Goal: Task Accomplishment & Management: Use online tool/utility

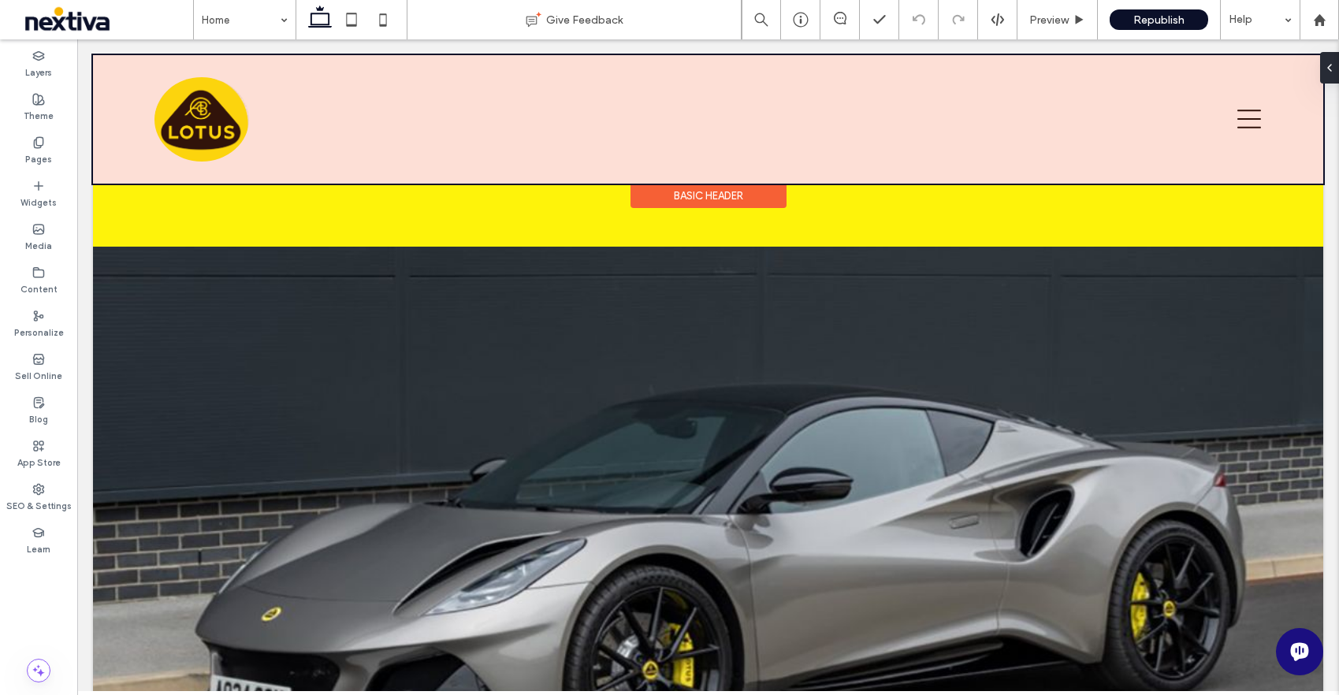
click at [919, 118] on div at bounding box center [708, 119] width 1230 height 128
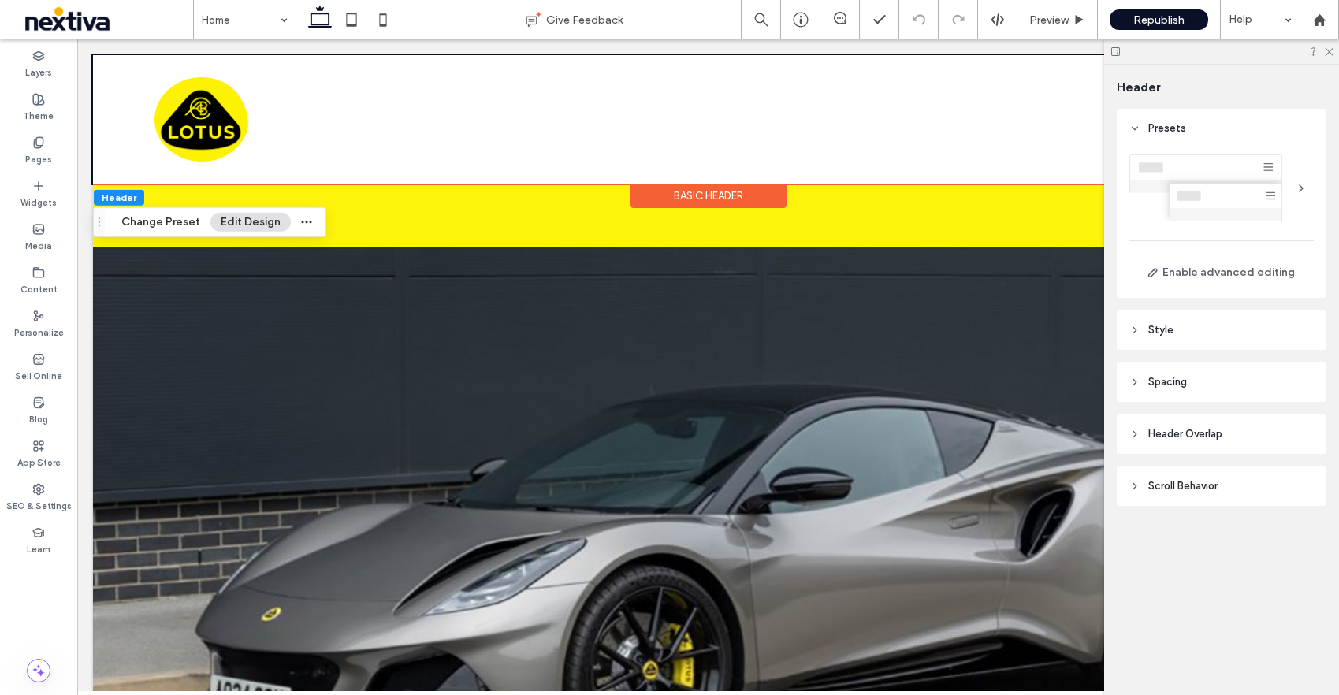
click at [1136, 333] on icon at bounding box center [1134, 330] width 11 height 11
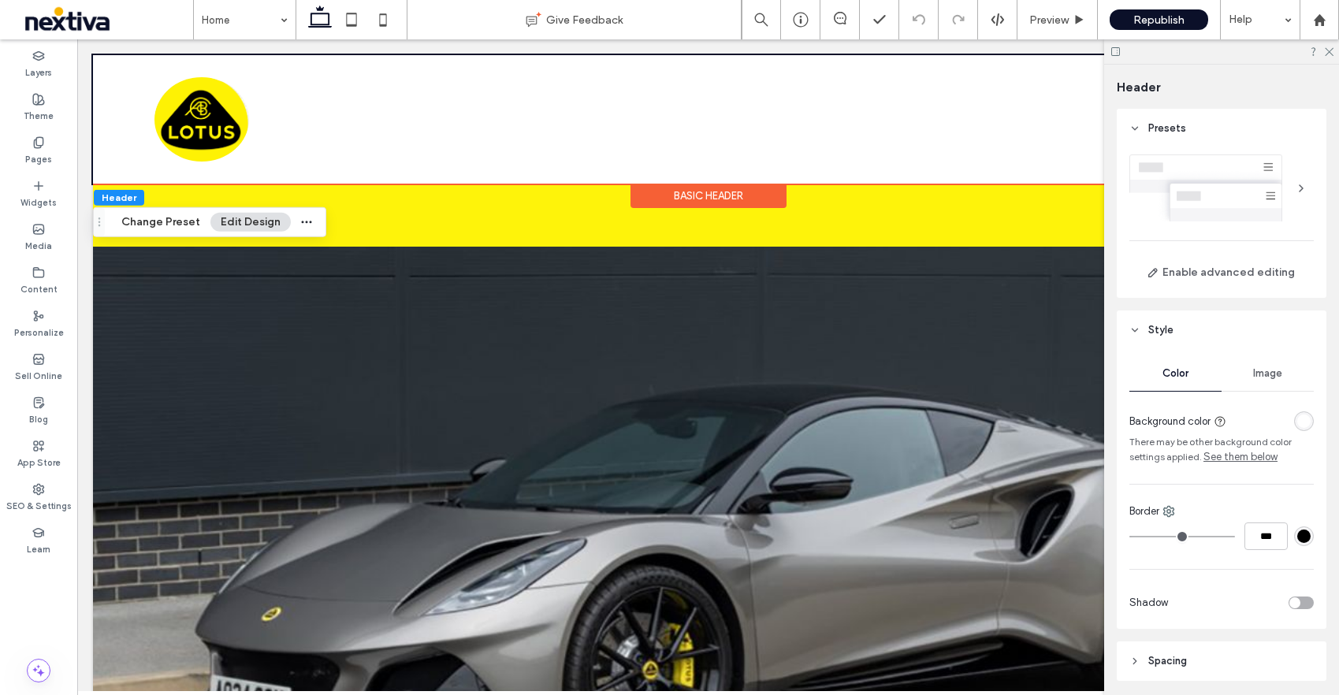
click at [1134, 331] on use at bounding box center [1136, 330] width 6 height 3
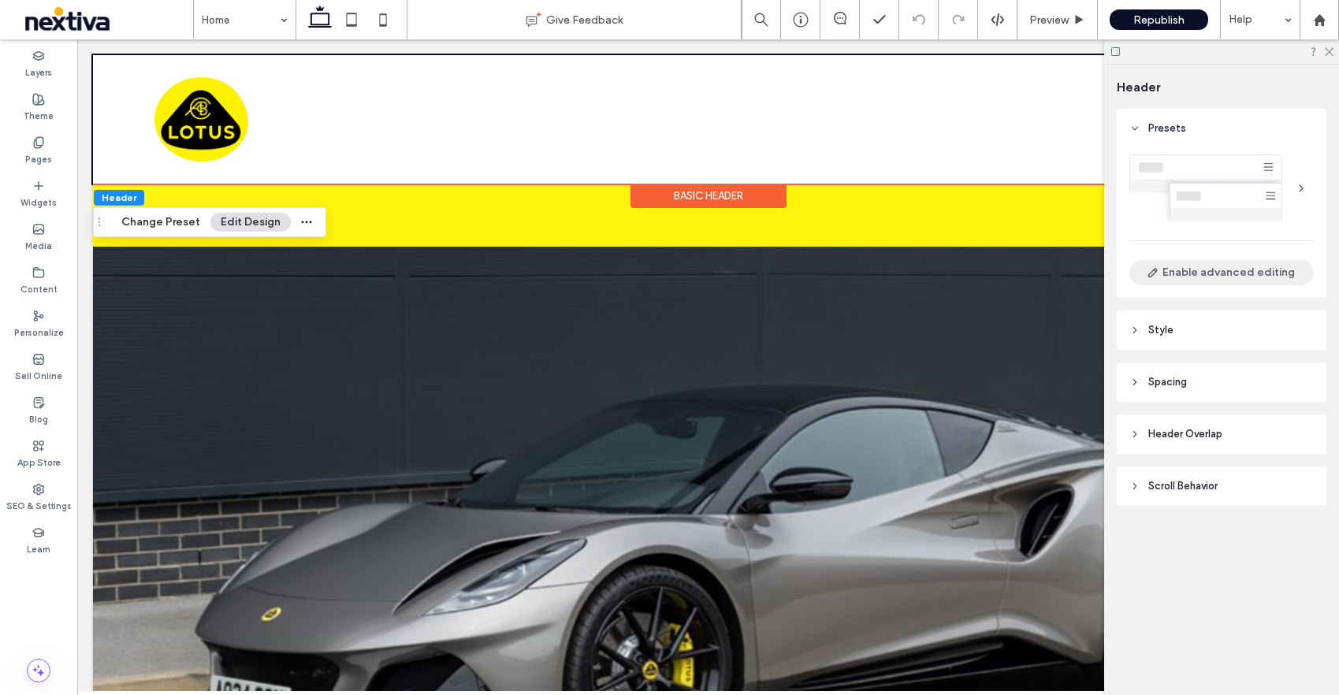
click at [1195, 272] on button "Enable advanced editing" at bounding box center [1221, 272] width 184 height 25
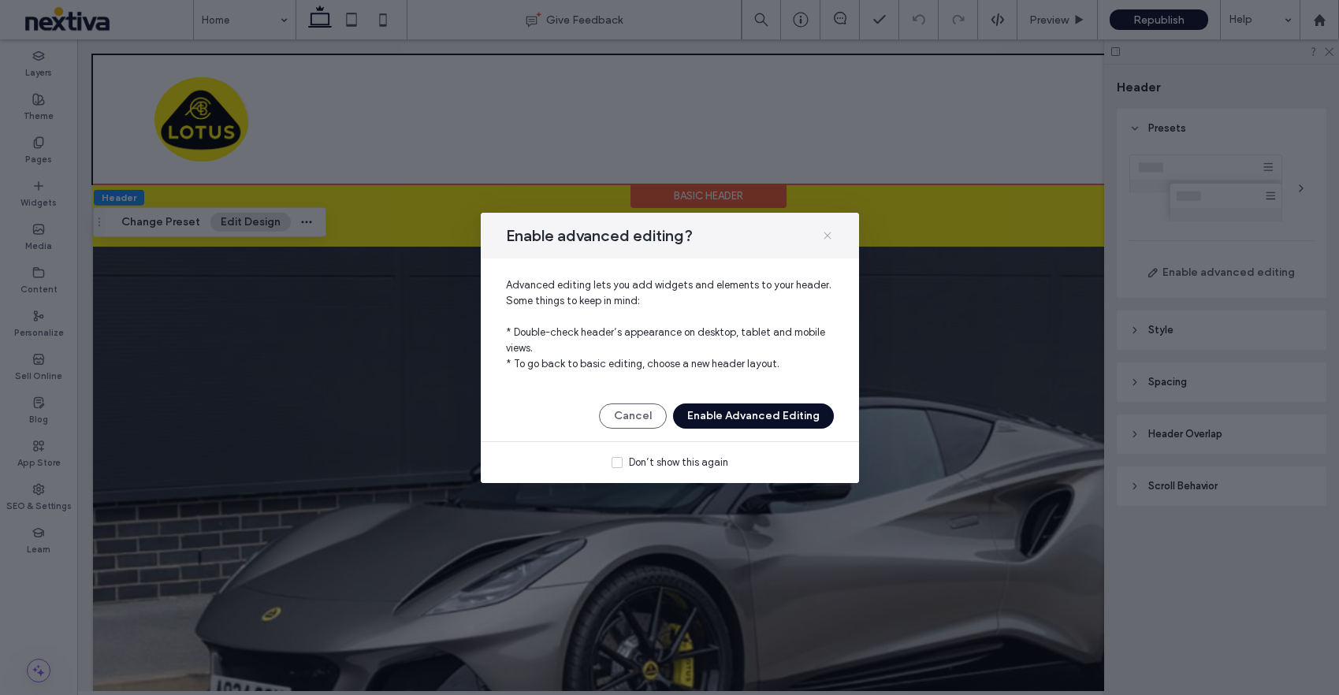
click at [828, 235] on icon at bounding box center [827, 235] width 13 height 13
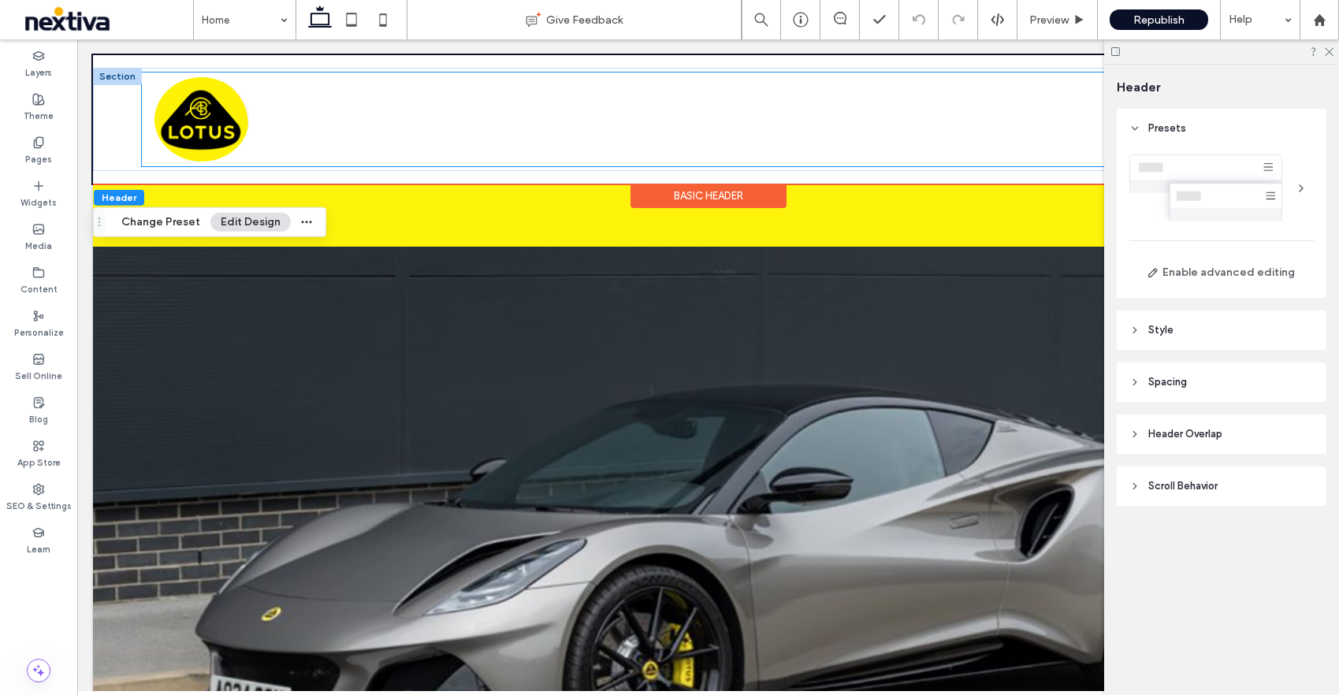
click at [575, 126] on div at bounding box center [678, 120] width 1072 height 94
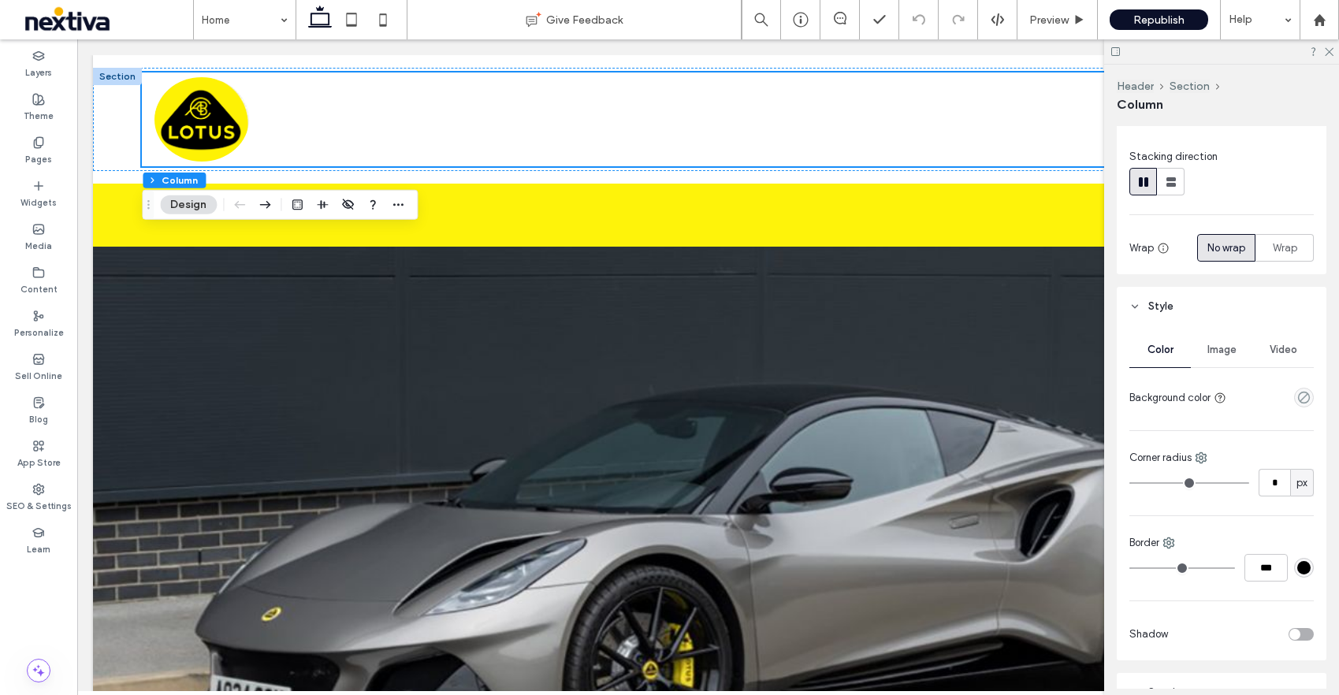
scroll to position [308, 0]
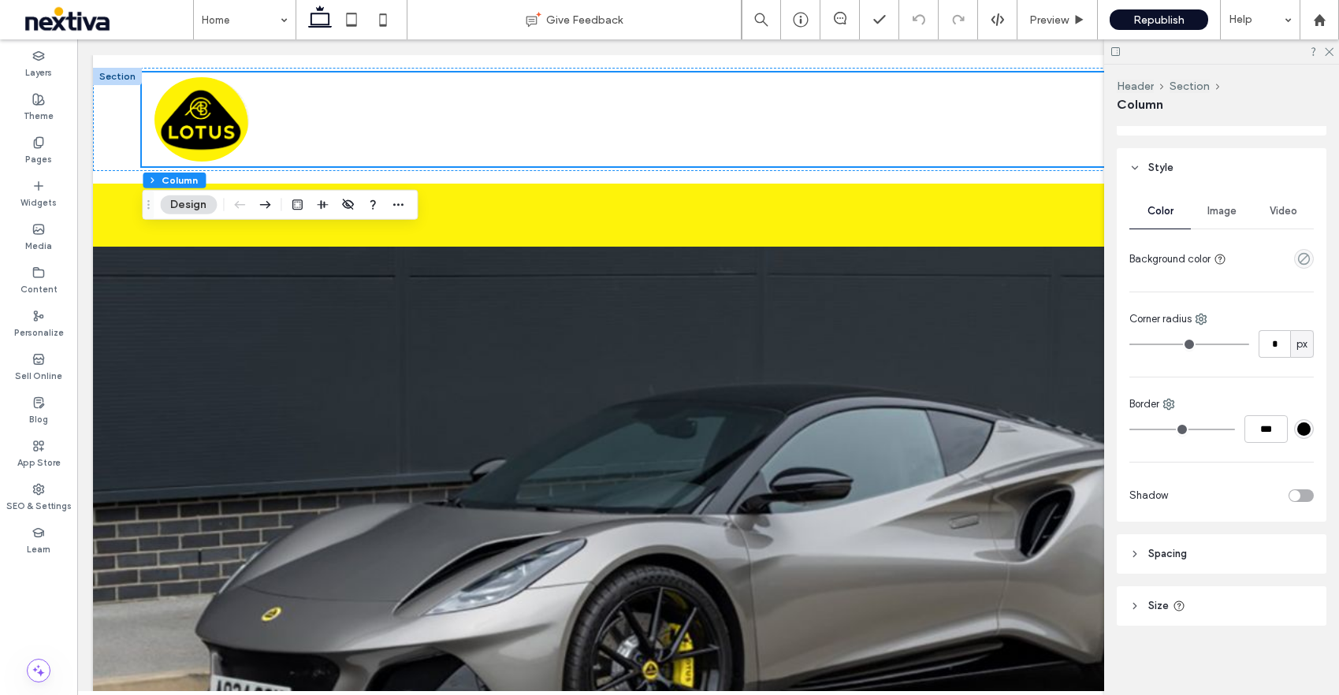
click at [1131, 552] on icon at bounding box center [1134, 554] width 11 height 11
click at [1136, 553] on use at bounding box center [1136, 554] width 6 height 3
click at [1135, 603] on icon at bounding box center [1134, 606] width 11 height 11
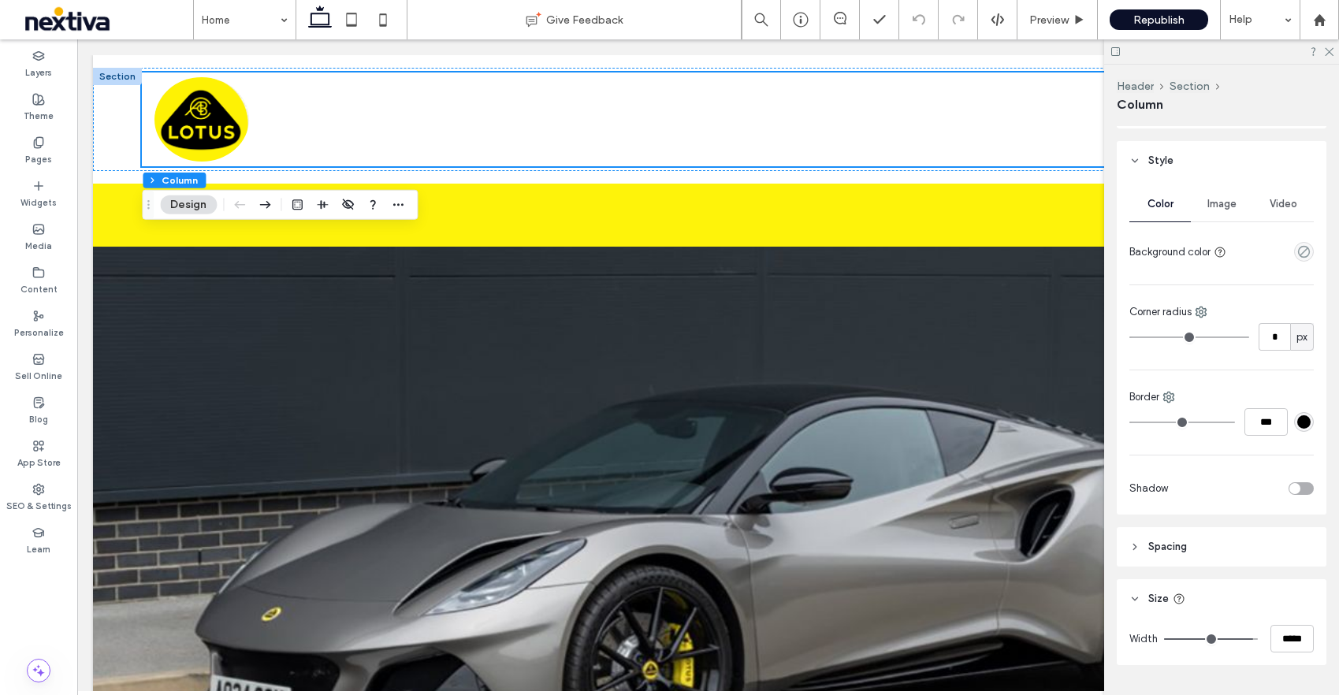
click at [1133, 600] on use at bounding box center [1136, 598] width 6 height 3
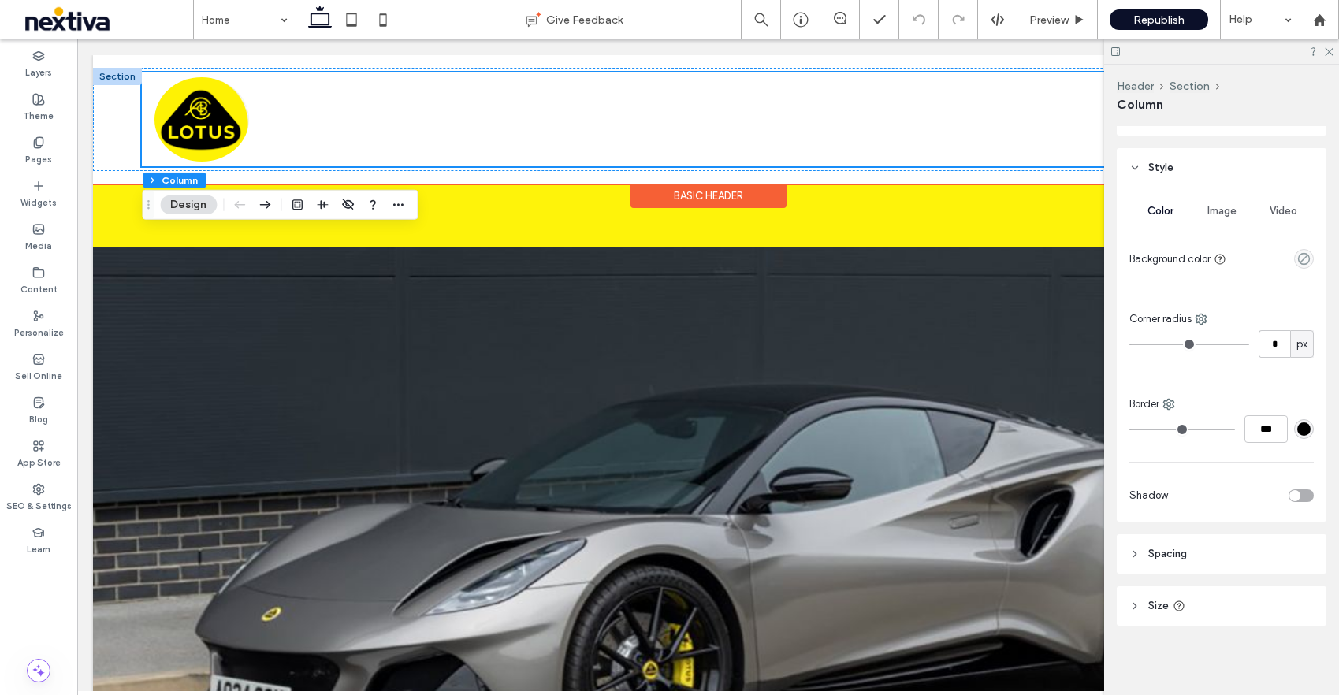
click at [446, 136] on div at bounding box center [678, 120] width 1072 height 94
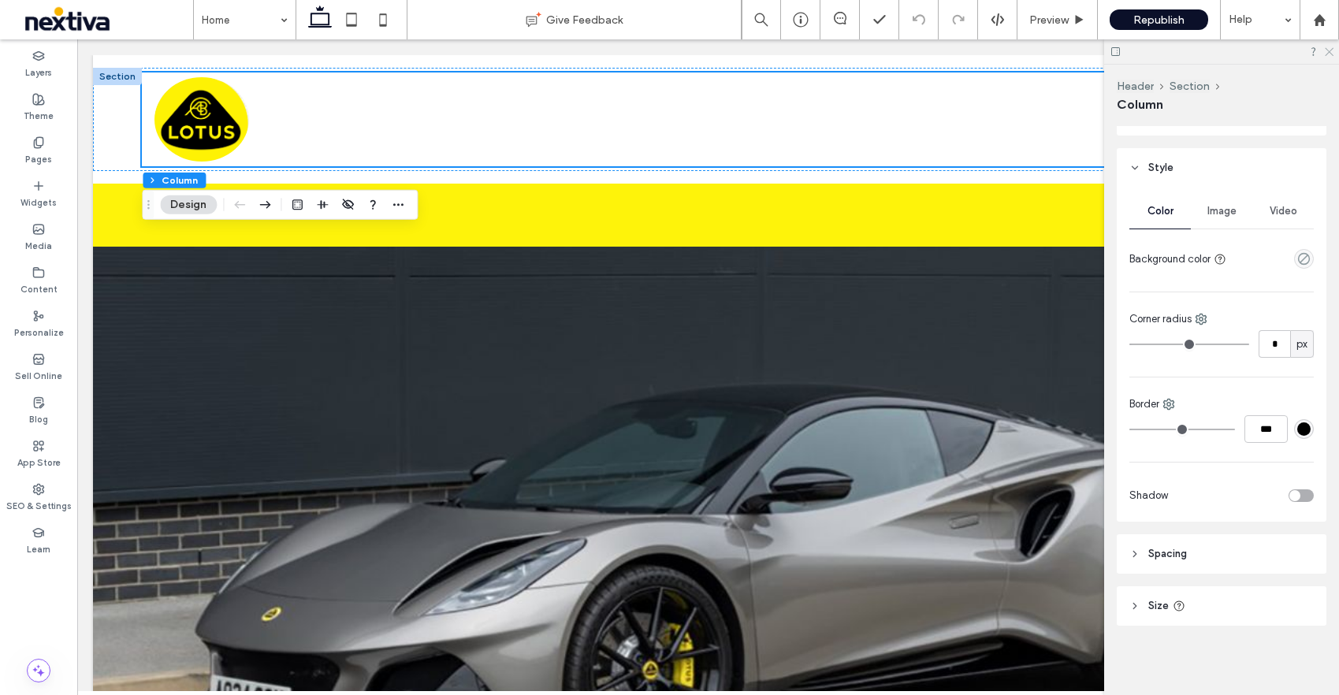
click at [1330, 53] on use at bounding box center [1329, 52] width 9 height 9
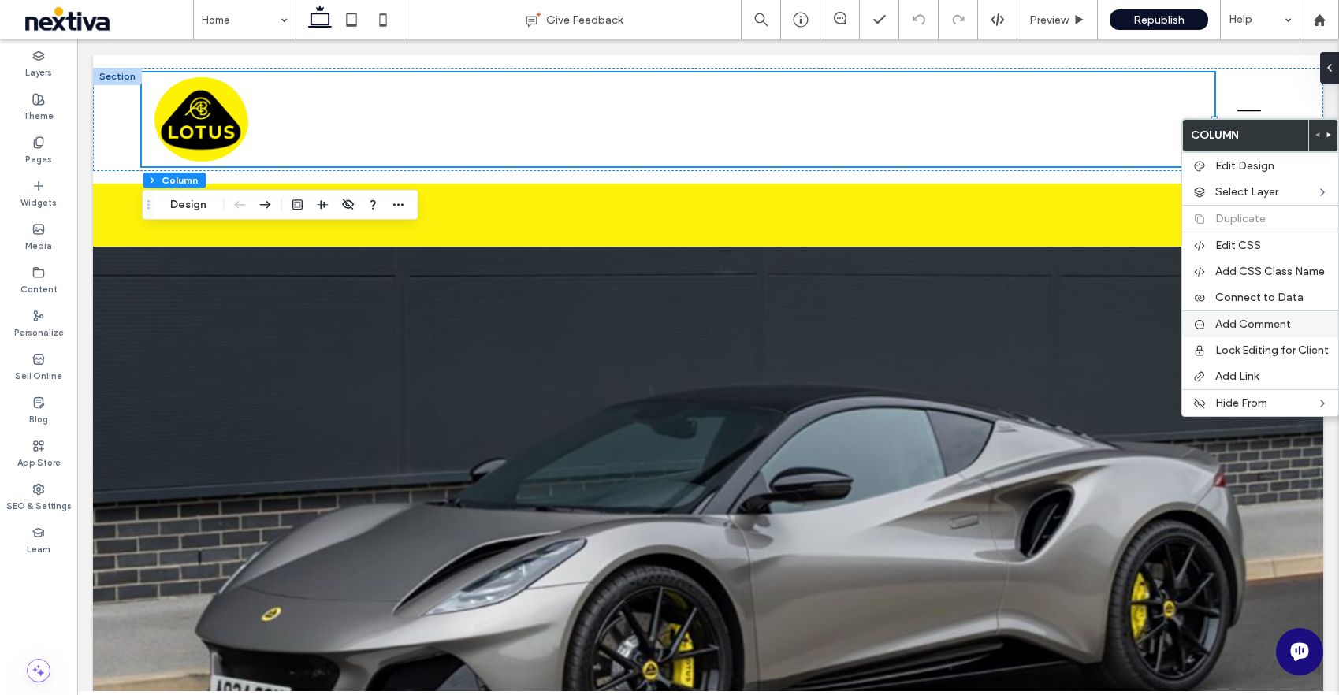
click at [1241, 327] on span "Add Comment" at bounding box center [1253, 324] width 76 height 13
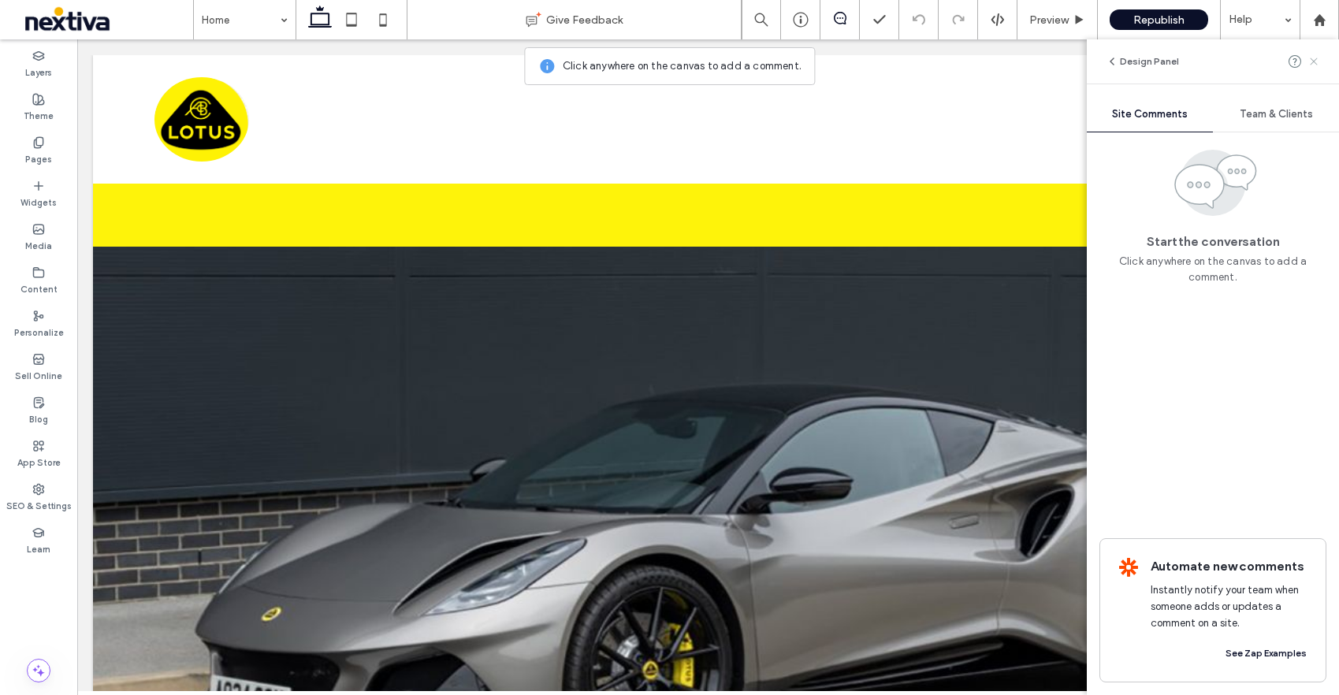
click at [1317, 68] on span at bounding box center [1314, 61] width 13 height 19
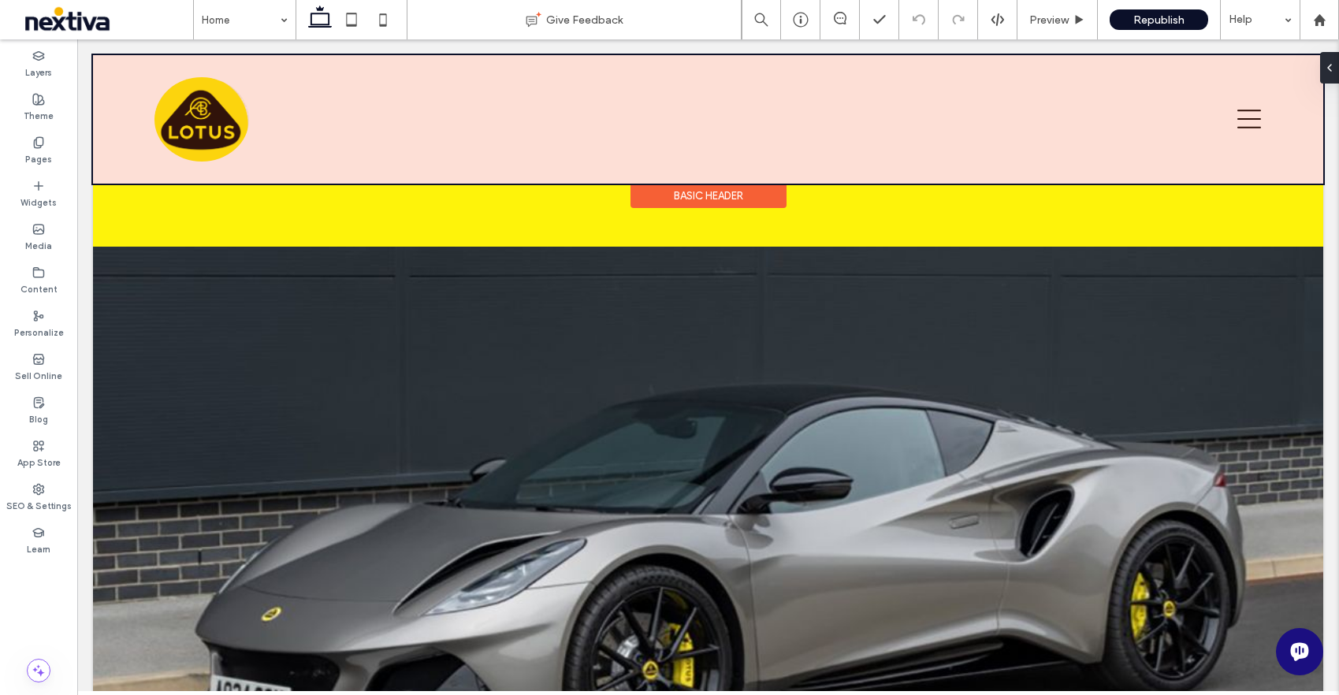
click at [512, 144] on div at bounding box center [708, 119] width 1230 height 128
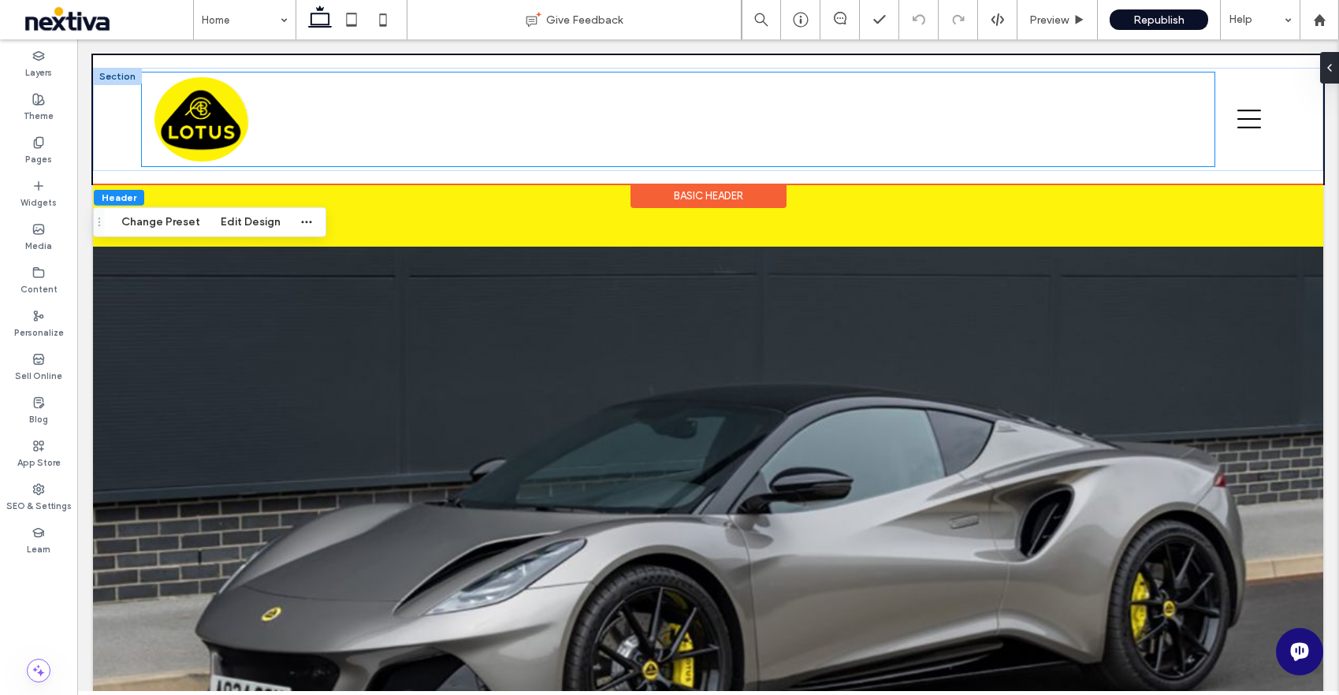
click at [537, 135] on div at bounding box center [678, 120] width 1072 height 94
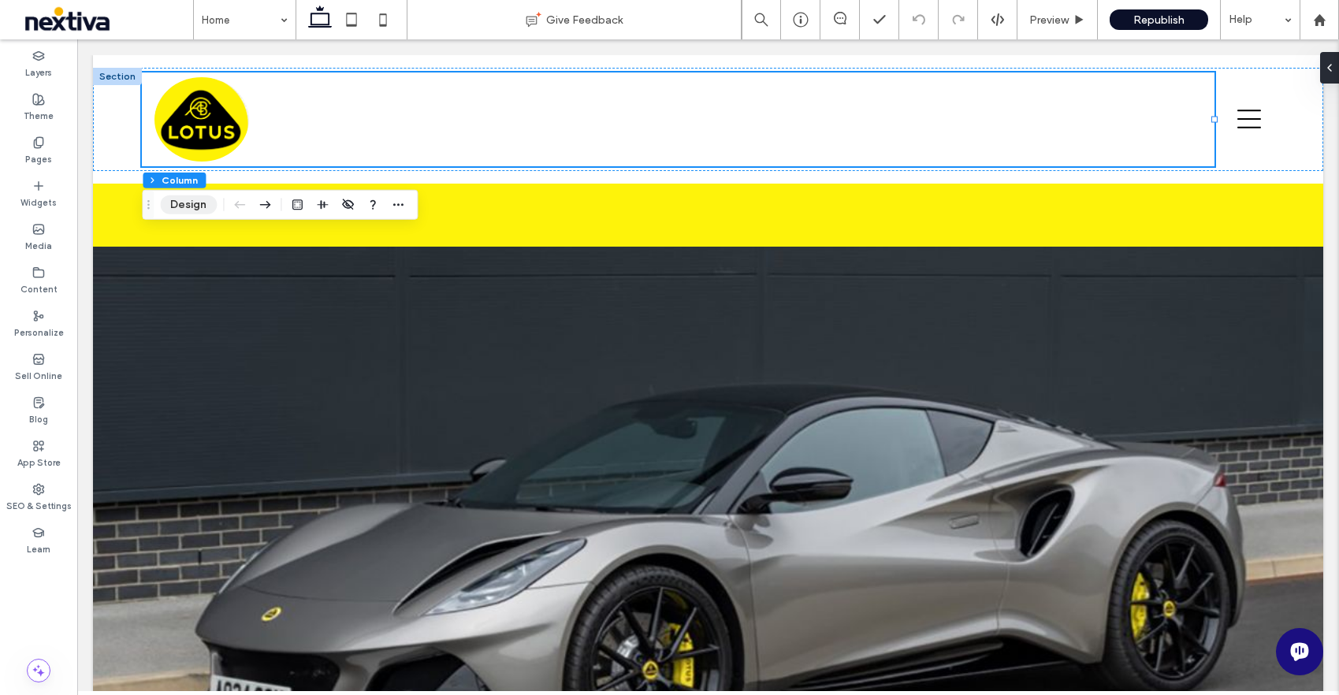
click at [185, 206] on button "Design" at bounding box center [188, 204] width 57 height 19
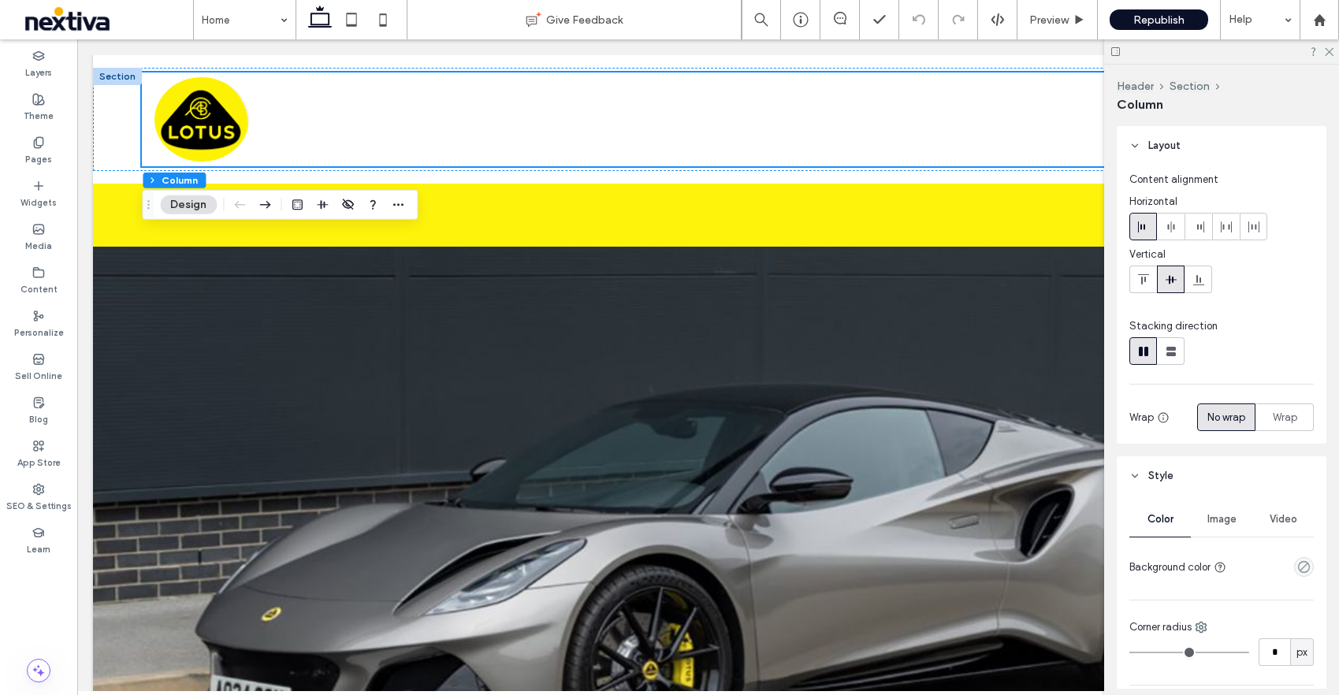
click at [1136, 144] on icon at bounding box center [1134, 145] width 11 height 11
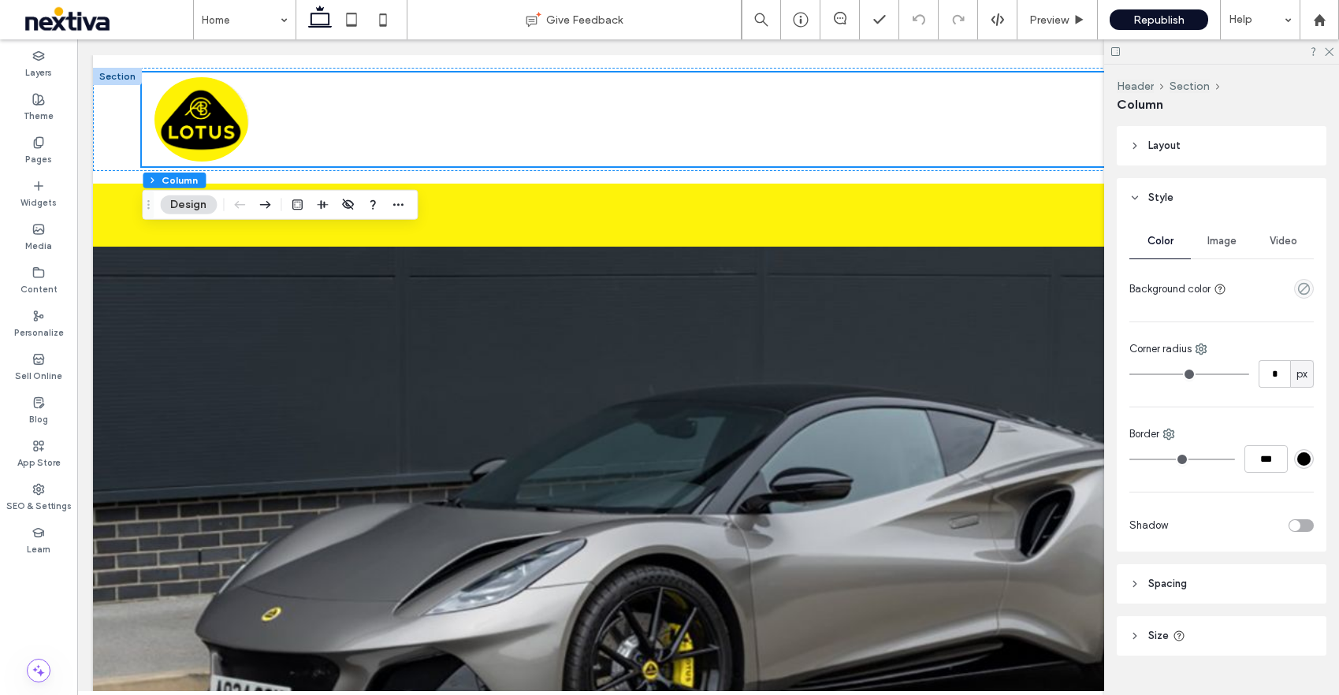
click at [1132, 147] on icon at bounding box center [1134, 145] width 11 height 11
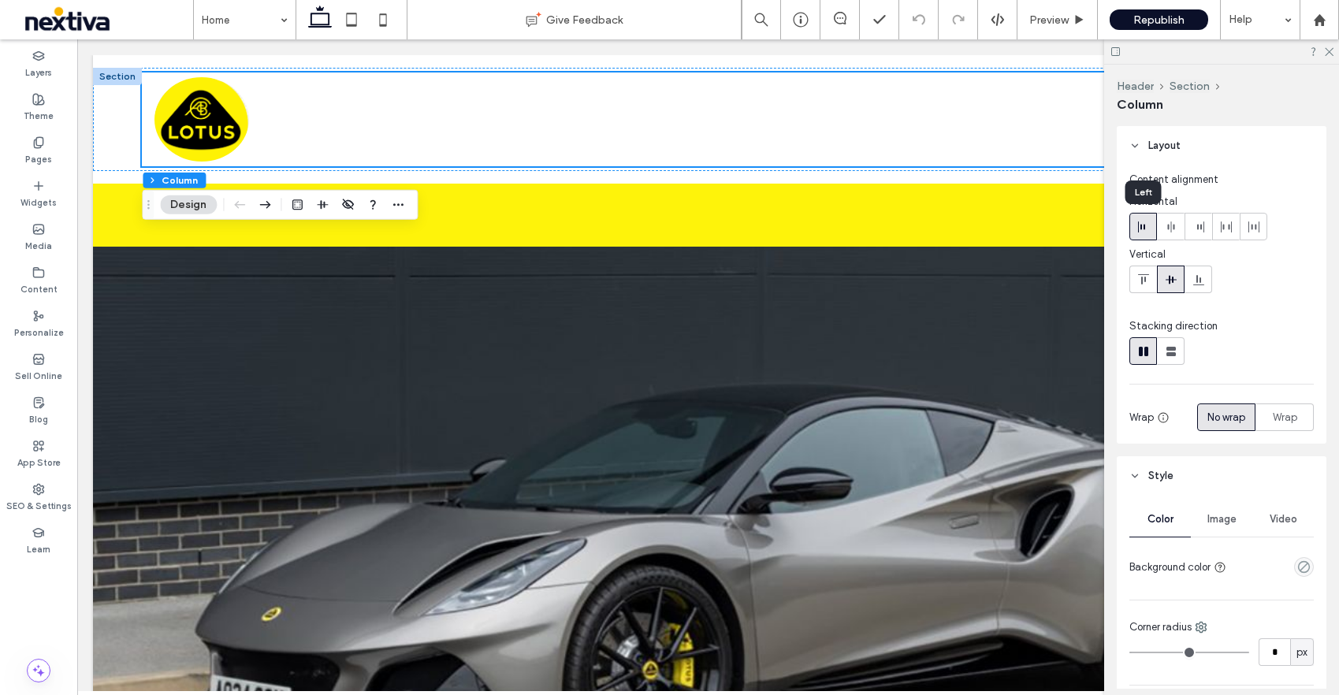
click at [1141, 226] on icon at bounding box center [1143, 227] width 13 height 13
click at [1152, 270] on div at bounding box center [1143, 279] width 26 height 26
click at [1148, 279] on icon at bounding box center [1143, 279] width 13 height 13
click at [1173, 282] on icon at bounding box center [1171, 279] width 13 height 13
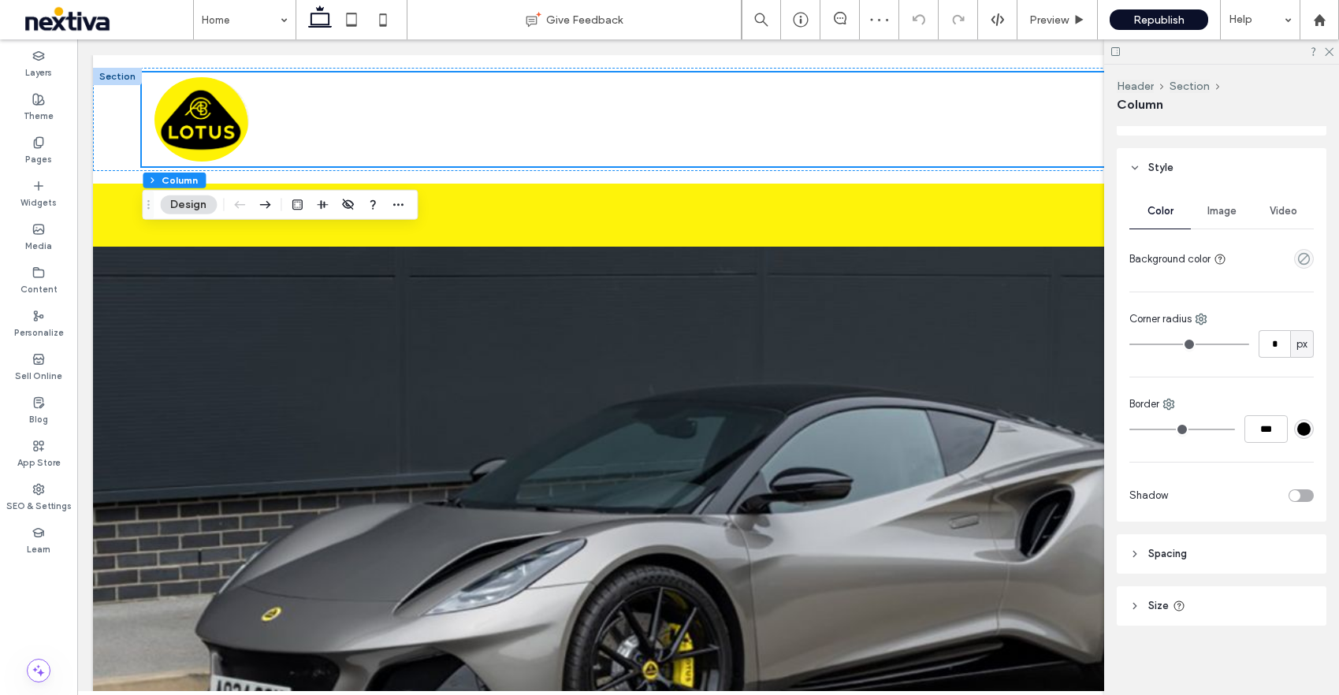
scroll to position [0, 0]
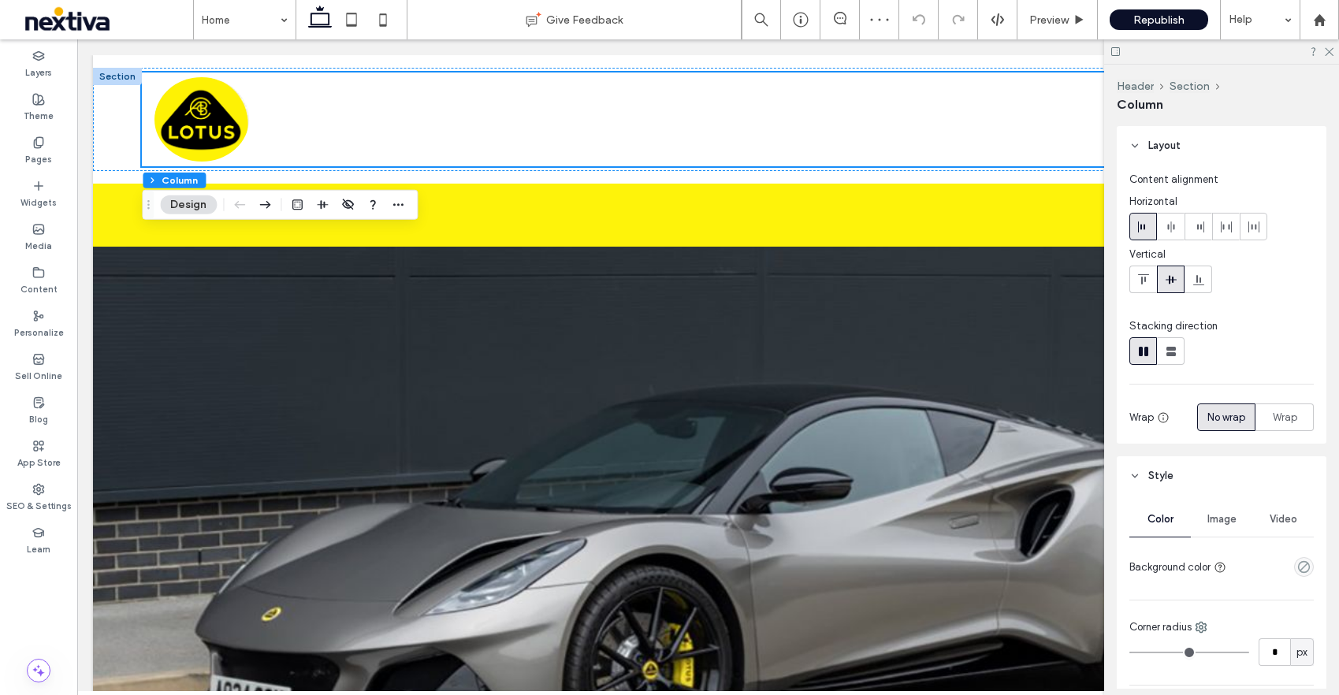
click at [1207, 135] on header "Layout" at bounding box center [1222, 145] width 210 height 39
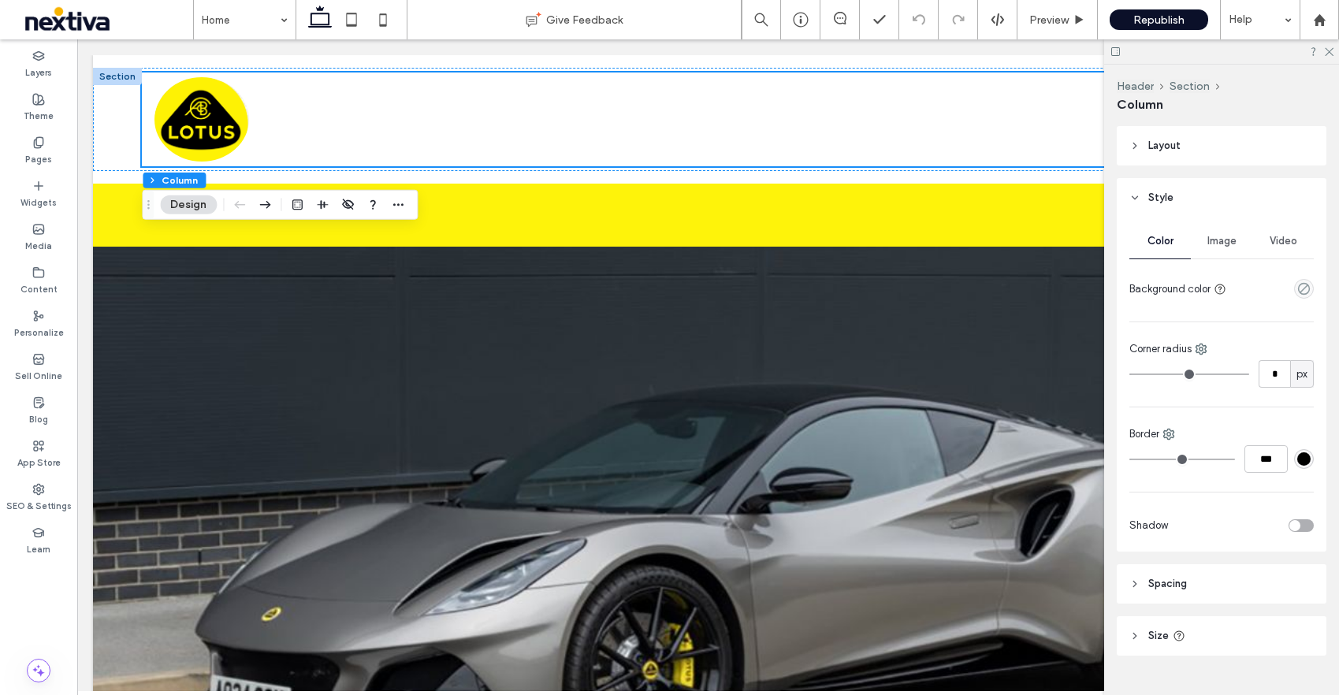
click at [1136, 194] on icon at bounding box center [1134, 197] width 11 height 11
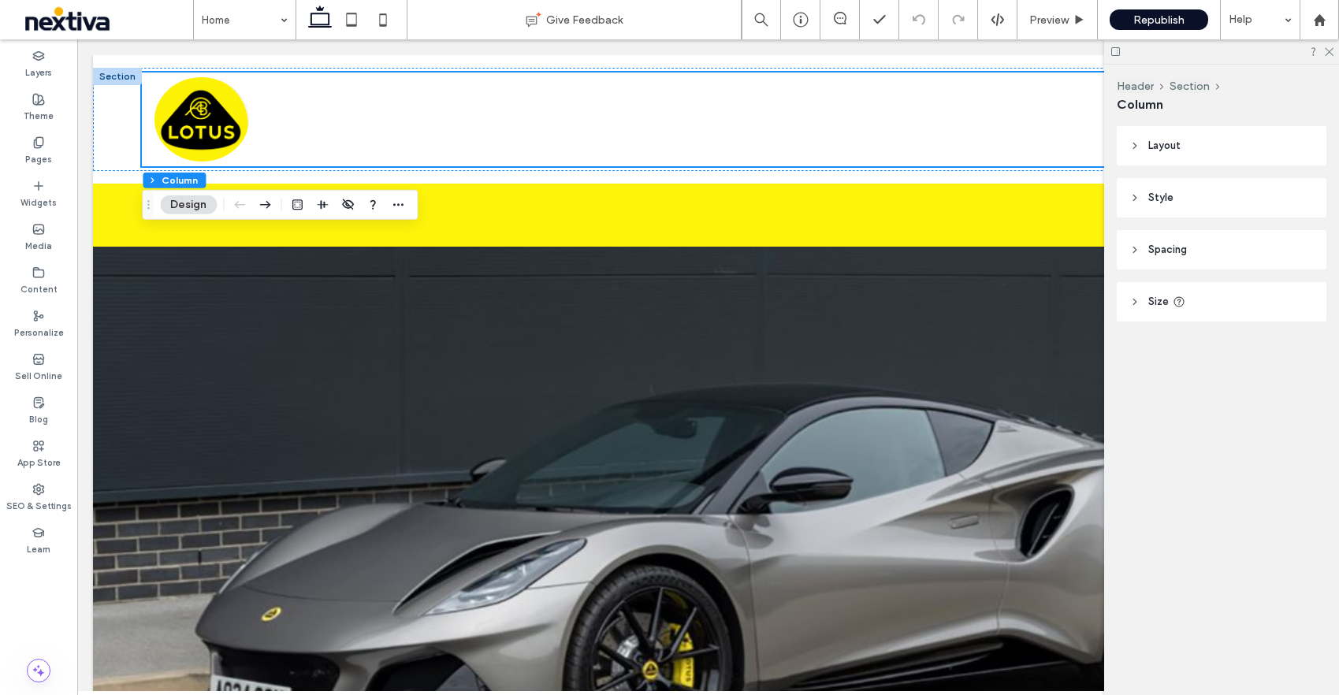
click at [1138, 298] on icon at bounding box center [1134, 301] width 11 height 11
click at [1326, 52] on icon at bounding box center [1328, 51] width 10 height 10
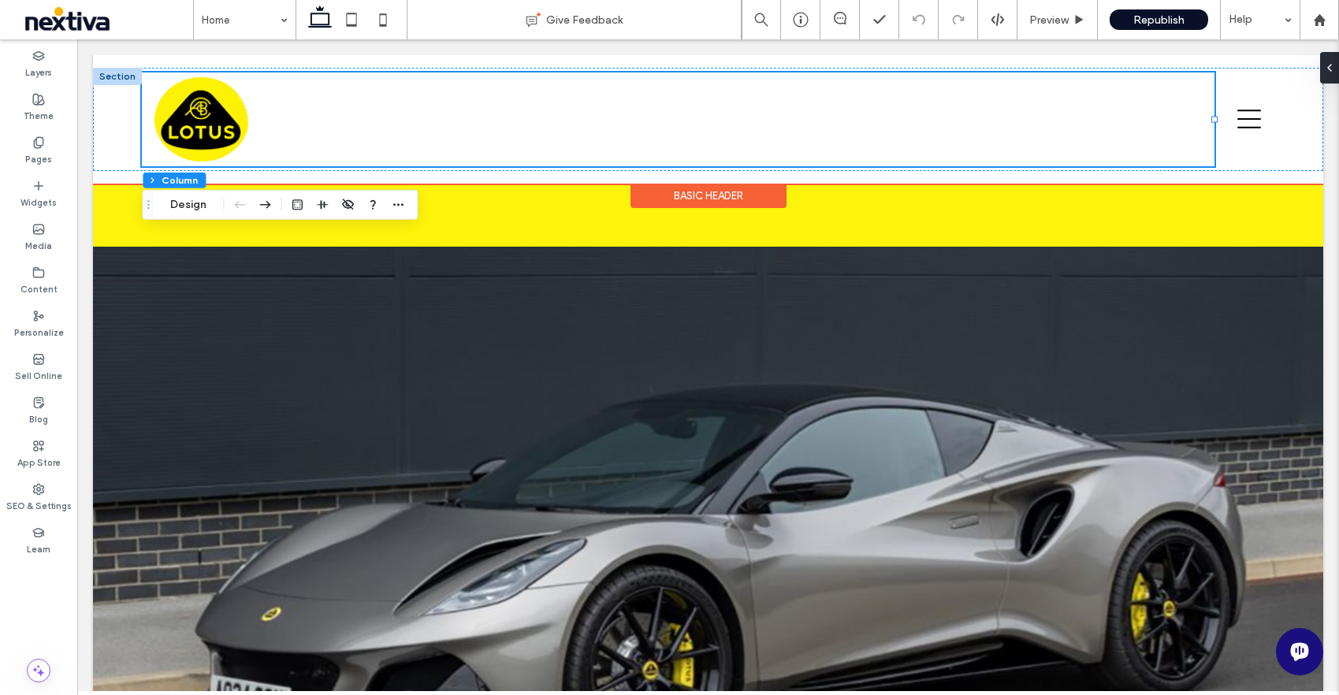
click at [591, 112] on div at bounding box center [678, 120] width 1072 height 94
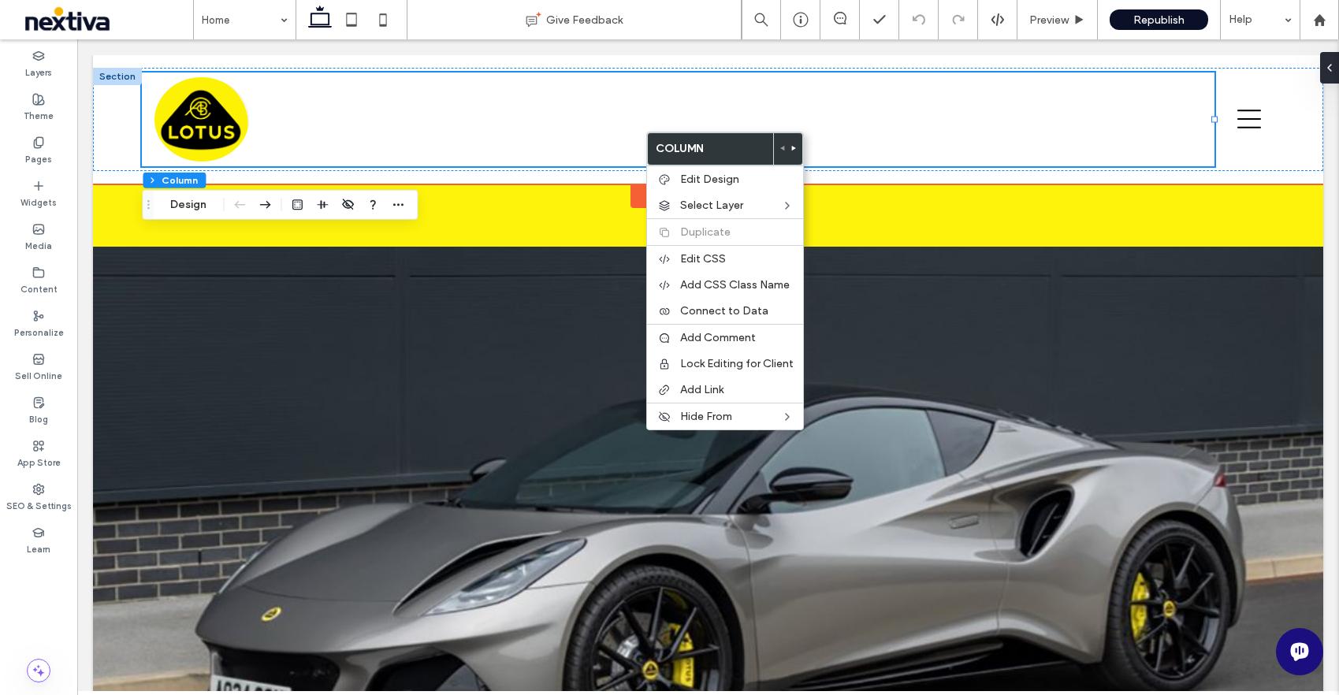
click at [844, 121] on div at bounding box center [678, 120] width 1072 height 94
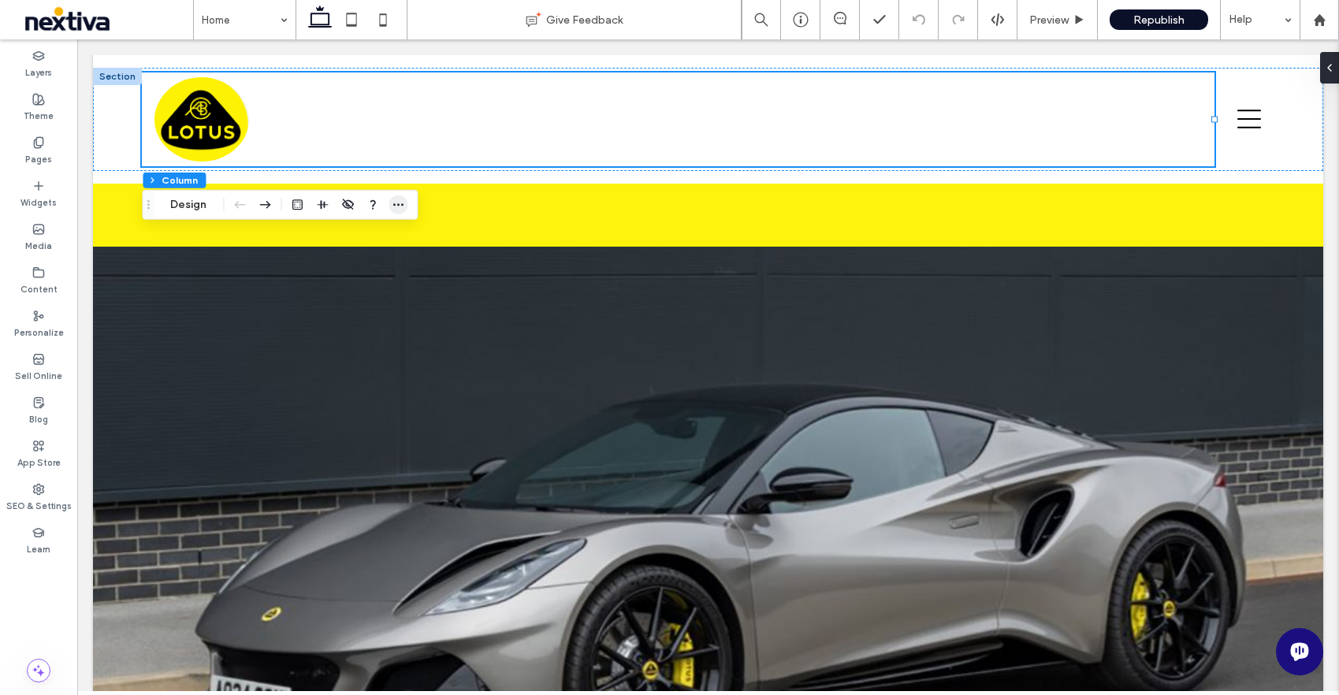
click at [402, 204] on use "button" at bounding box center [398, 204] width 10 height 2
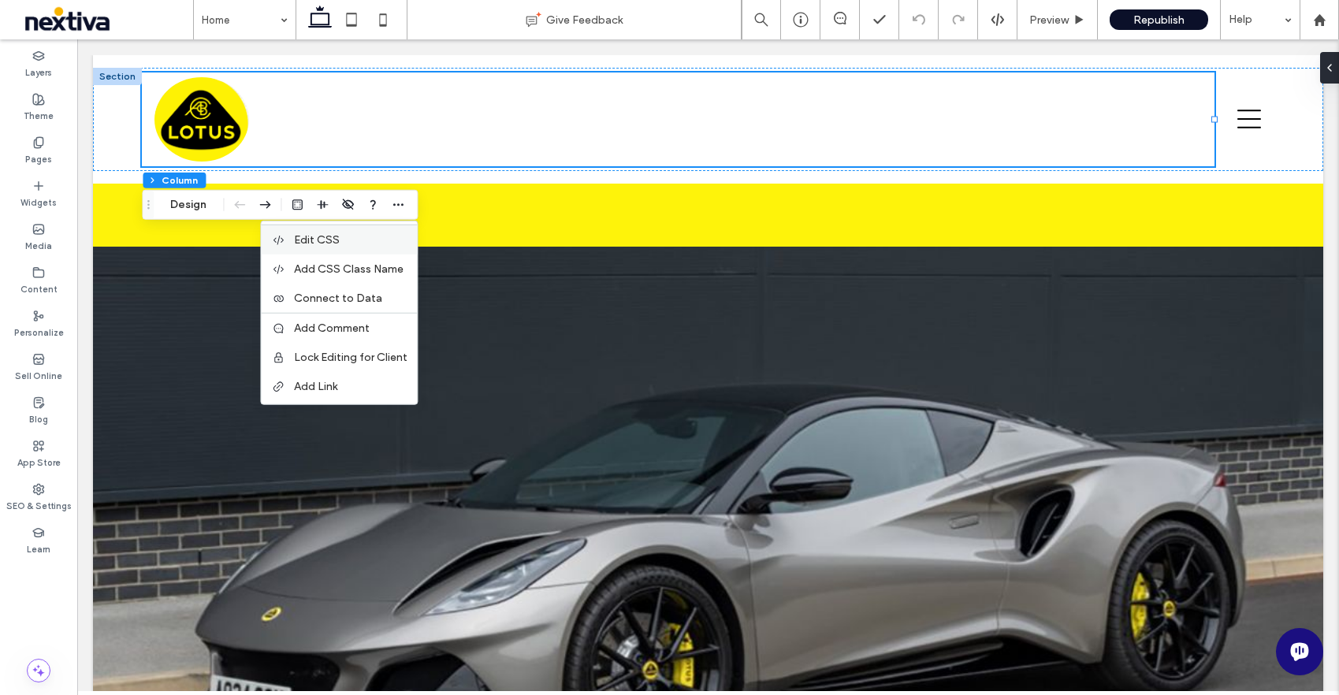
click at [368, 247] on div "Edit CSS" at bounding box center [339, 240] width 156 height 30
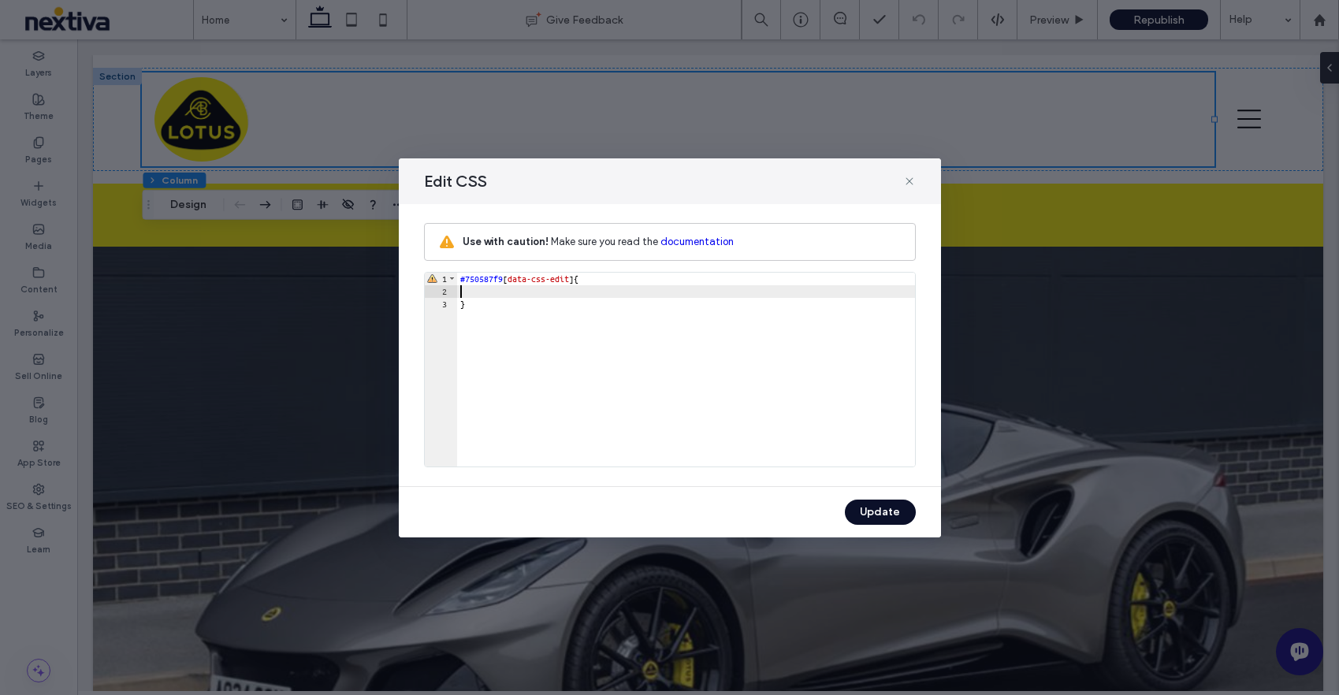
click at [471, 296] on div "#750587f9 [ data-css-edit ] { }" at bounding box center [686, 382] width 458 height 219
click at [687, 243] on link "documentation" at bounding box center [696, 242] width 73 height 12
click at [913, 184] on icon at bounding box center [909, 181] width 13 height 13
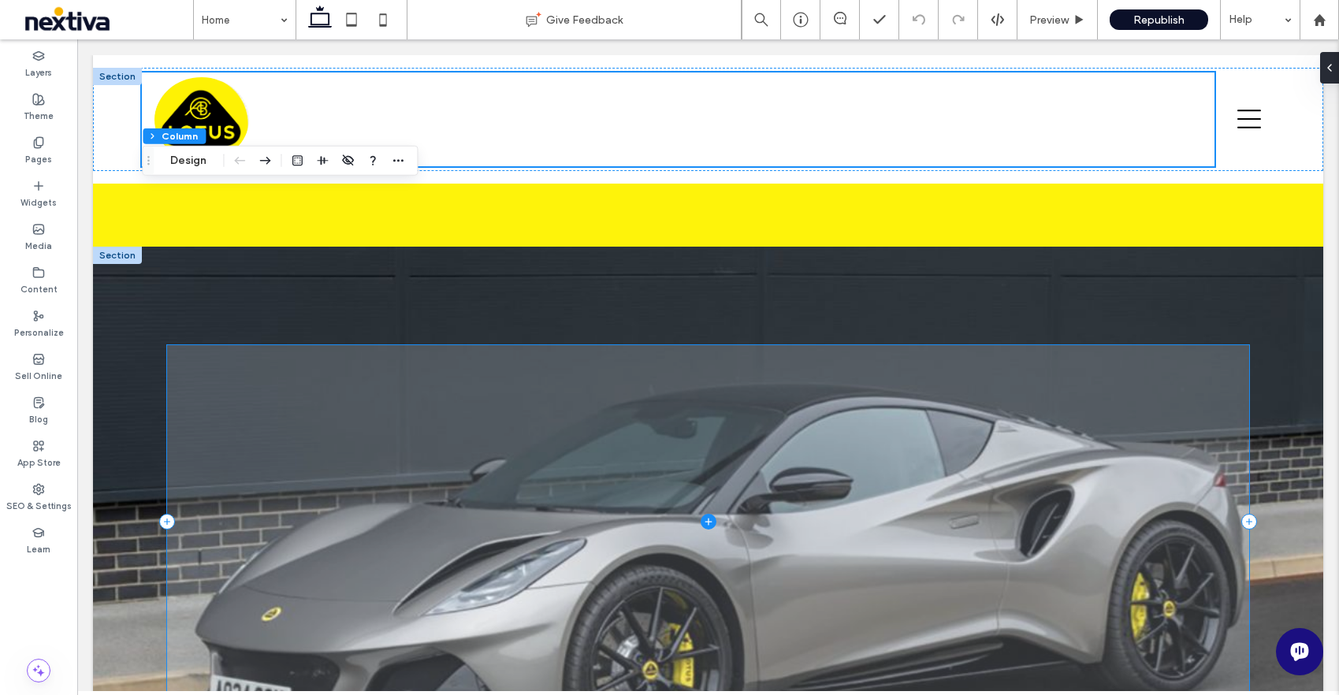
scroll to position [462, 0]
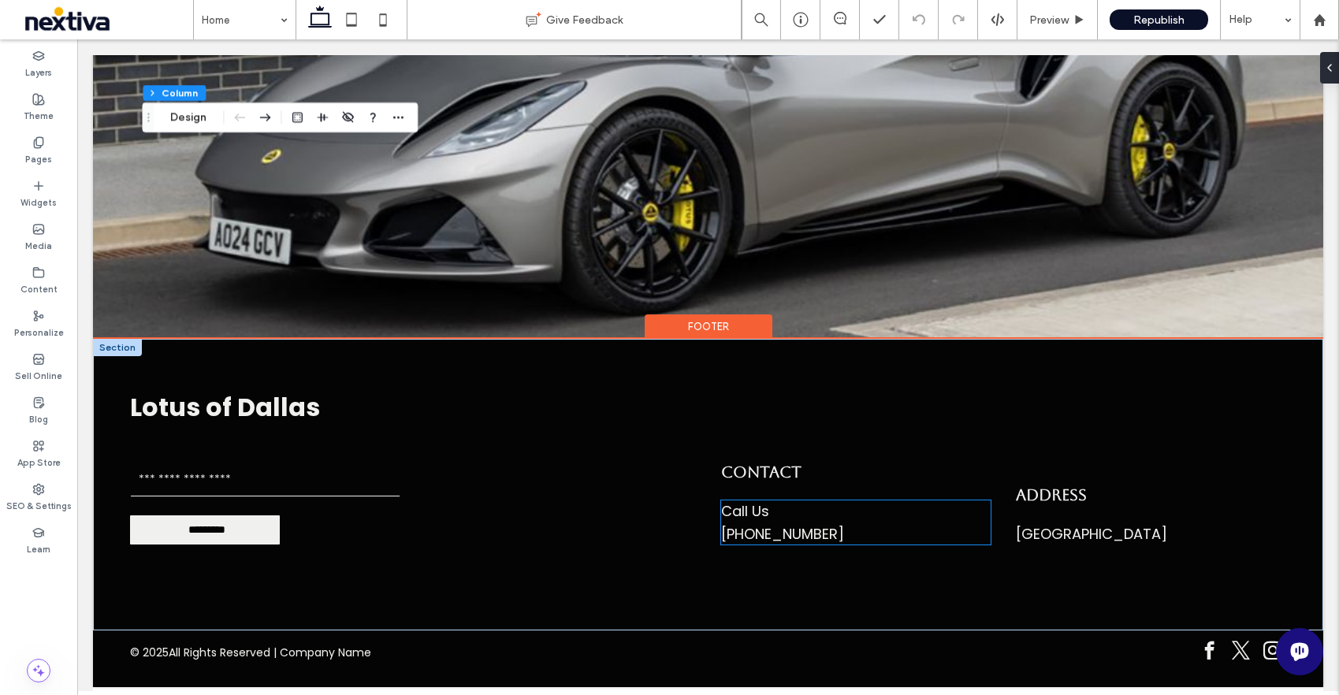
click at [742, 509] on span "Call Us ﻿" at bounding box center [745, 511] width 48 height 20
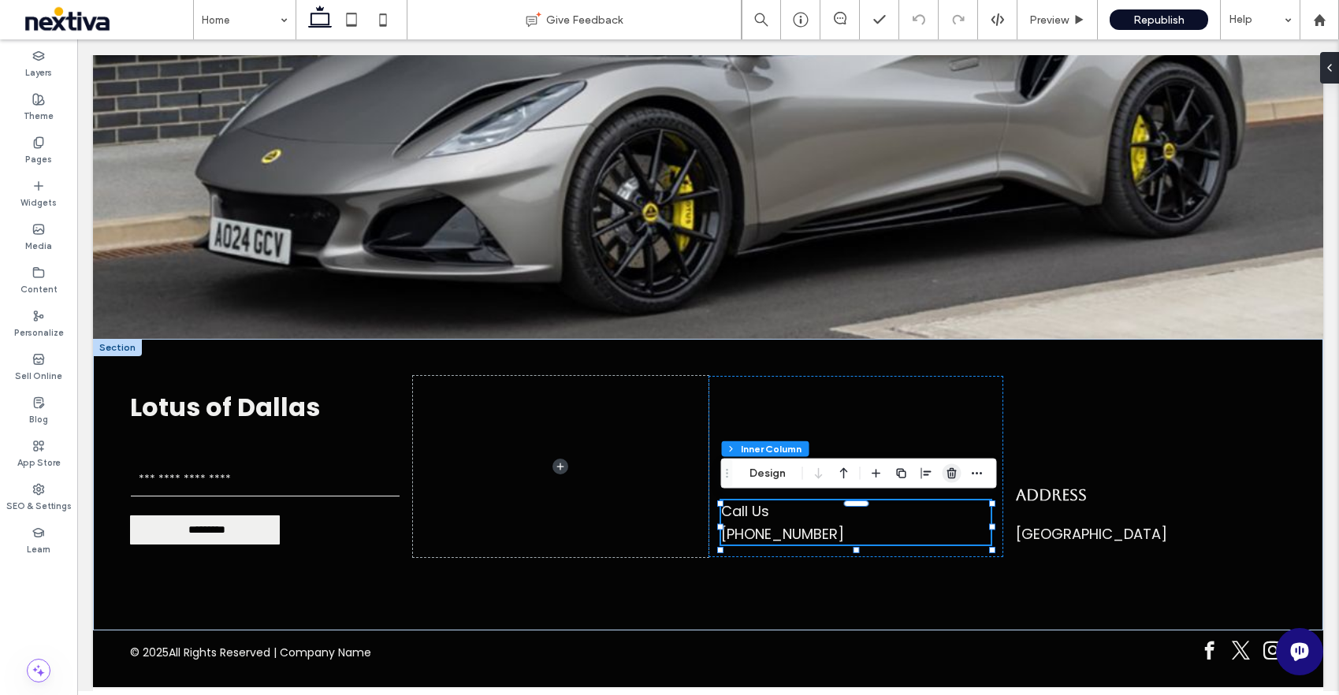
click at [951, 475] on icon "button" at bounding box center [952, 473] width 13 height 13
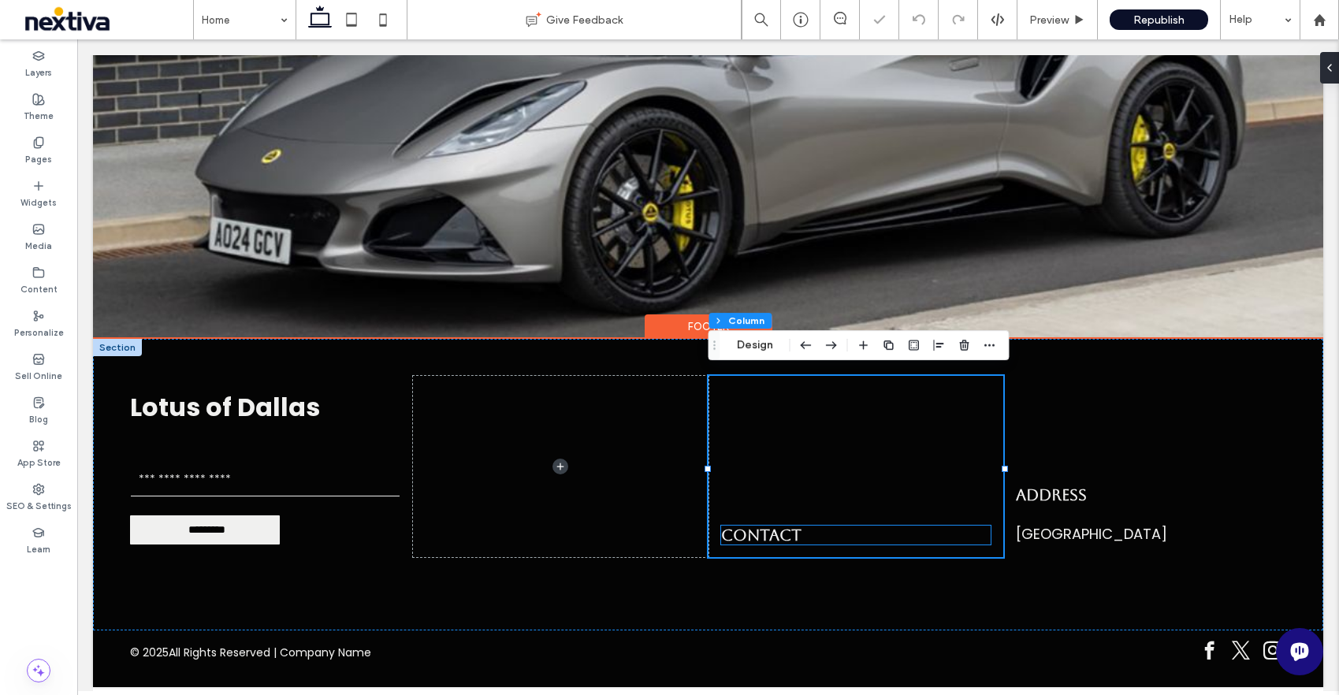
click at [760, 534] on span "Contact" at bounding box center [761, 535] width 80 height 19
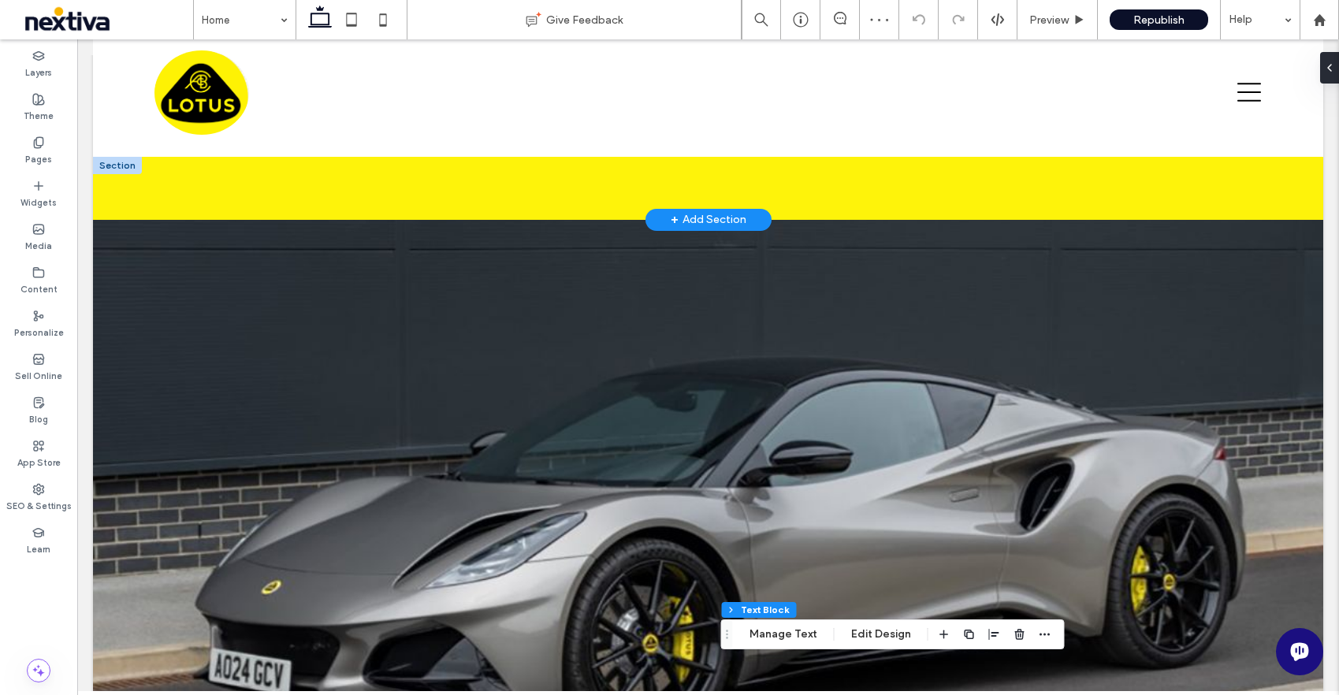
scroll to position [0, 0]
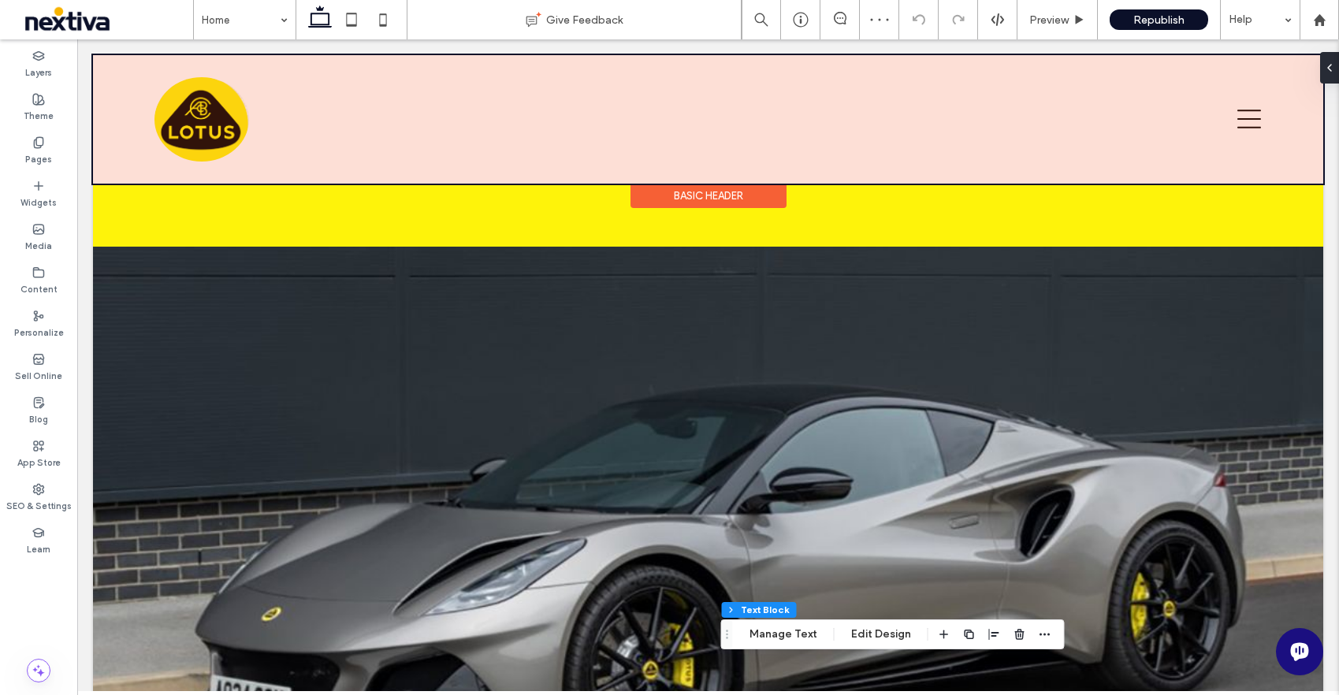
click at [813, 129] on div at bounding box center [708, 119] width 1230 height 128
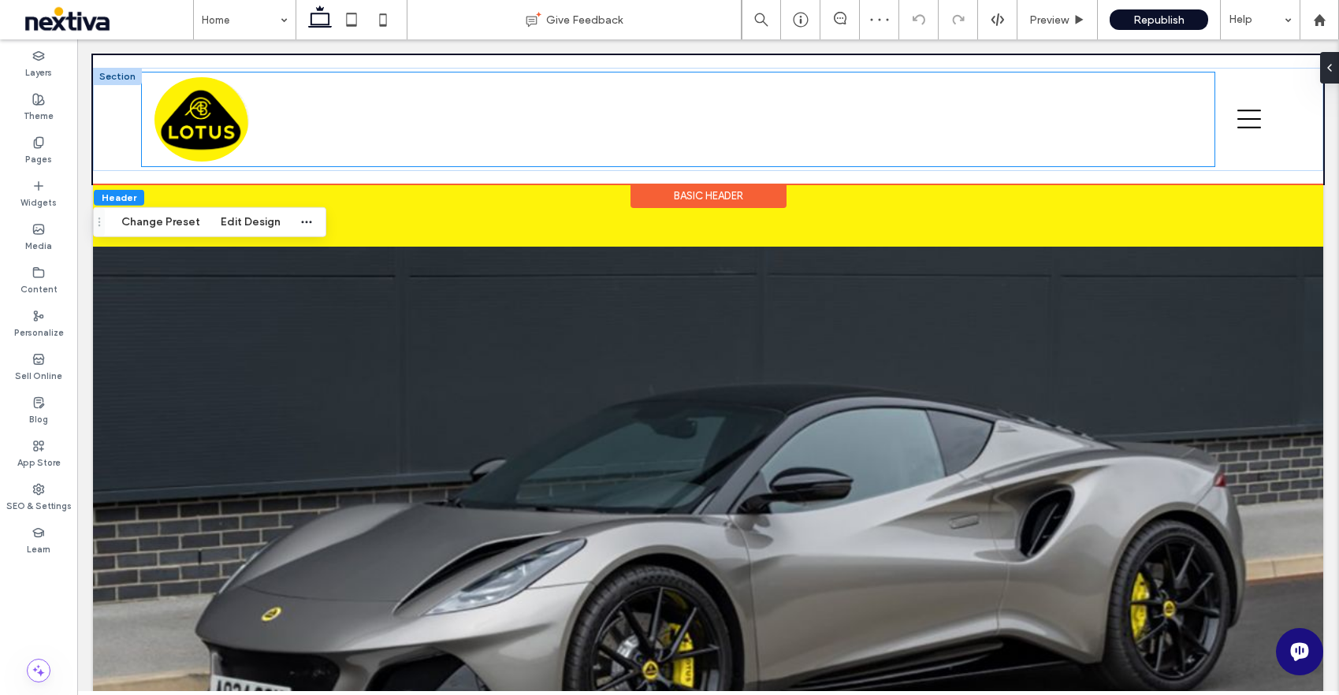
click at [827, 125] on div at bounding box center [678, 120] width 1072 height 94
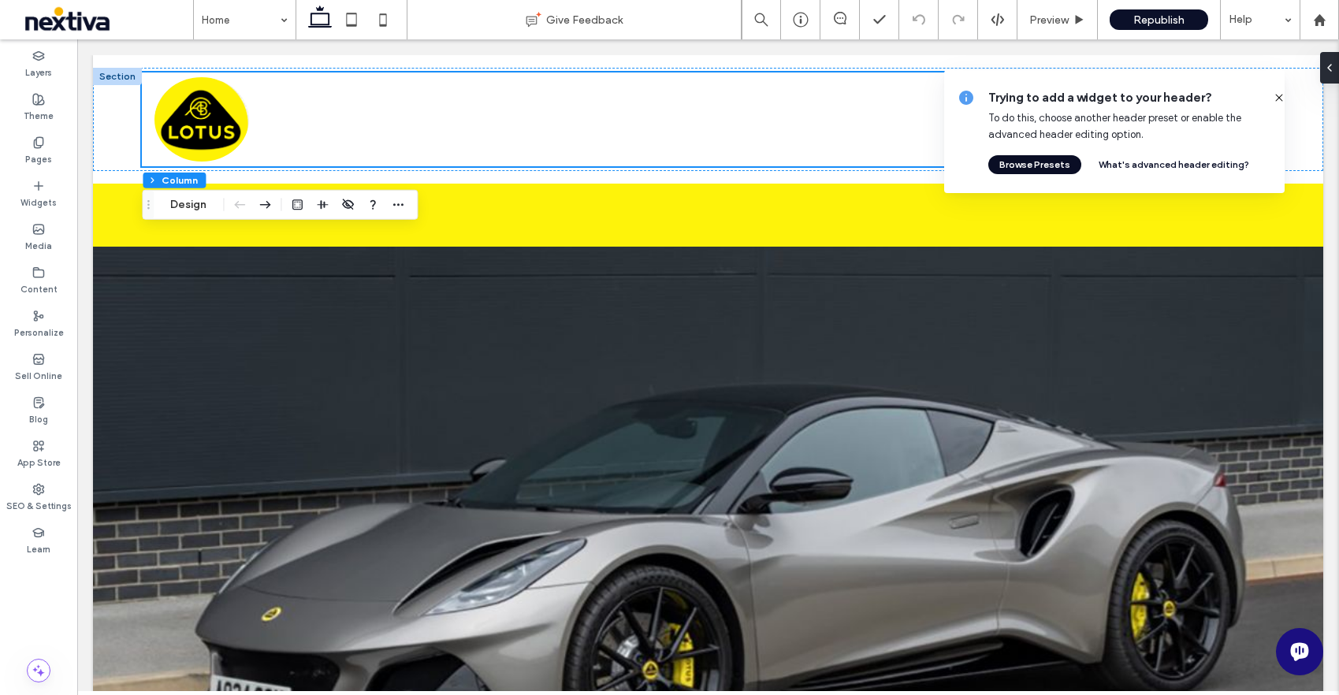
click at [1044, 168] on button "Browse Presets" at bounding box center [1034, 164] width 93 height 19
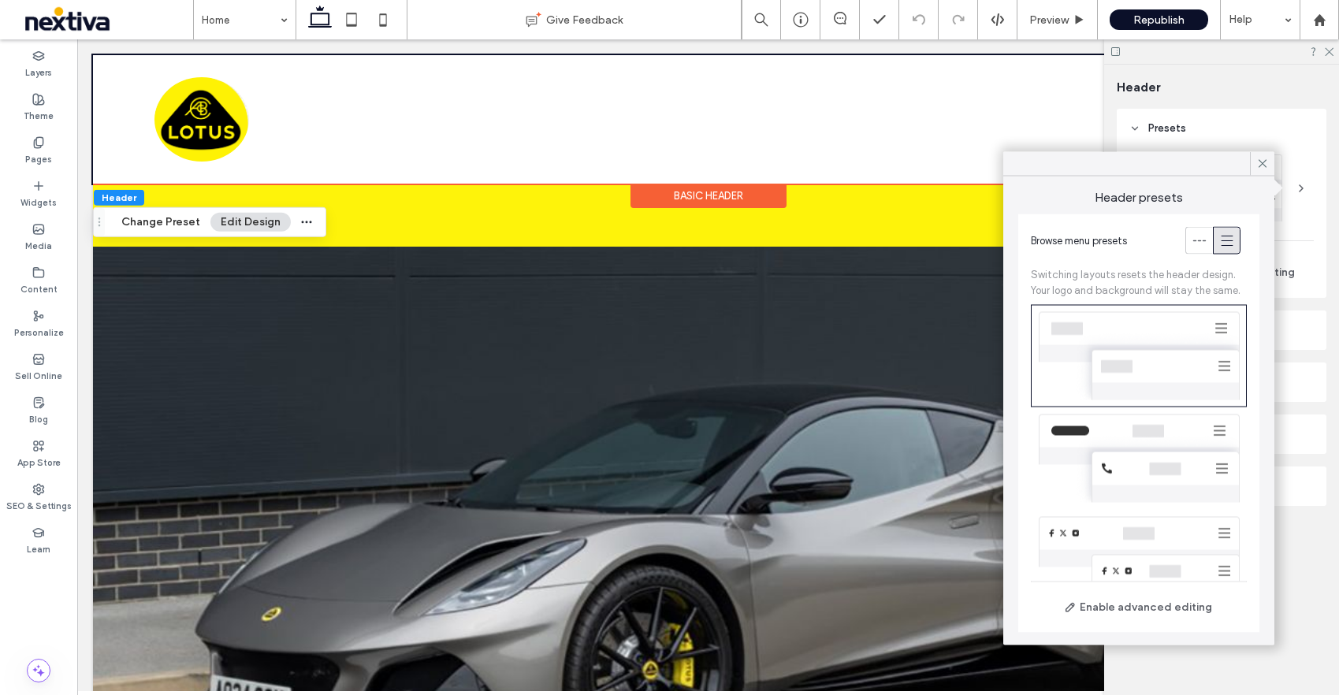
click at [1088, 444] on div at bounding box center [1139, 458] width 216 height 102
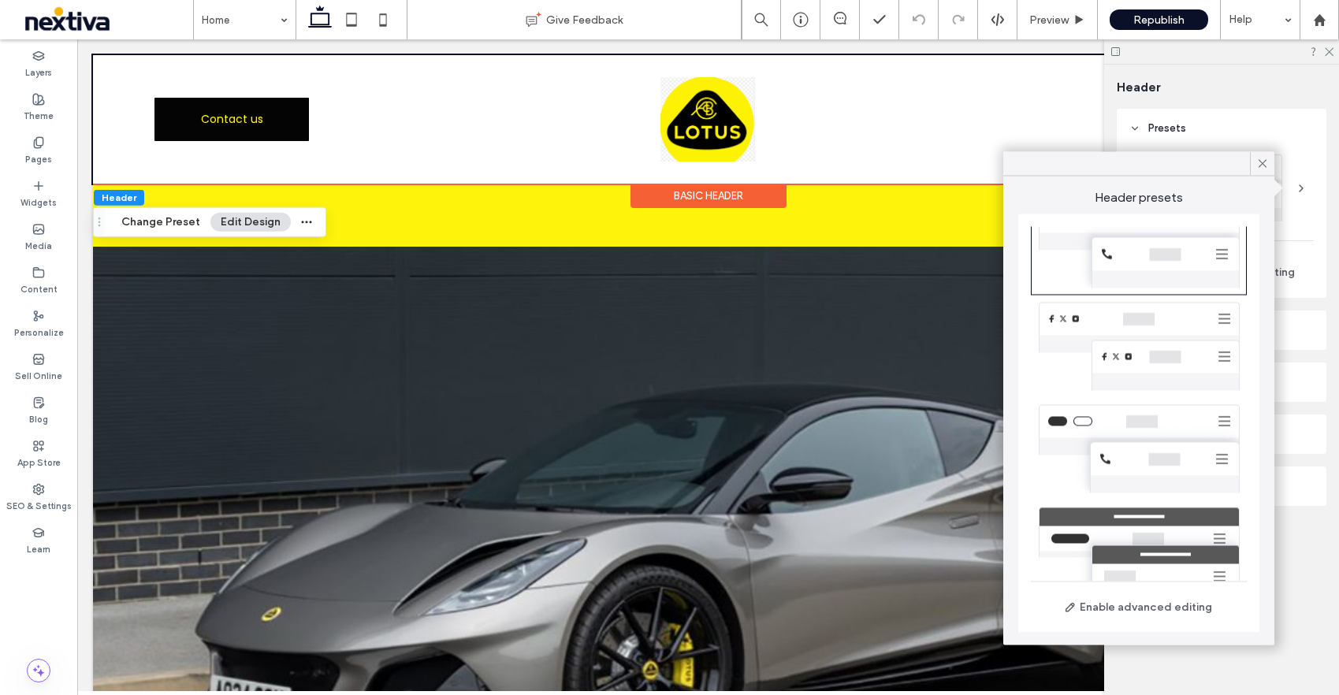
scroll to position [242, 0]
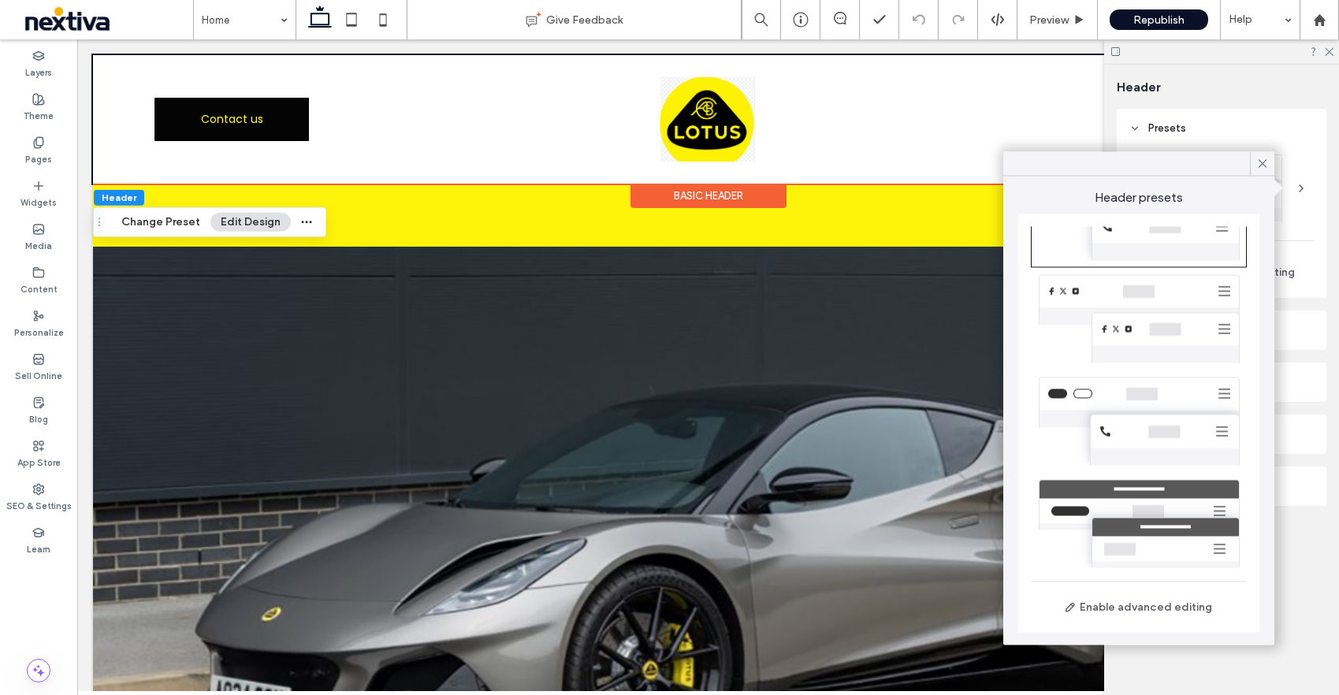
click at [1122, 402] on div at bounding box center [1139, 421] width 216 height 102
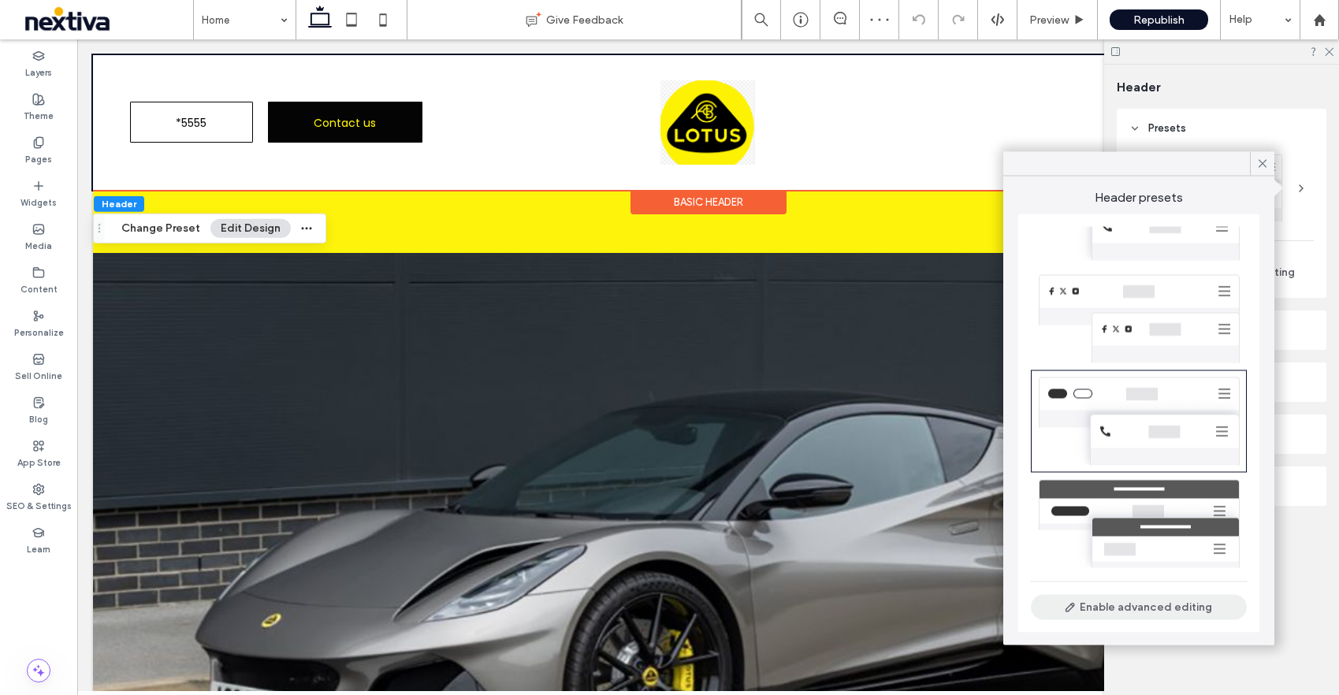
click at [1100, 604] on button "Enable advanced editing" at bounding box center [1139, 607] width 216 height 25
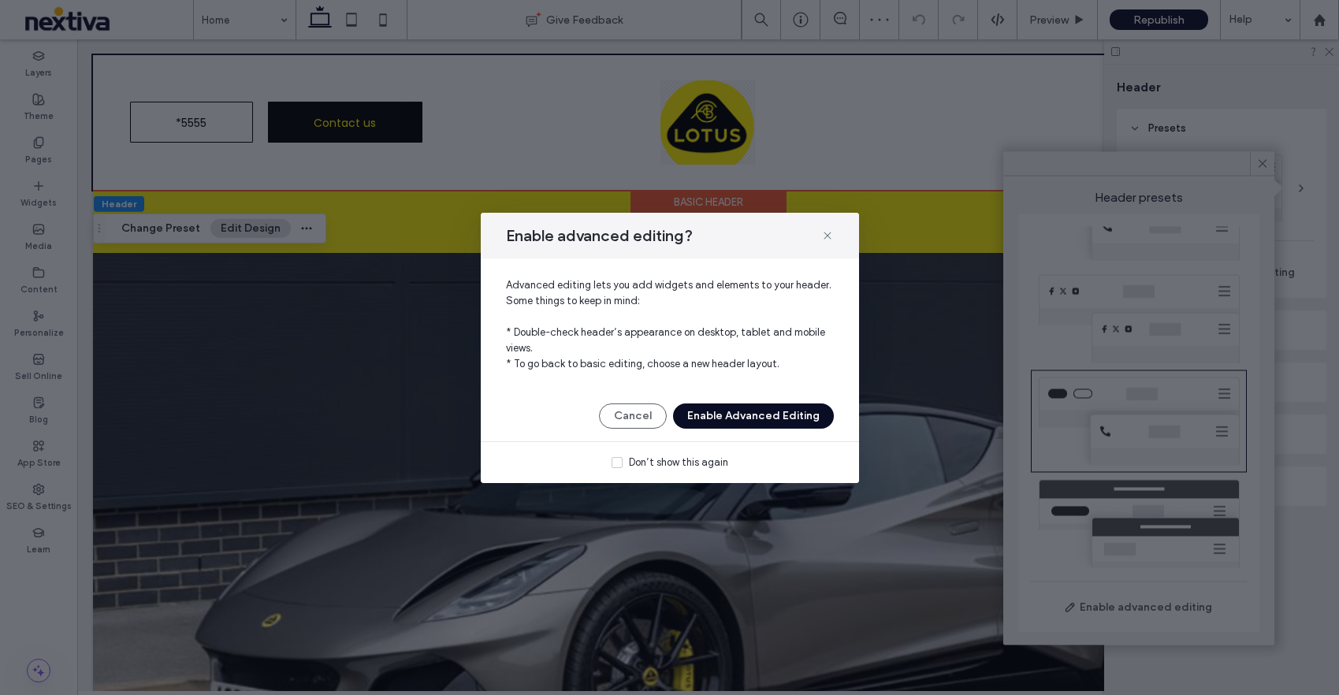
click at [741, 419] on button "Enable Advanced Editing" at bounding box center [753, 416] width 161 height 25
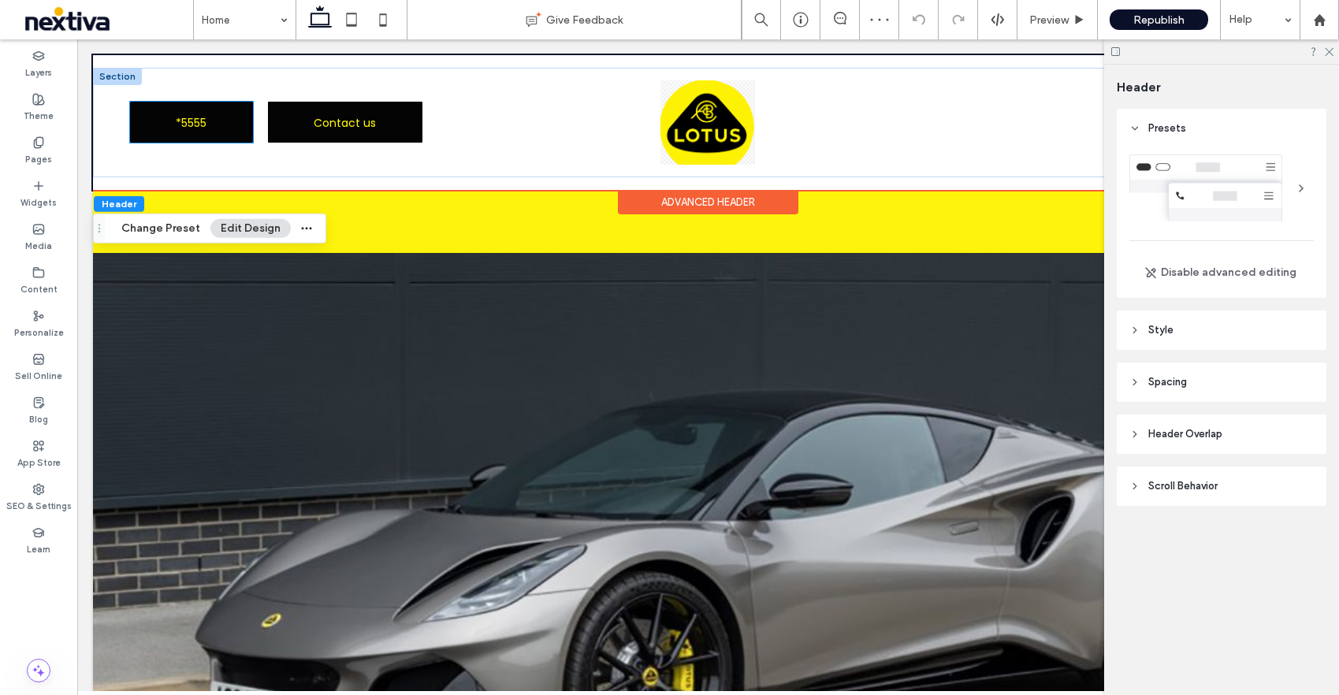
click at [200, 121] on span "*5555" at bounding box center [191, 123] width 31 height 42
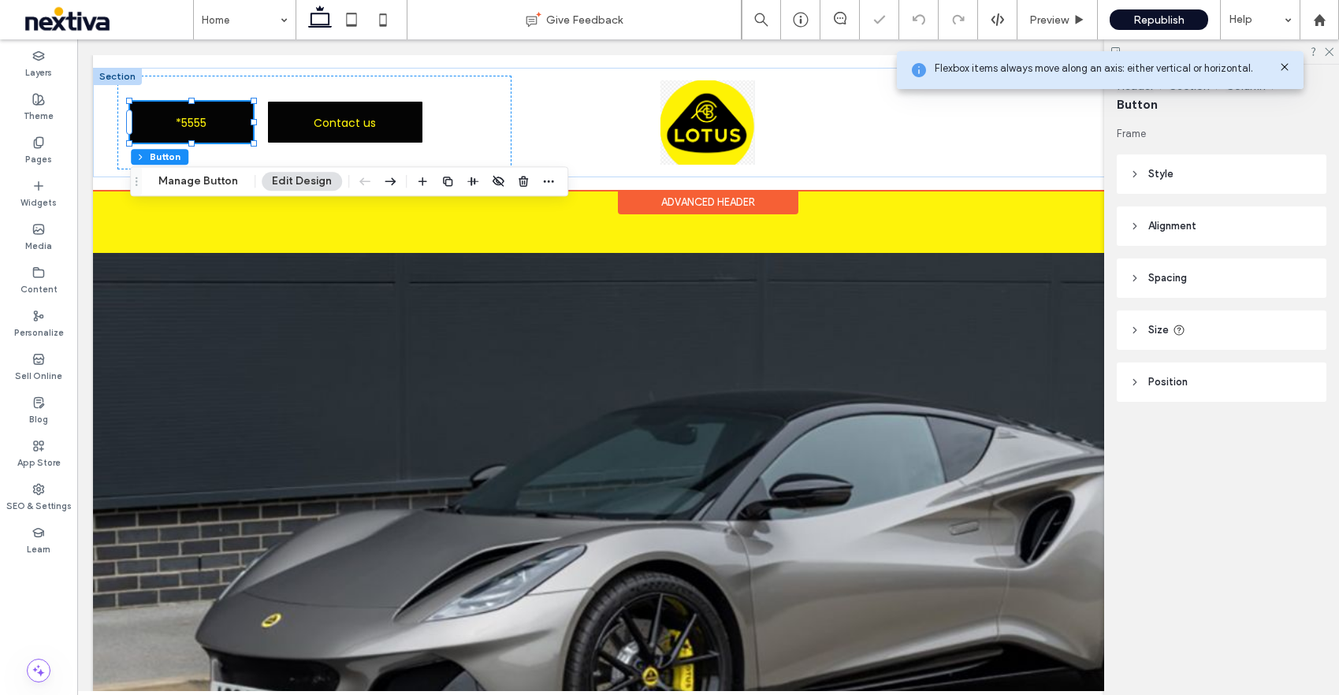
click at [200, 124] on span "*5555" at bounding box center [191, 123] width 31 height 42
click at [184, 127] on span "*5555" at bounding box center [191, 123] width 31 height 42
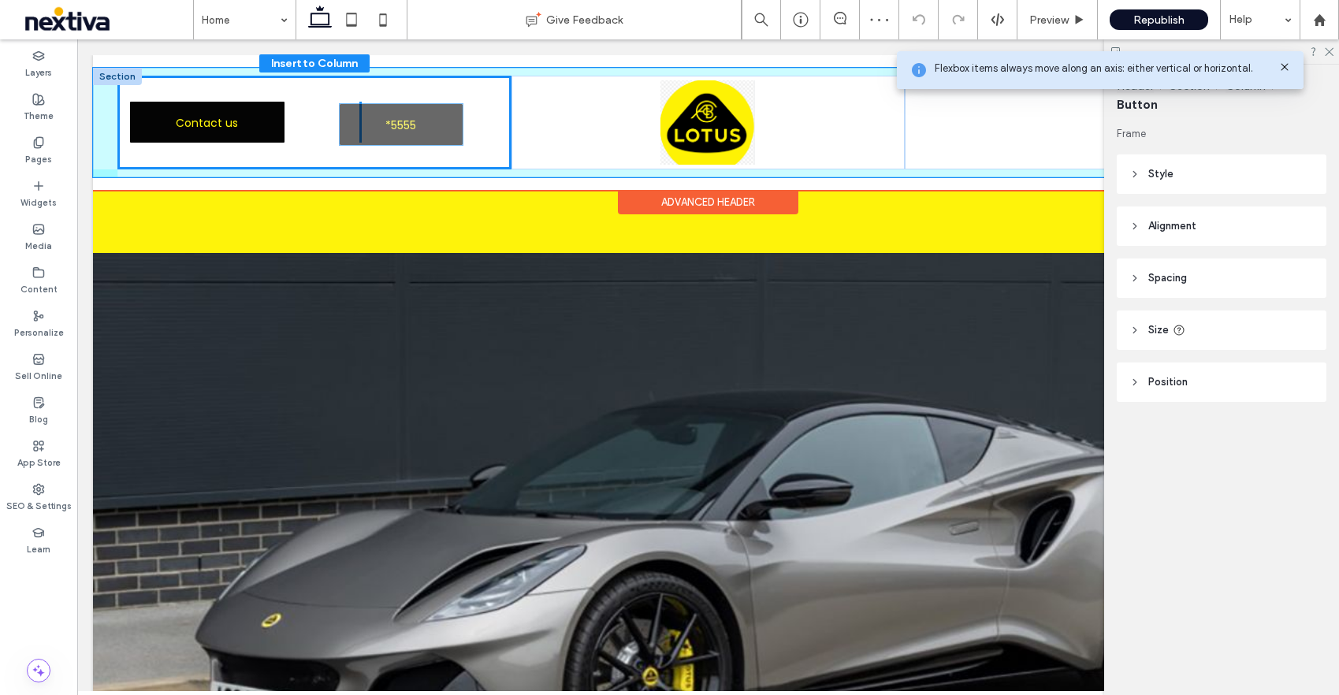
drag, startPoint x: 200, startPoint y: 127, endPoint x: 408, endPoint y: 128, distance: 208.1
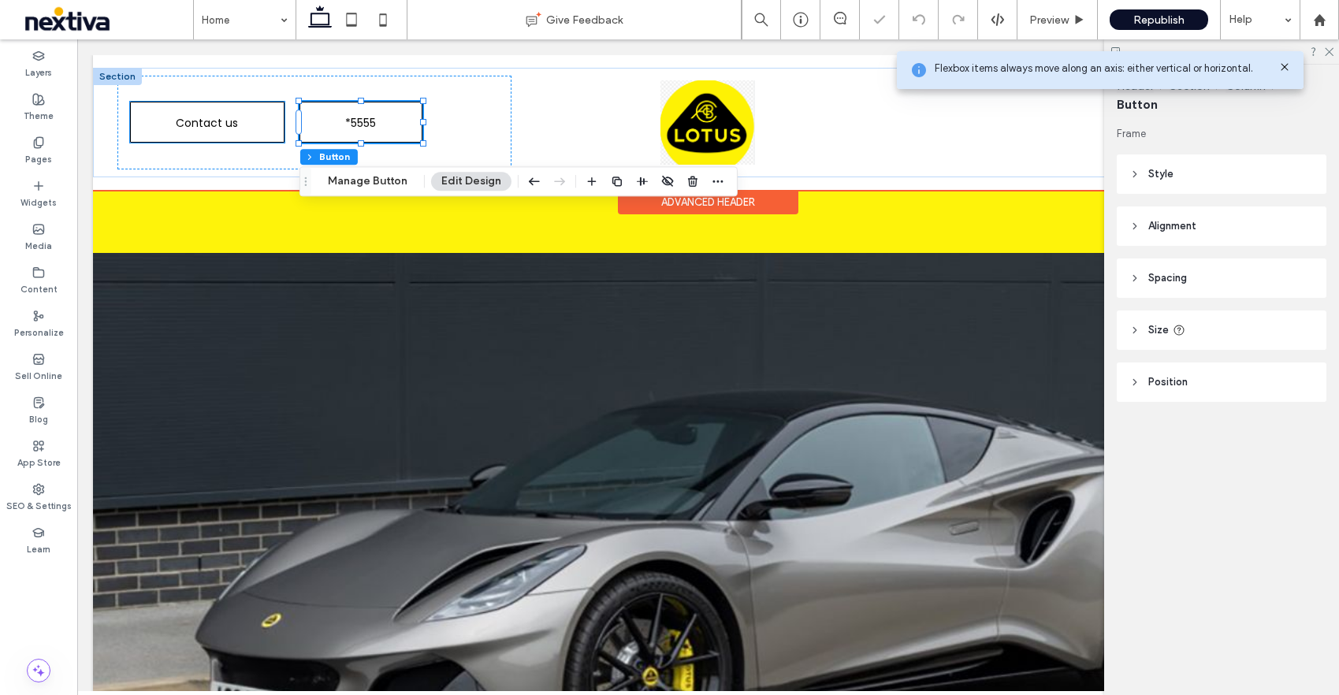
click at [227, 130] on span "Contact us" at bounding box center [207, 123] width 62 height 42
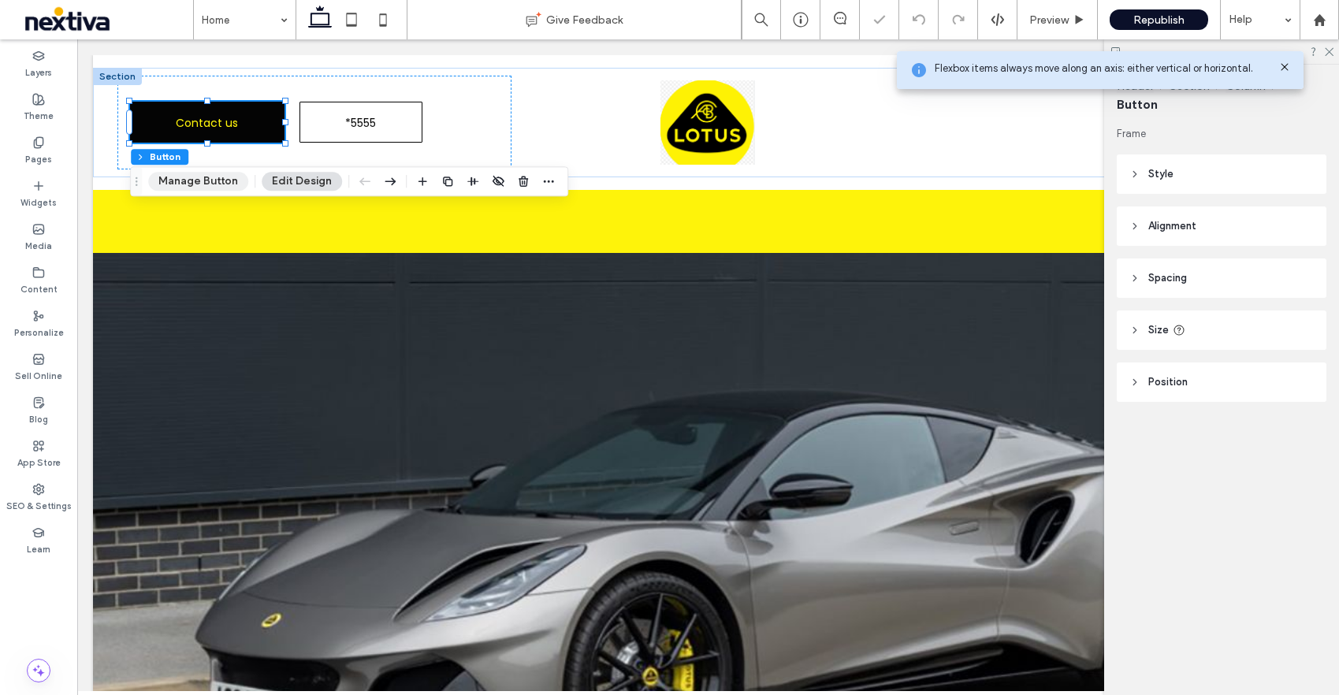
click at [213, 187] on button "Manage Button" at bounding box center [198, 181] width 100 height 19
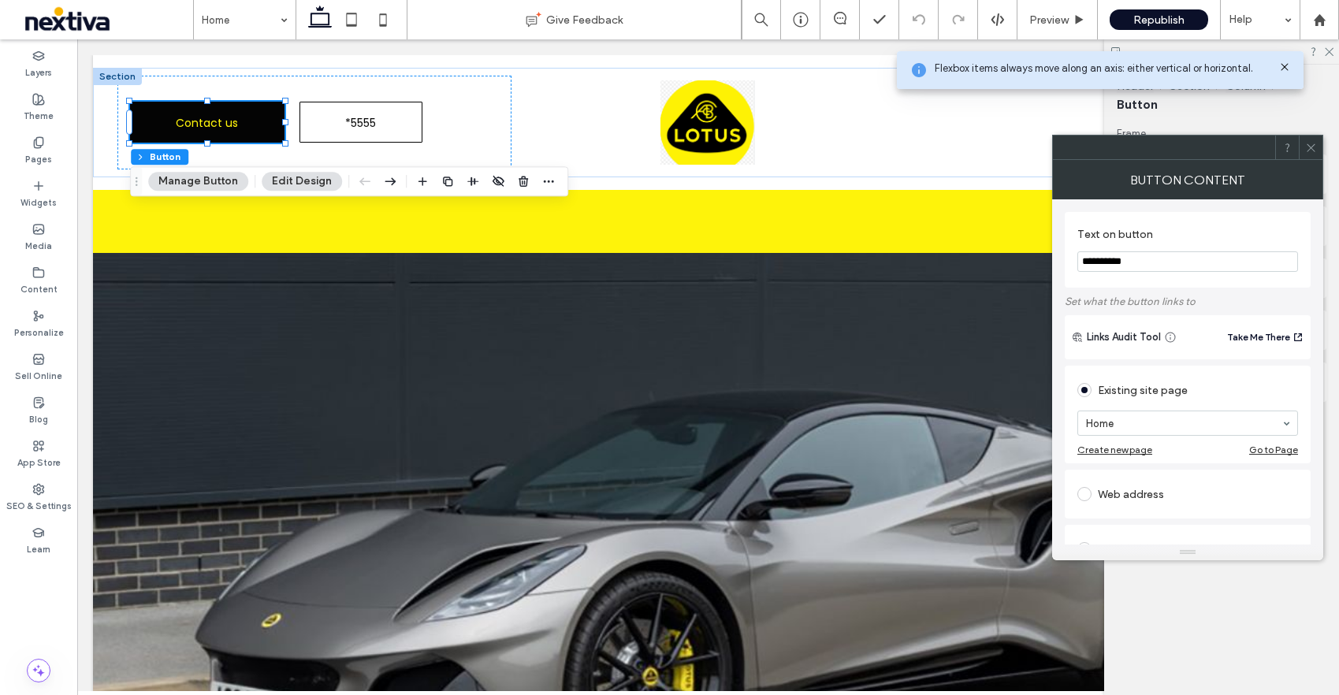
click at [1141, 263] on input "**********" at bounding box center [1187, 261] width 221 height 20
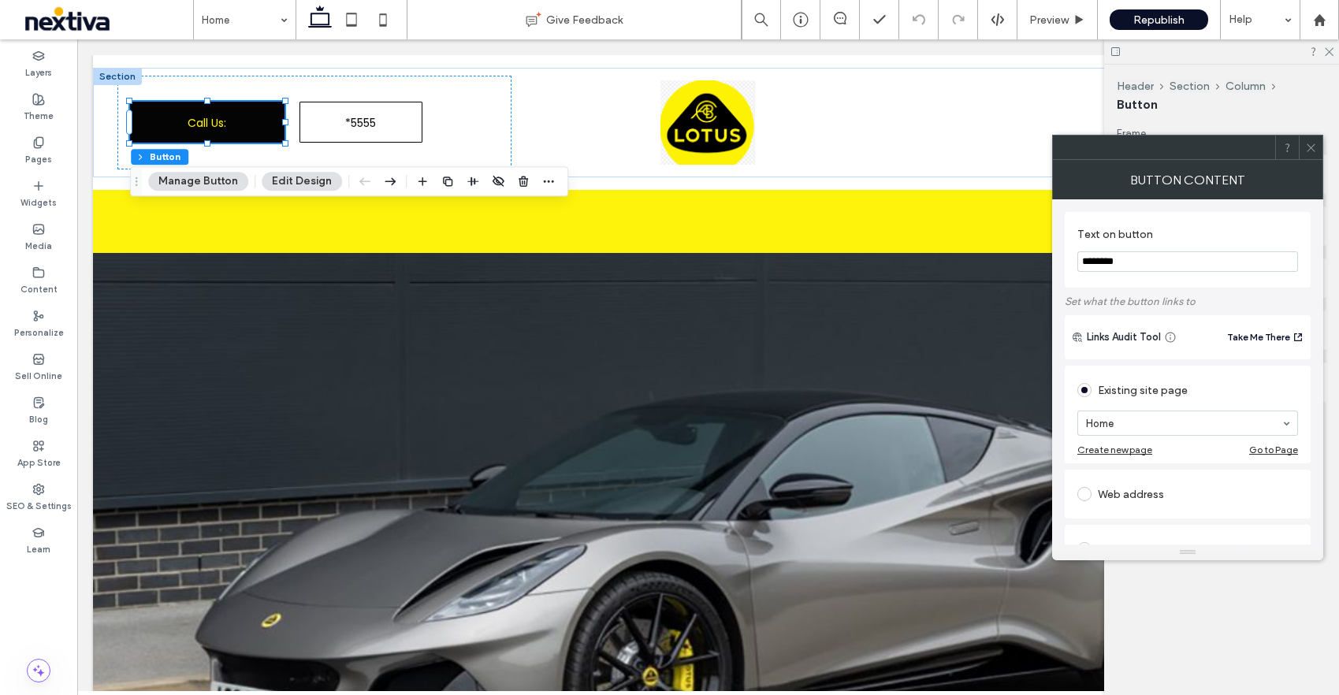
click at [1143, 255] on input "********" at bounding box center [1187, 261] width 221 height 20
click at [1136, 265] on input "********" at bounding box center [1187, 261] width 221 height 20
paste input "**********"
click at [1130, 266] on input "**********" at bounding box center [1187, 261] width 221 height 20
click at [1136, 263] on input "**********" at bounding box center [1187, 261] width 221 height 20
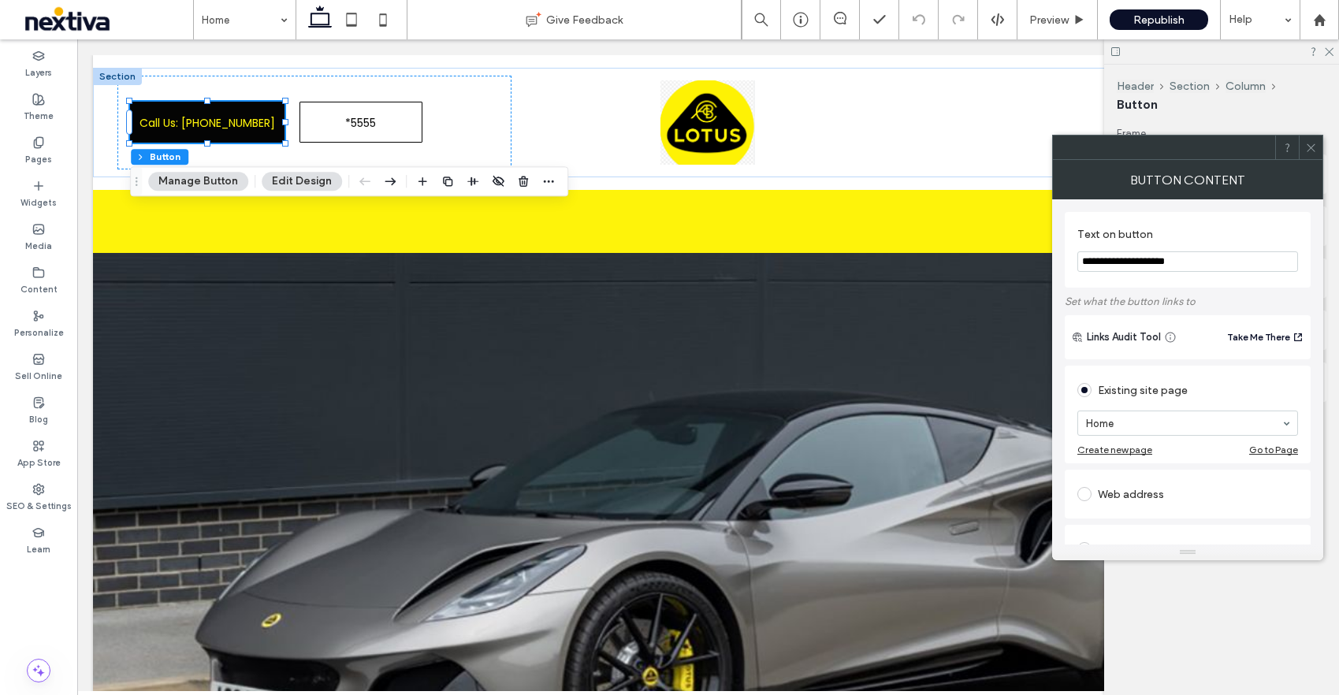
click at [1160, 263] on input "**********" at bounding box center [1187, 261] width 221 height 20
type input "**********"
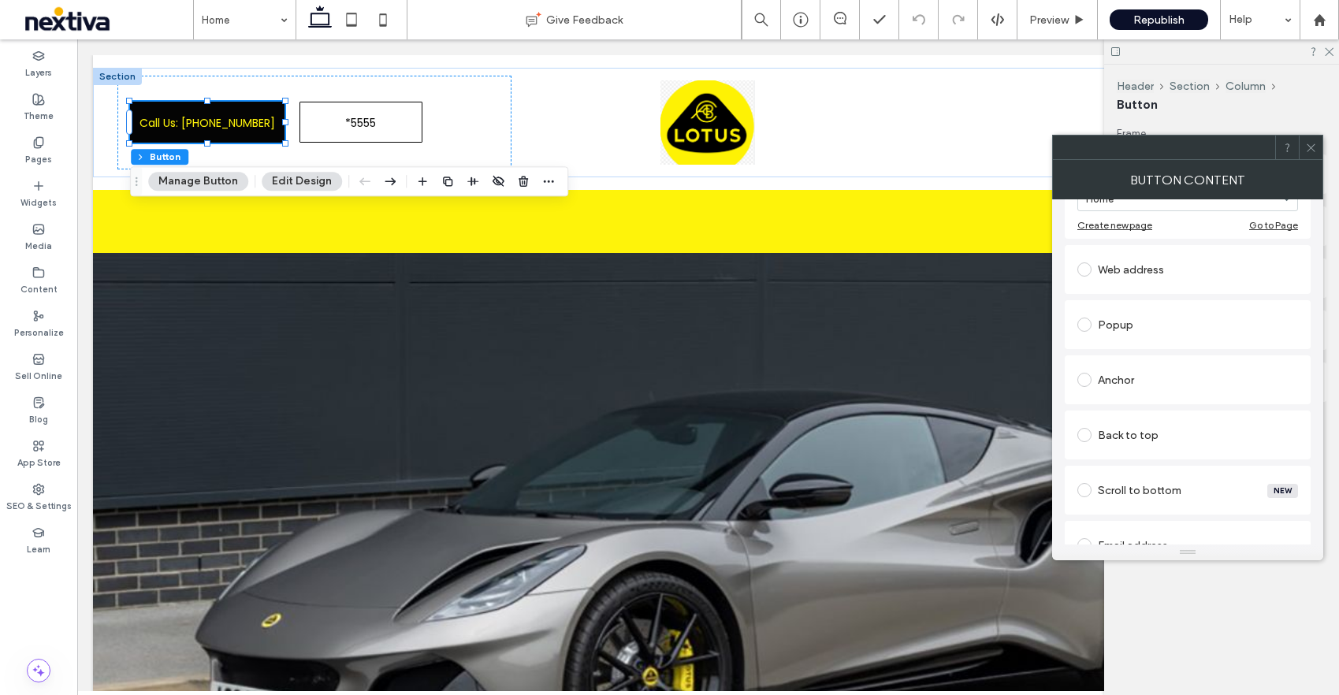
scroll to position [0, 0]
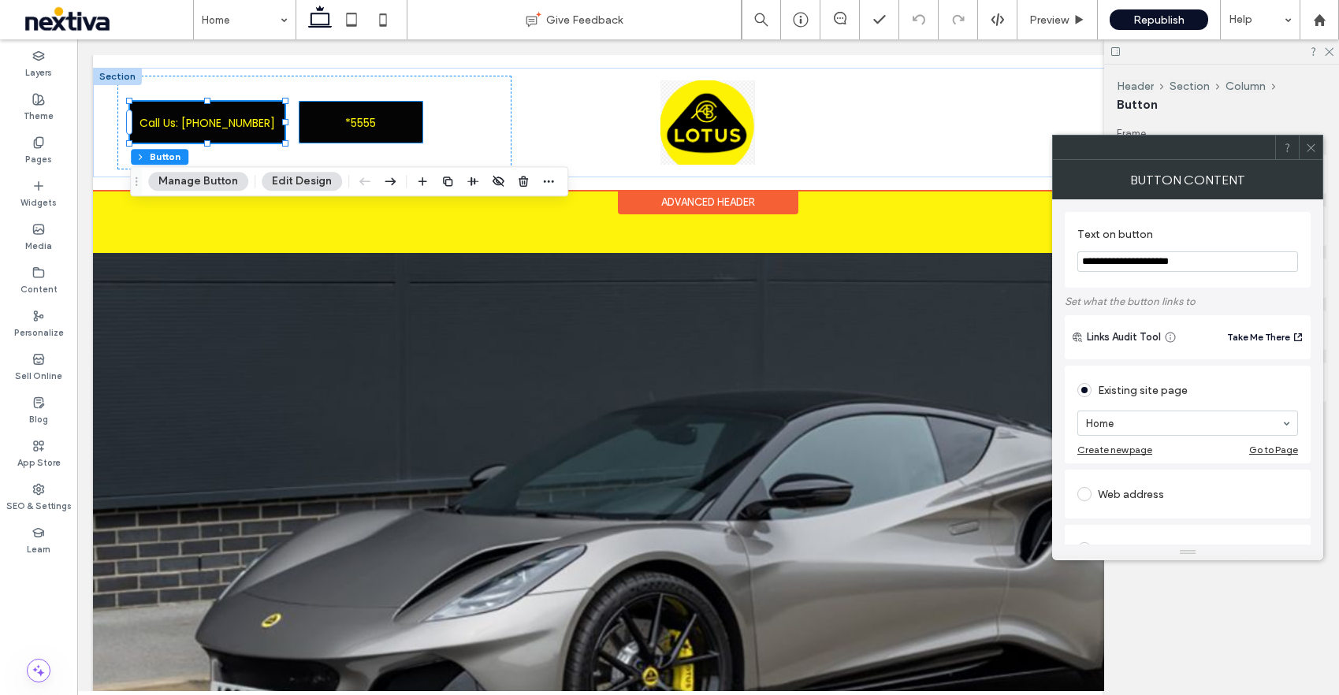
click at [412, 122] on link "*5555" at bounding box center [361, 122] width 123 height 41
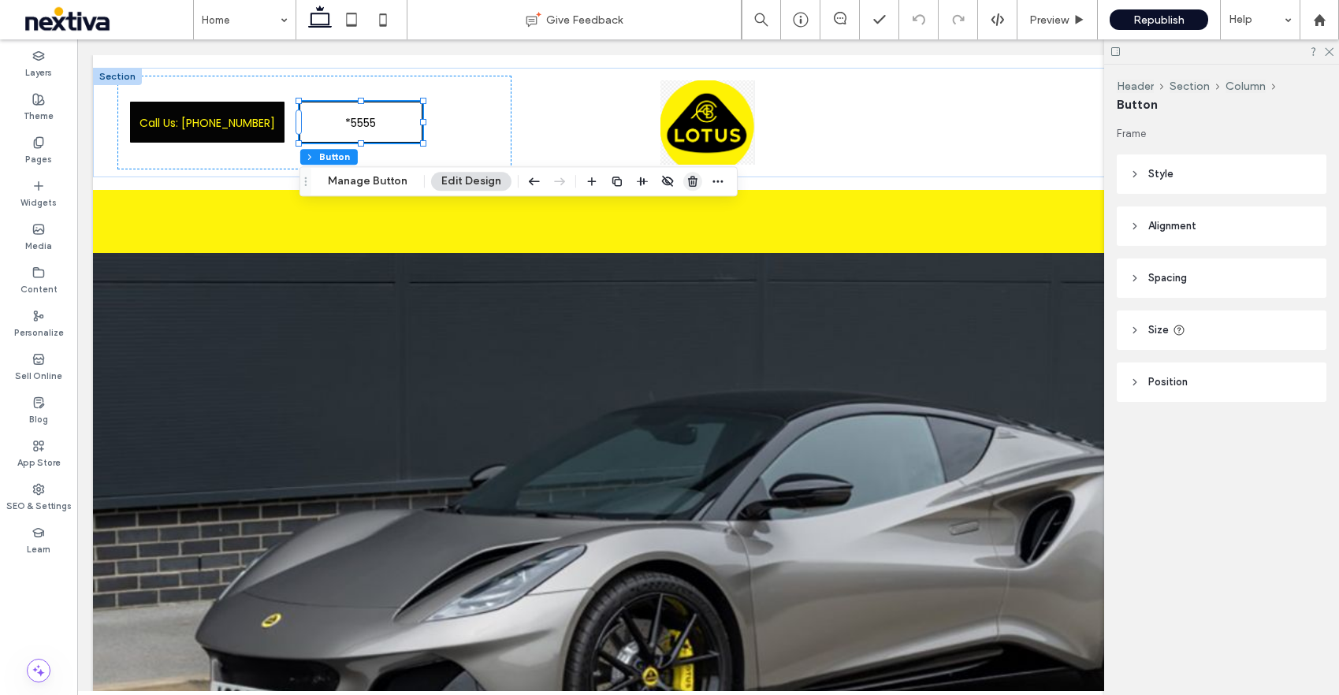
click at [688, 186] on use "button" at bounding box center [692, 182] width 9 height 10
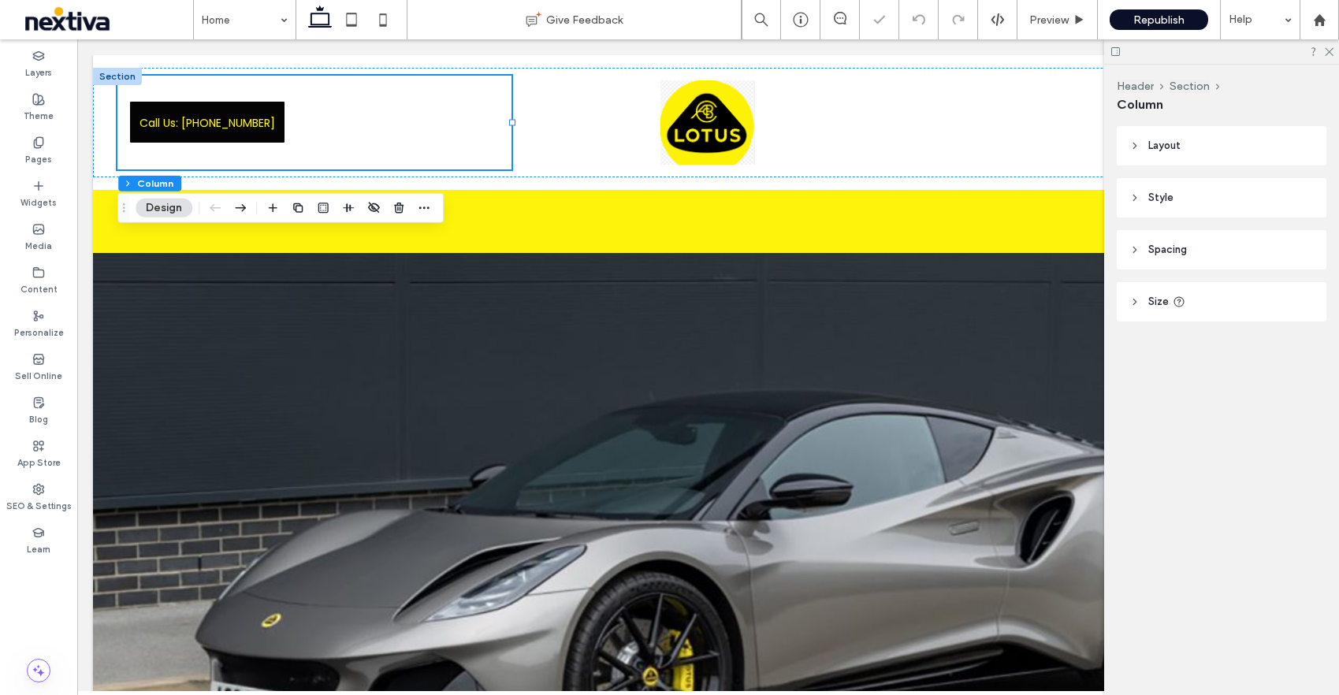
click at [1332, 56] on div at bounding box center [1221, 51] width 235 height 24
click at [1163, 16] on span "Republish" at bounding box center [1158, 19] width 51 height 13
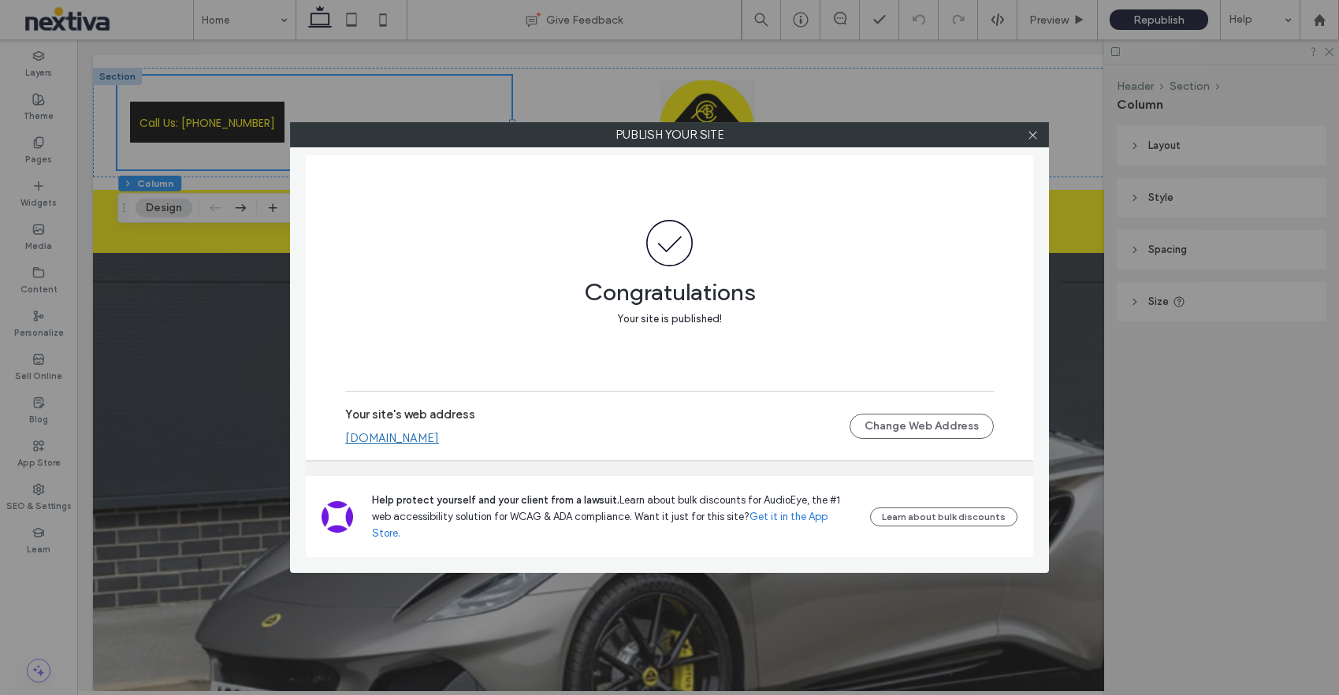
click at [394, 445] on link "[DOMAIN_NAME]" at bounding box center [392, 438] width 94 height 14
click at [1034, 132] on use at bounding box center [1033, 135] width 8 height 8
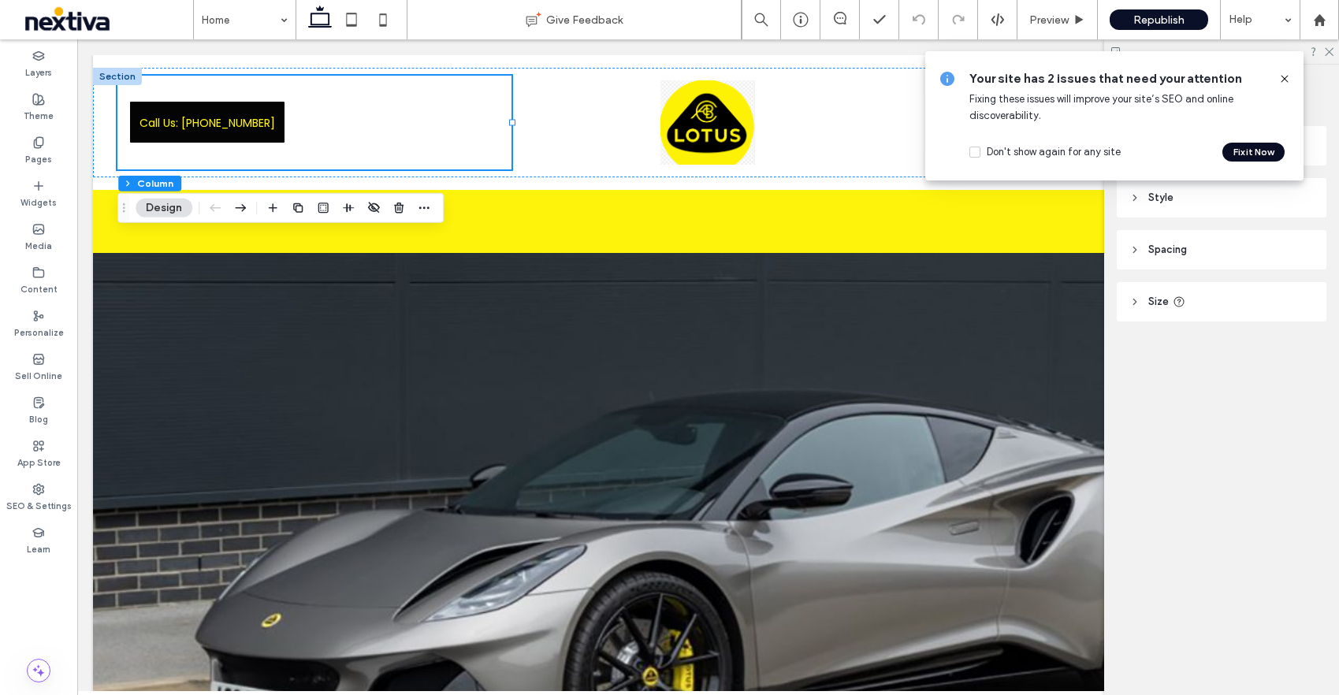
click at [1263, 143] on button "Fix it Now" at bounding box center [1253, 152] width 62 height 19
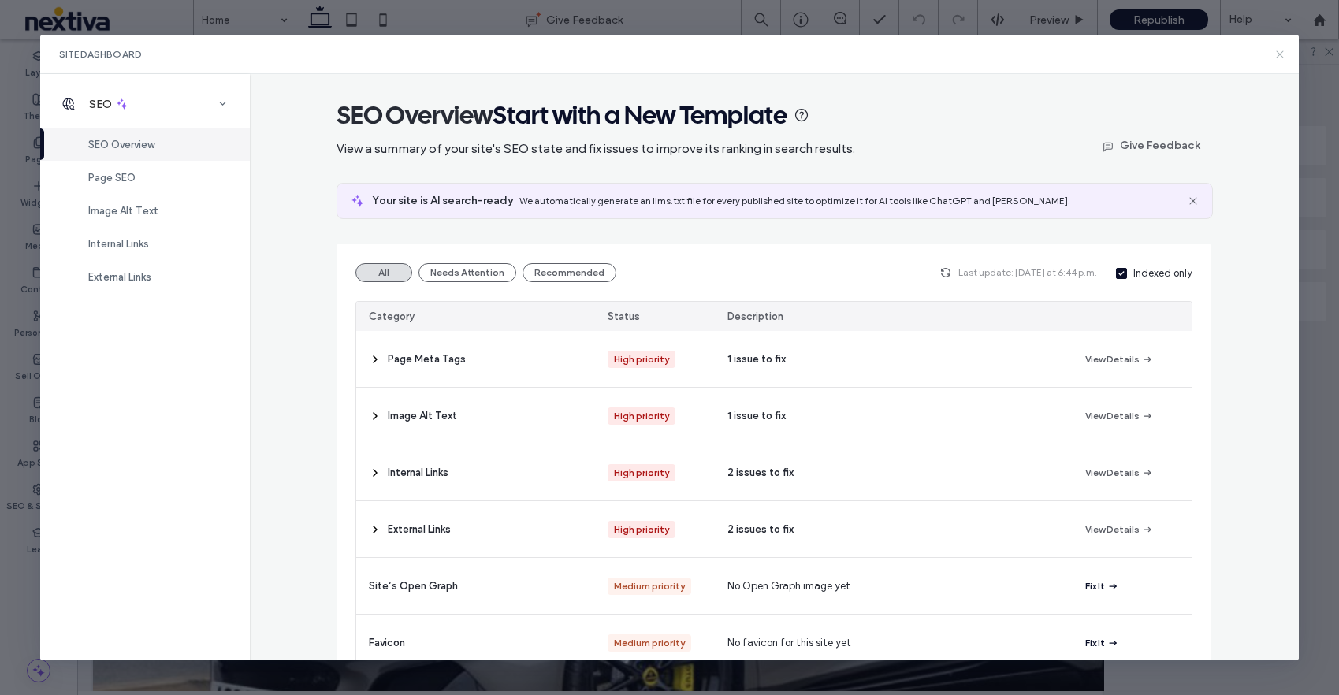
click at [1277, 53] on icon at bounding box center [1280, 54] width 13 height 13
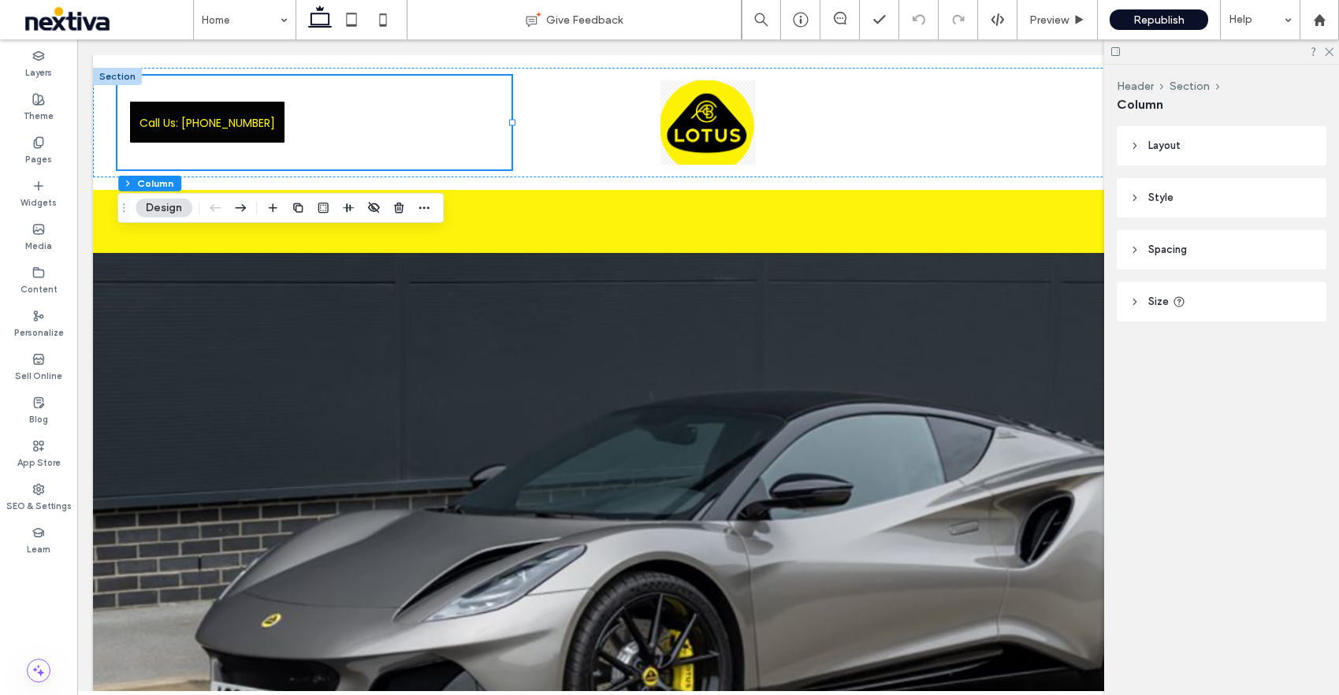
click at [1140, 154] on header "Layout" at bounding box center [1222, 145] width 210 height 39
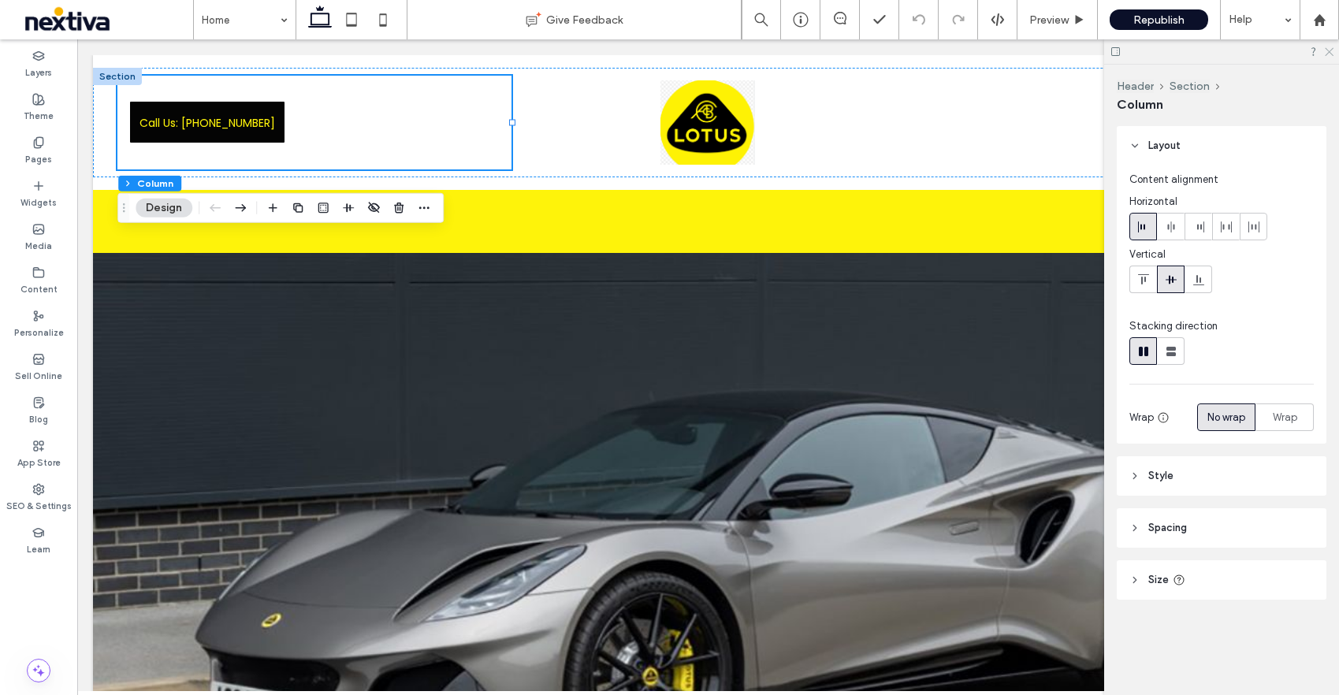
click at [1324, 50] on icon at bounding box center [1328, 51] width 10 height 10
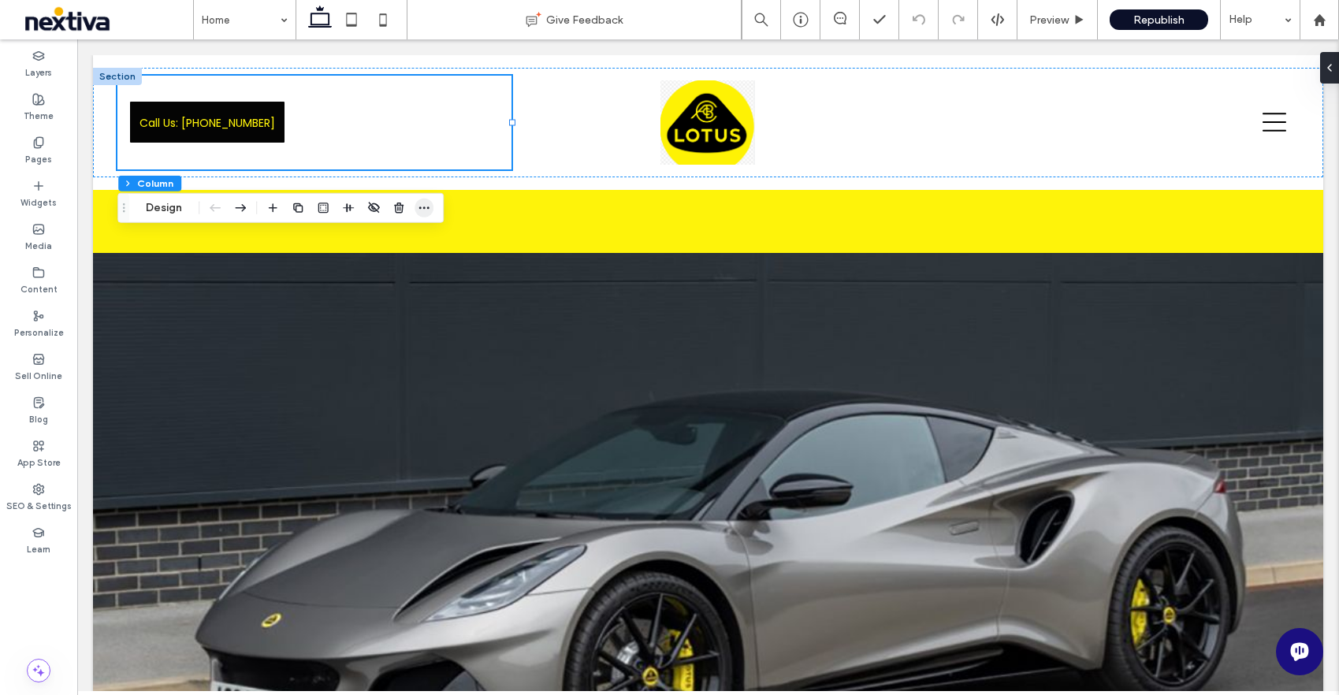
click at [422, 210] on icon "button" at bounding box center [424, 208] width 13 height 13
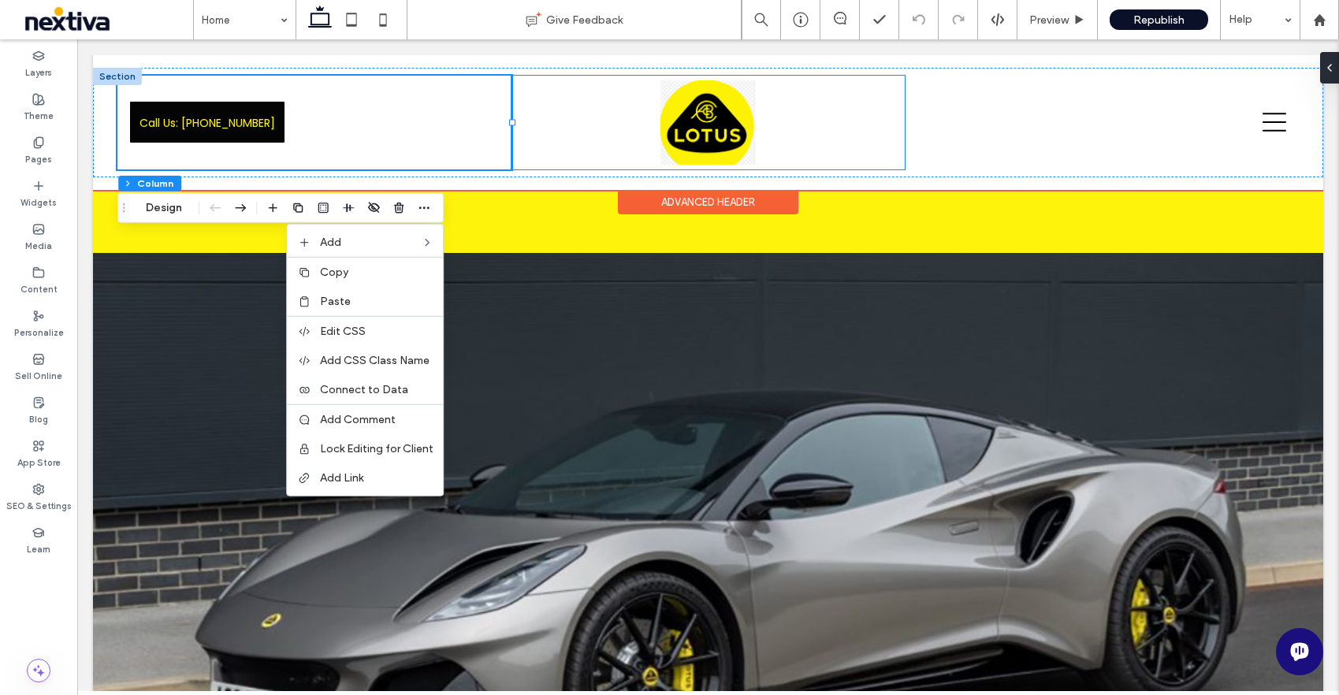
click at [582, 121] on div at bounding box center [709, 123] width 394 height 94
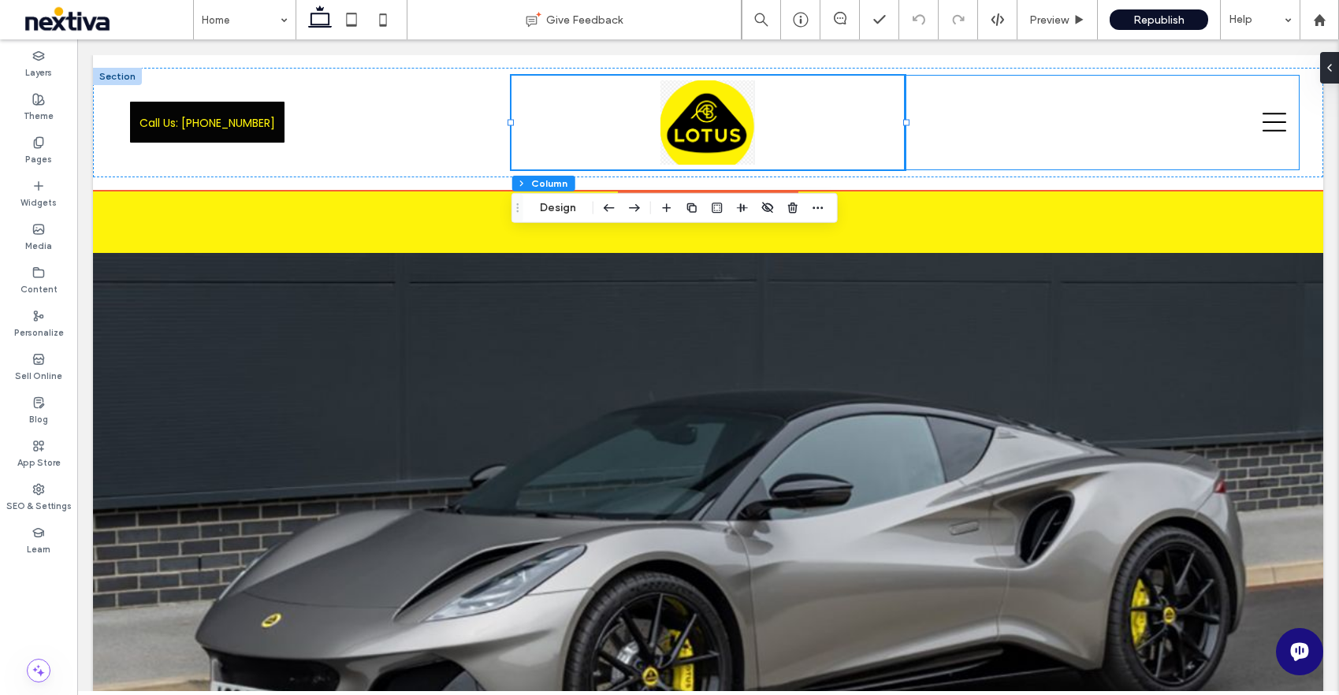
click at [992, 131] on div at bounding box center [1102, 123] width 394 height 94
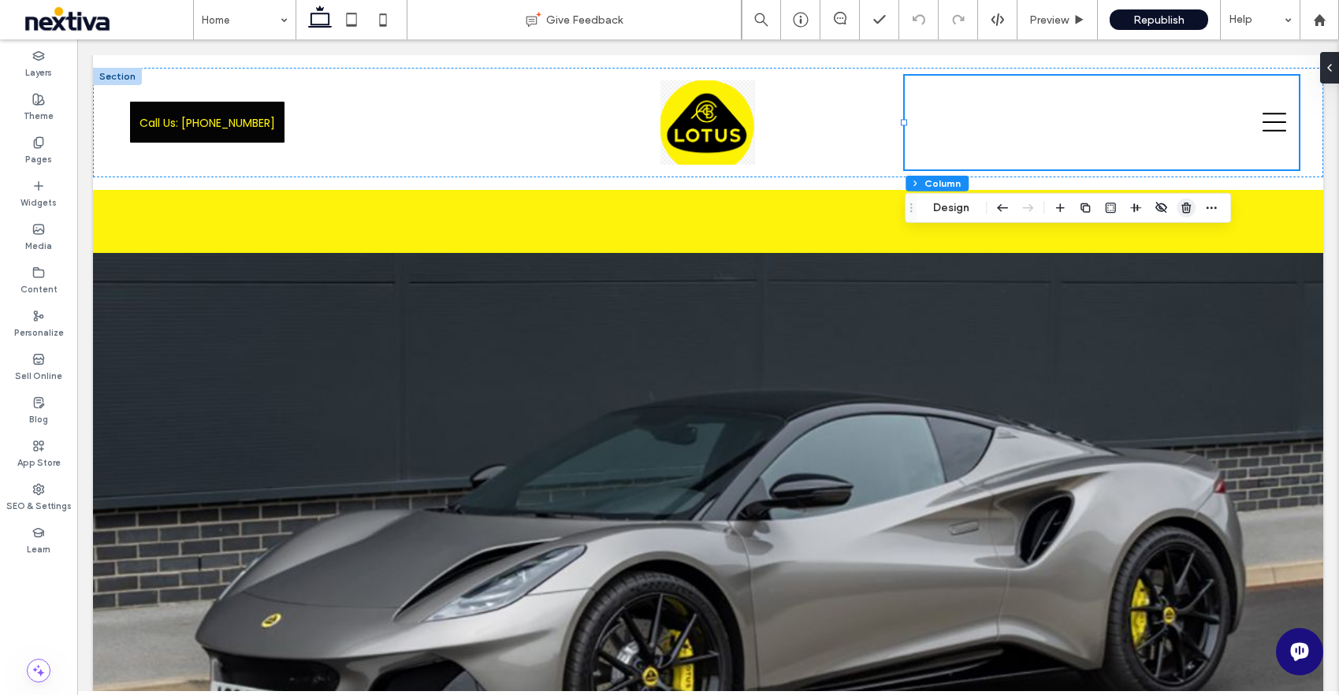
click at [1187, 212] on use "button" at bounding box center [1185, 208] width 9 height 10
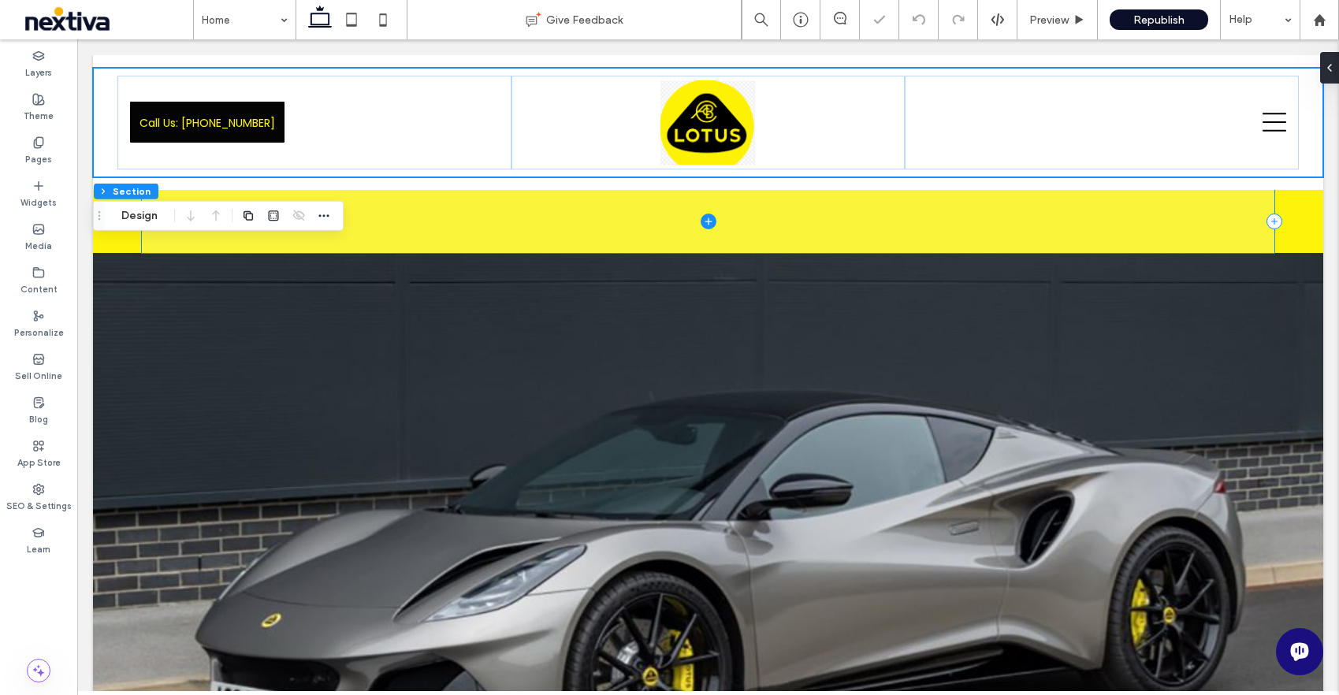
type input "***"
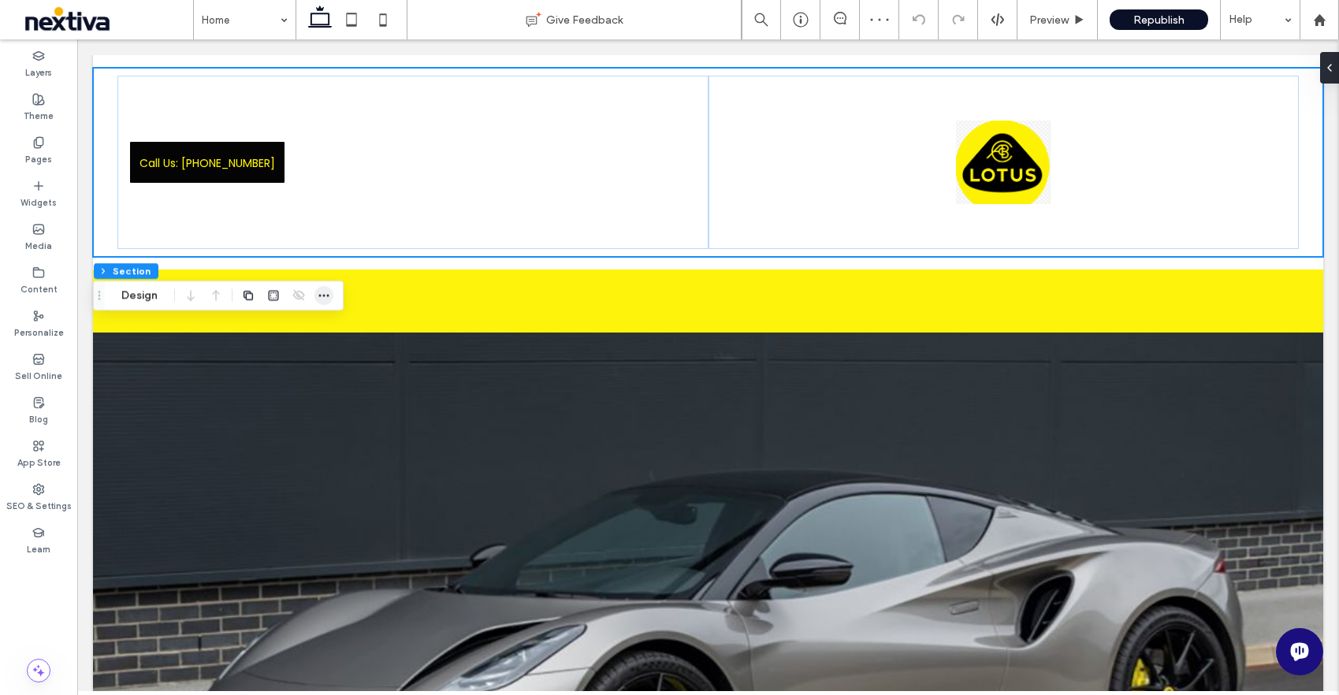
click at [318, 296] on icon "button" at bounding box center [324, 295] width 13 height 13
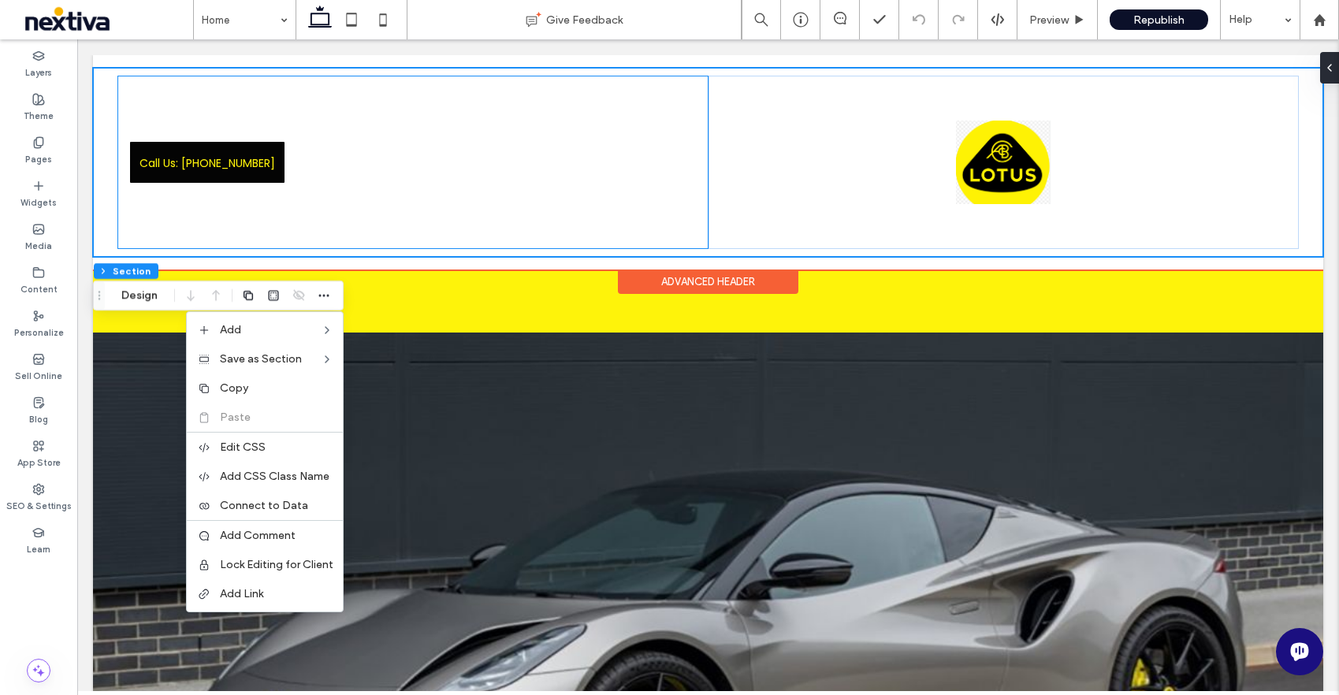
click at [404, 187] on div "Call Us: [PHONE_NUMBER]" at bounding box center [412, 162] width 590 height 173
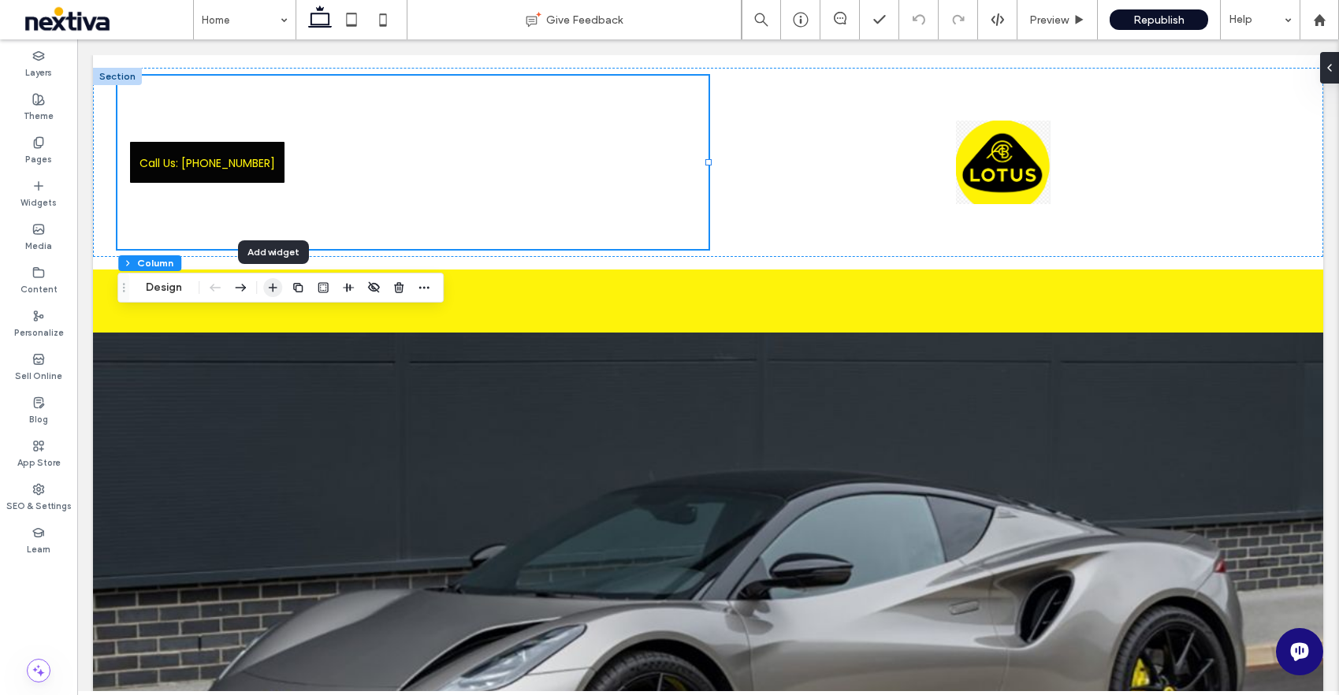
click at [273, 289] on icon "button" at bounding box center [272, 287] width 13 height 13
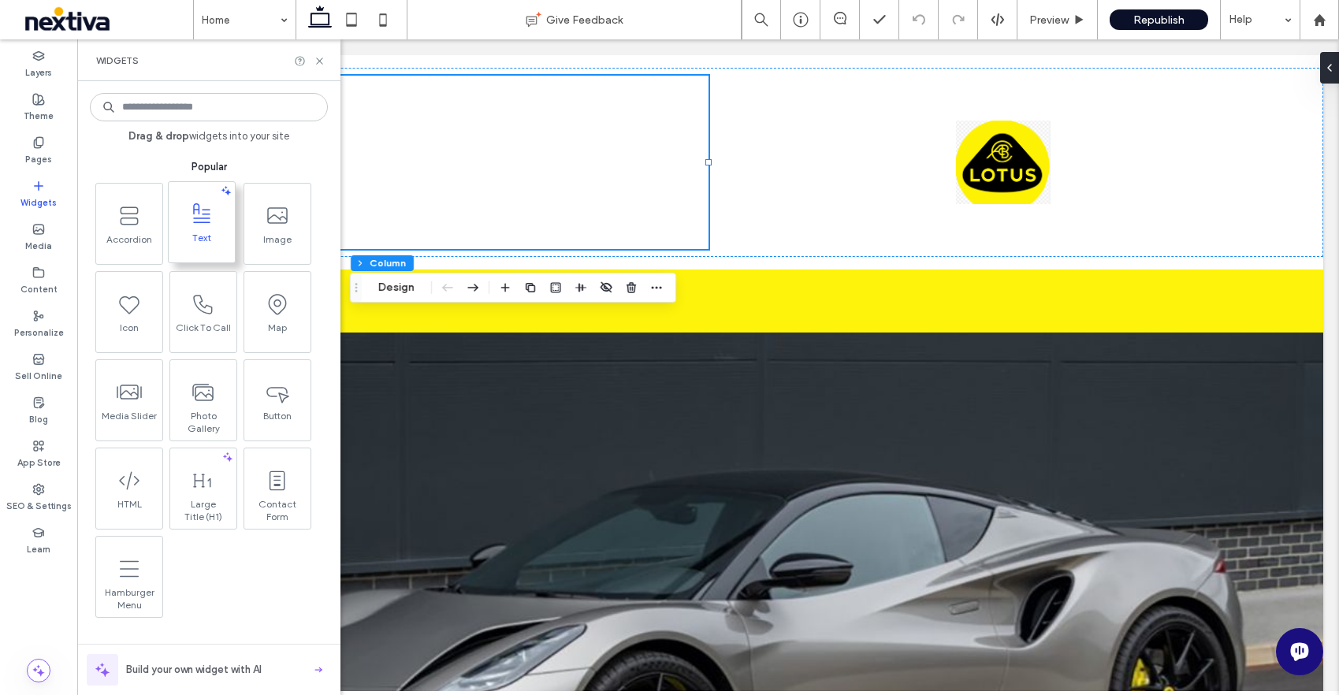
click at [228, 244] on span "Text" at bounding box center [202, 243] width 66 height 22
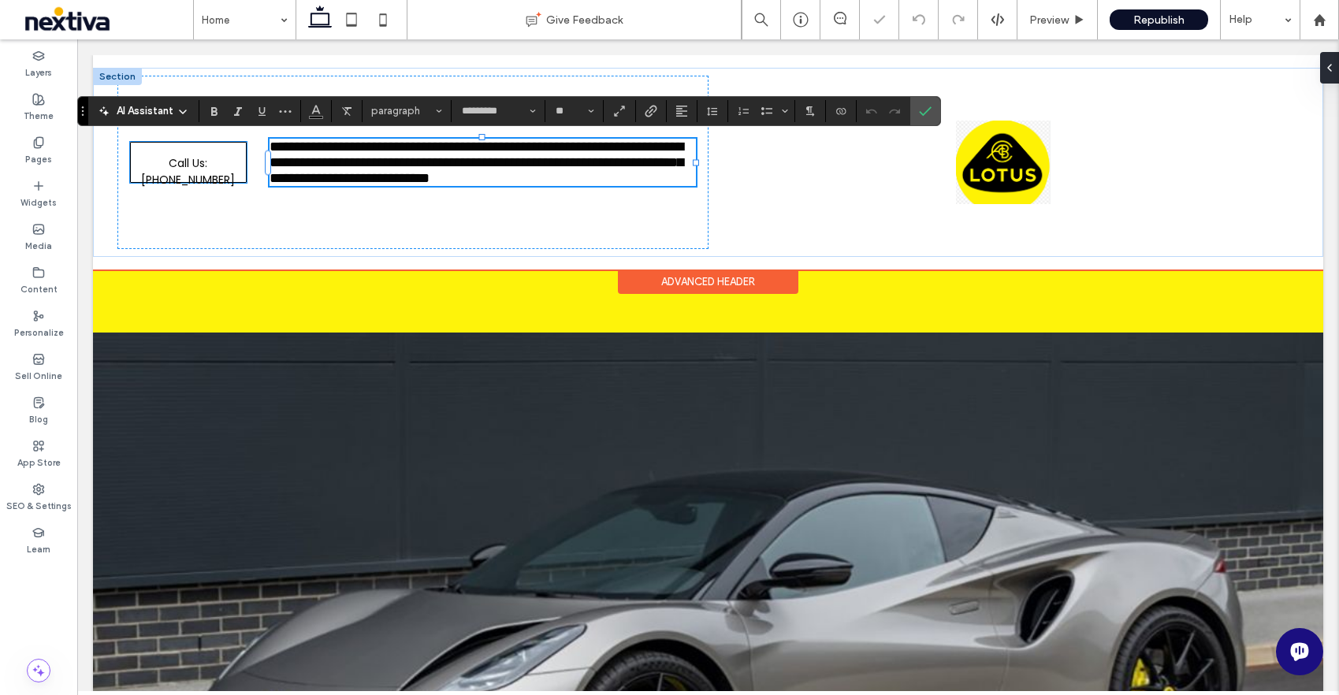
click at [218, 169] on span "Call Us: [PHONE_NUMBER]" at bounding box center [188, 172] width 113 height 58
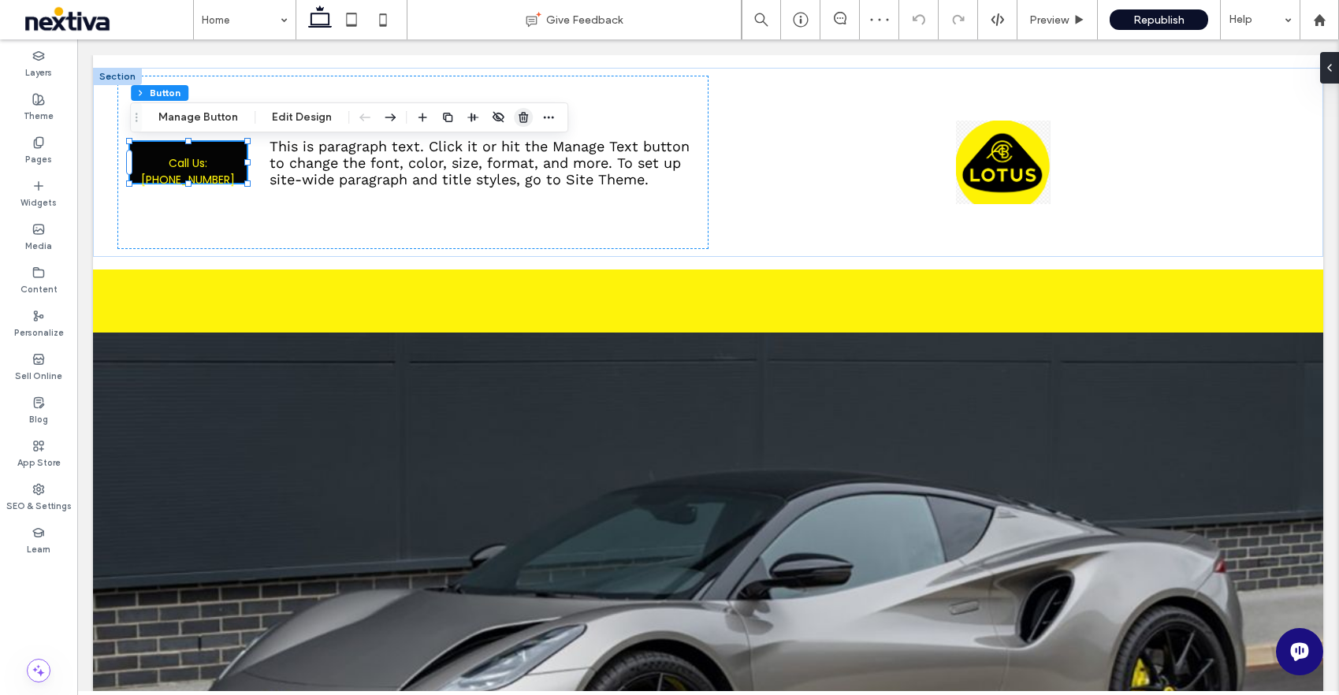
click at [519, 117] on icon "button" at bounding box center [523, 117] width 13 height 13
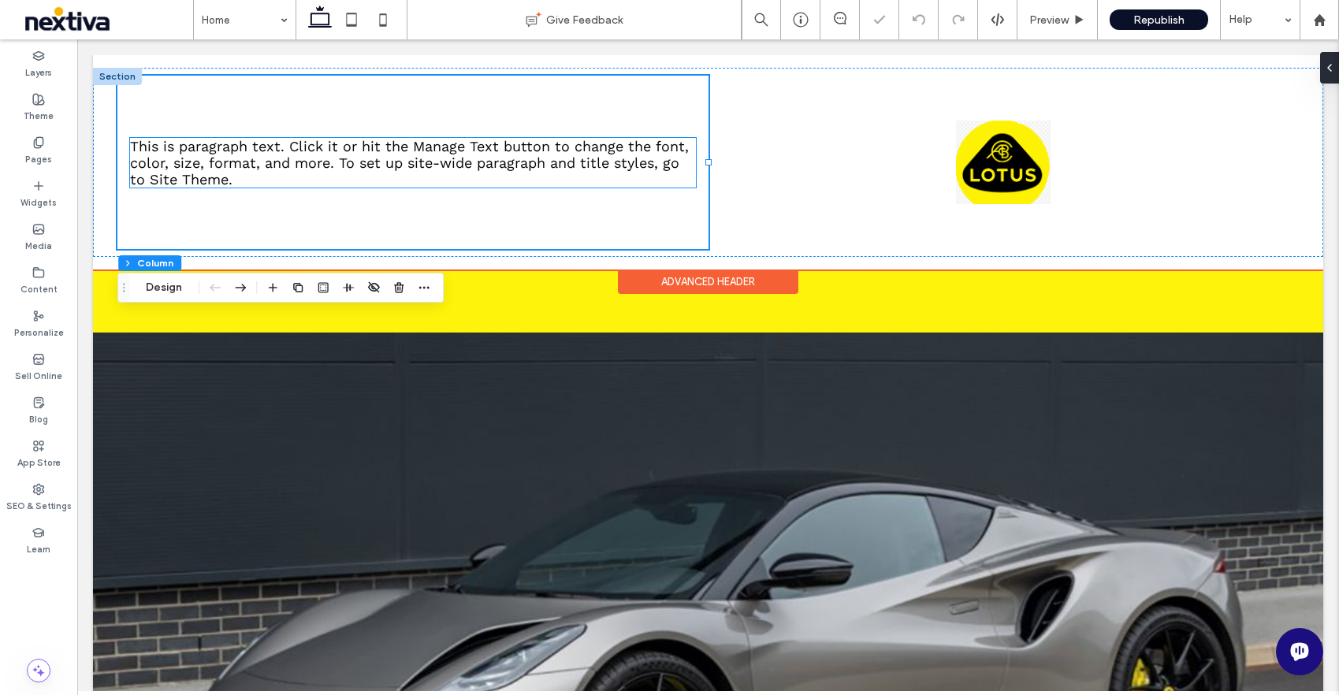
click at [367, 145] on span "This is paragraph text. Click it or hit the Manage Text button to change the fo…" at bounding box center [409, 163] width 559 height 50
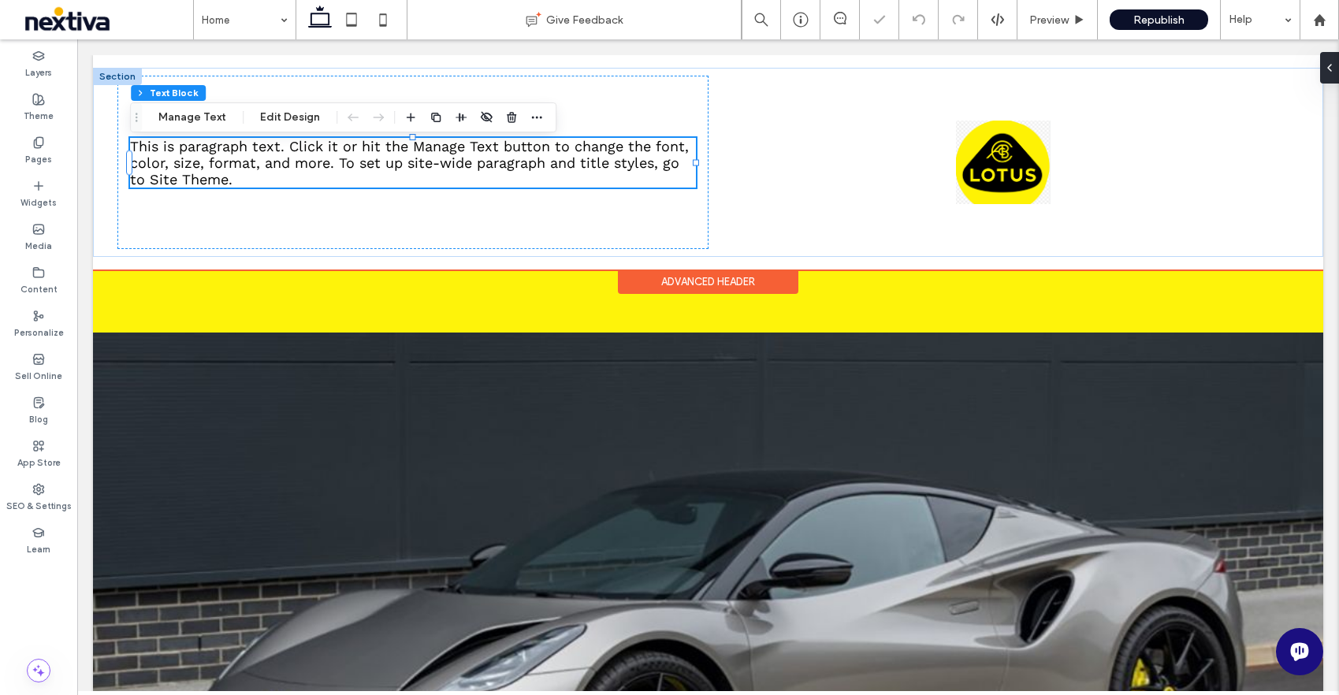
click at [367, 145] on span "This is paragraph text. Click it or hit the Manage Text button to change the fo…" at bounding box center [409, 163] width 559 height 50
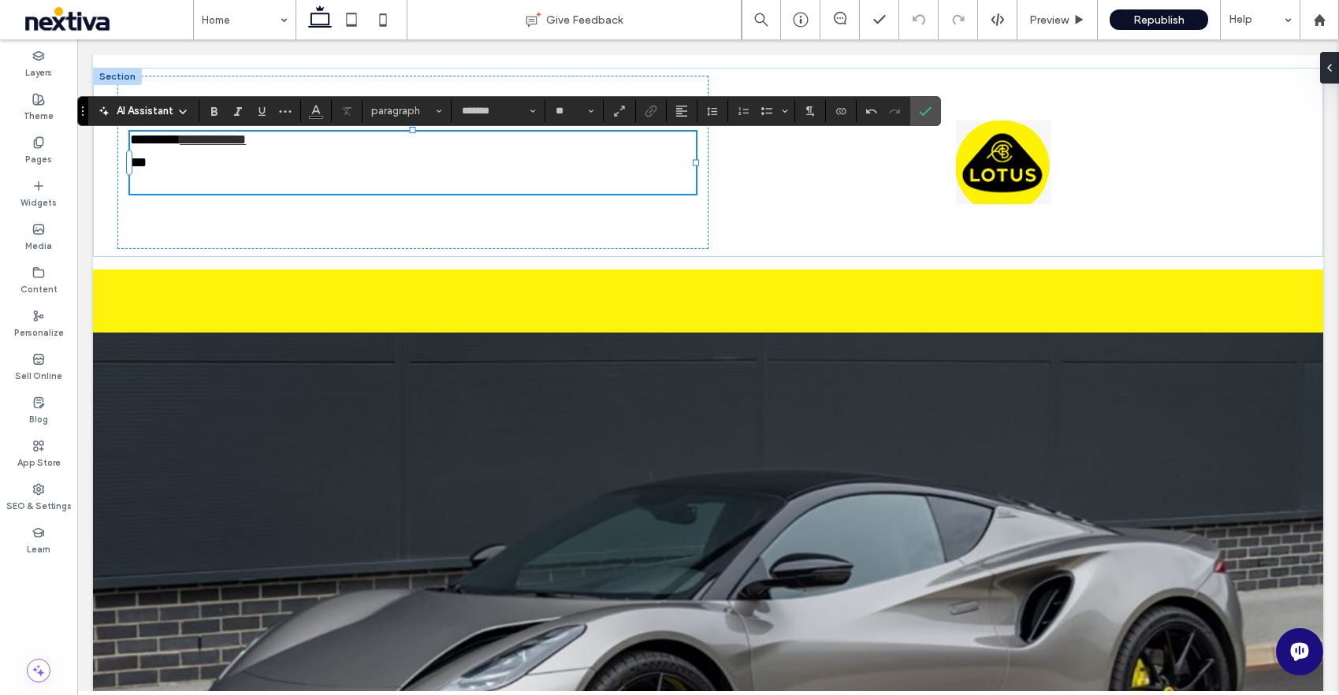
type input "*********"
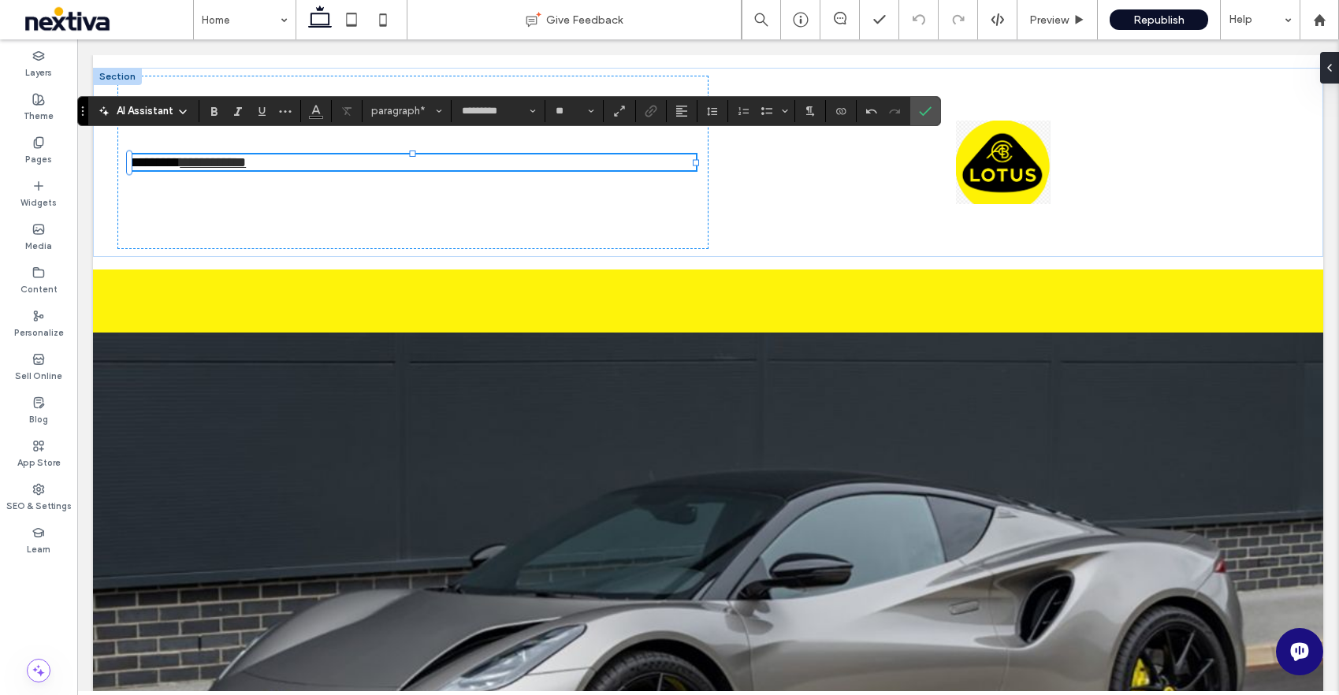
click at [202, 163] on link "**********" at bounding box center [213, 162] width 66 height 14
drag, startPoint x: 288, startPoint y: 163, endPoint x: 188, endPoint y: 162, distance: 99.3
click at [188, 162] on p "**********" at bounding box center [412, 162] width 565 height 16
click at [262, 107] on icon "Underline" at bounding box center [261, 111] width 13 height 13
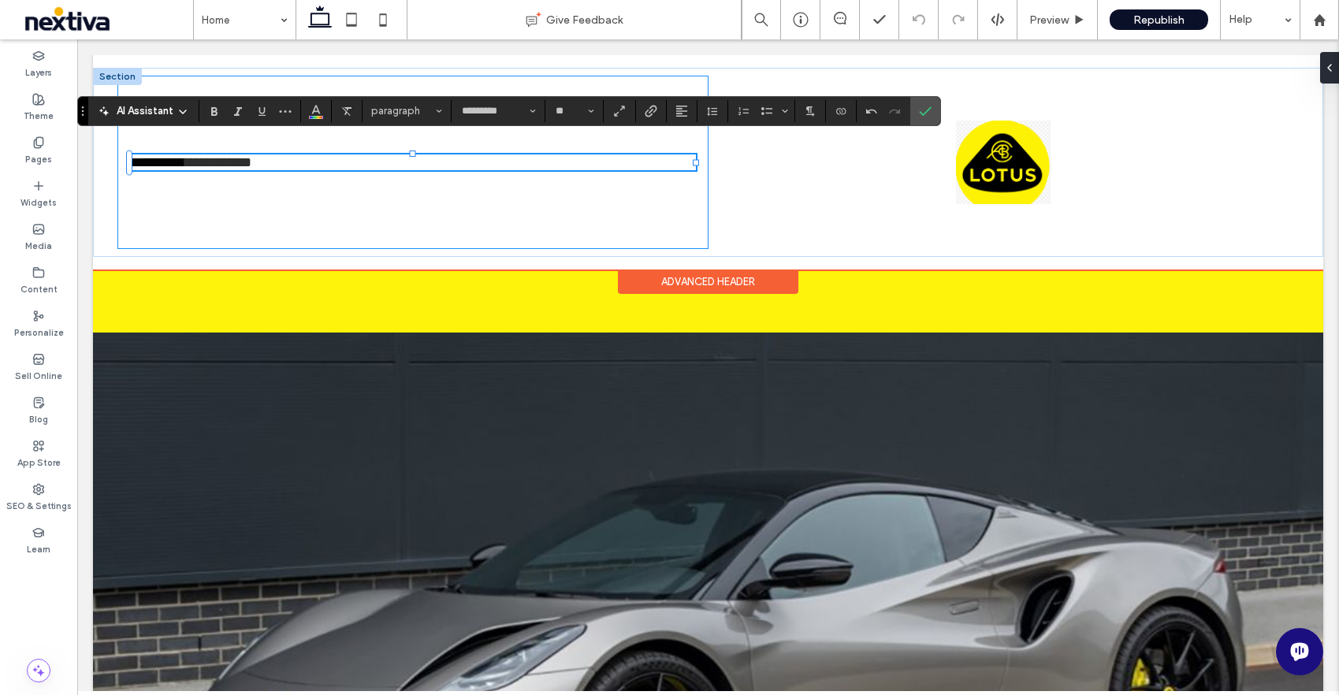
click at [285, 224] on div "**********" at bounding box center [412, 162] width 590 height 173
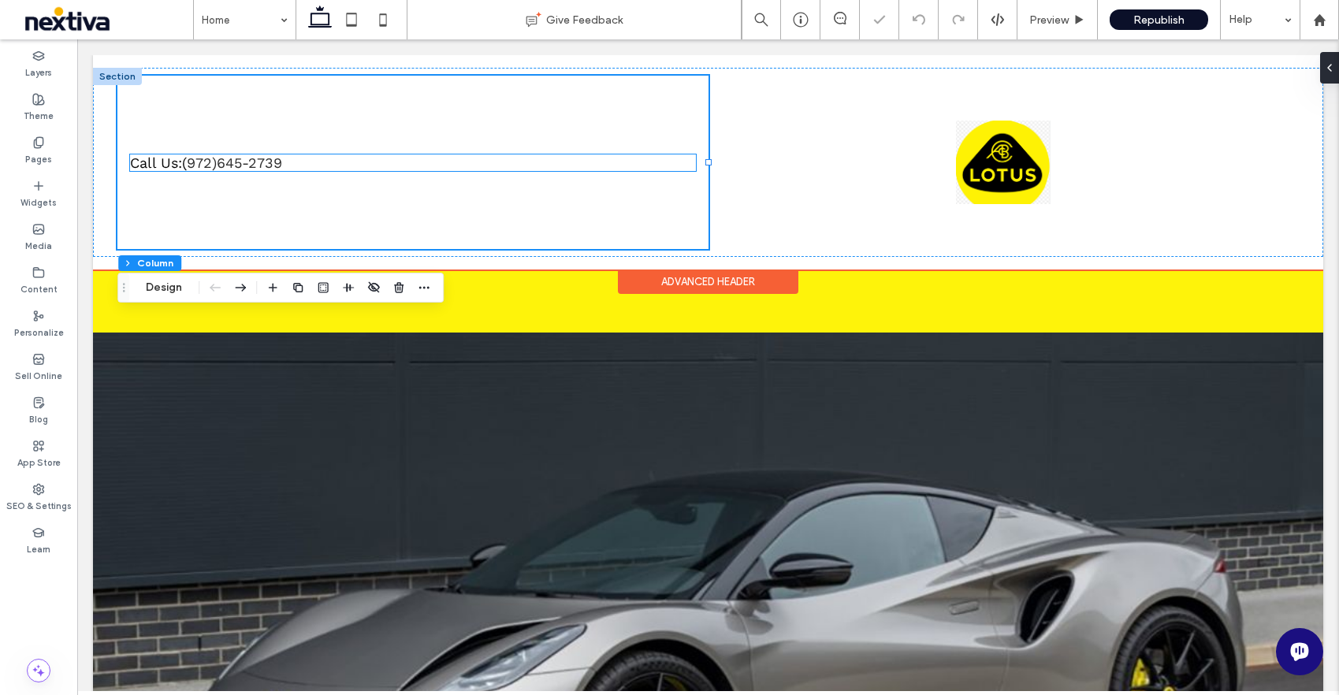
click at [314, 167] on p "Call Us: [PHONE_NUMBER]" at bounding box center [412, 162] width 565 height 17
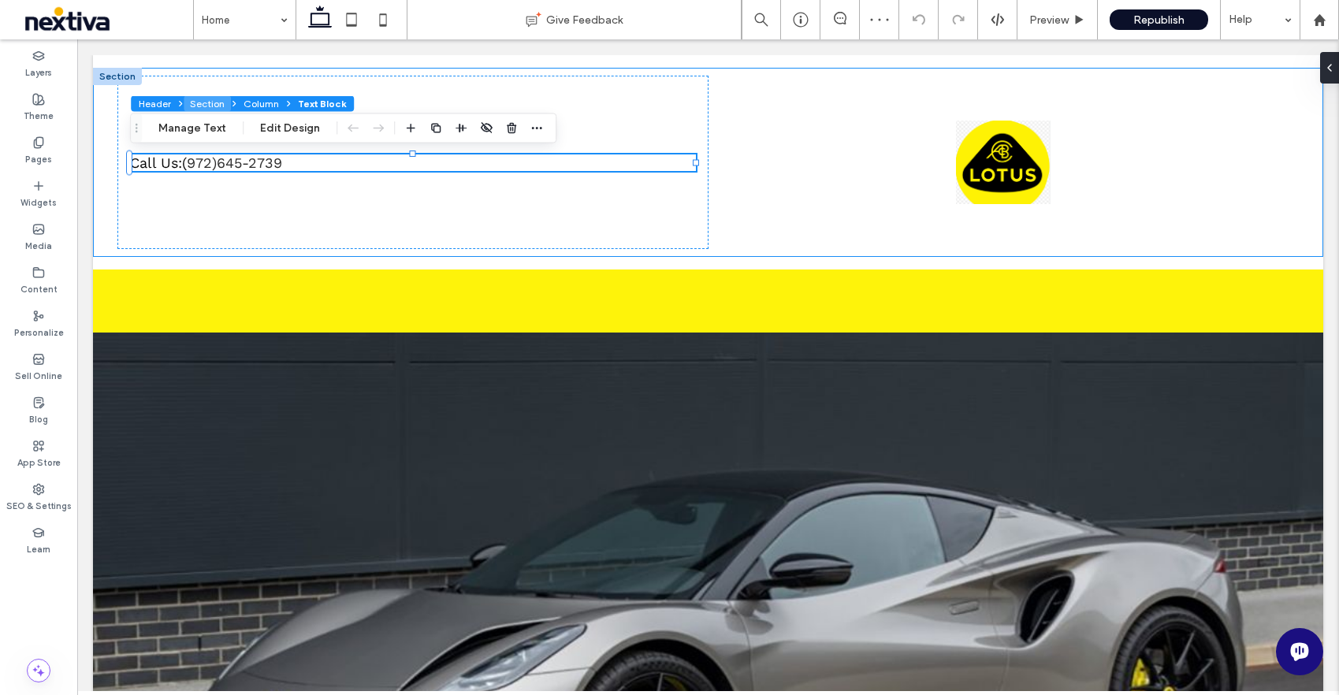
click at [192, 106] on button "Section" at bounding box center [207, 104] width 47 height 16
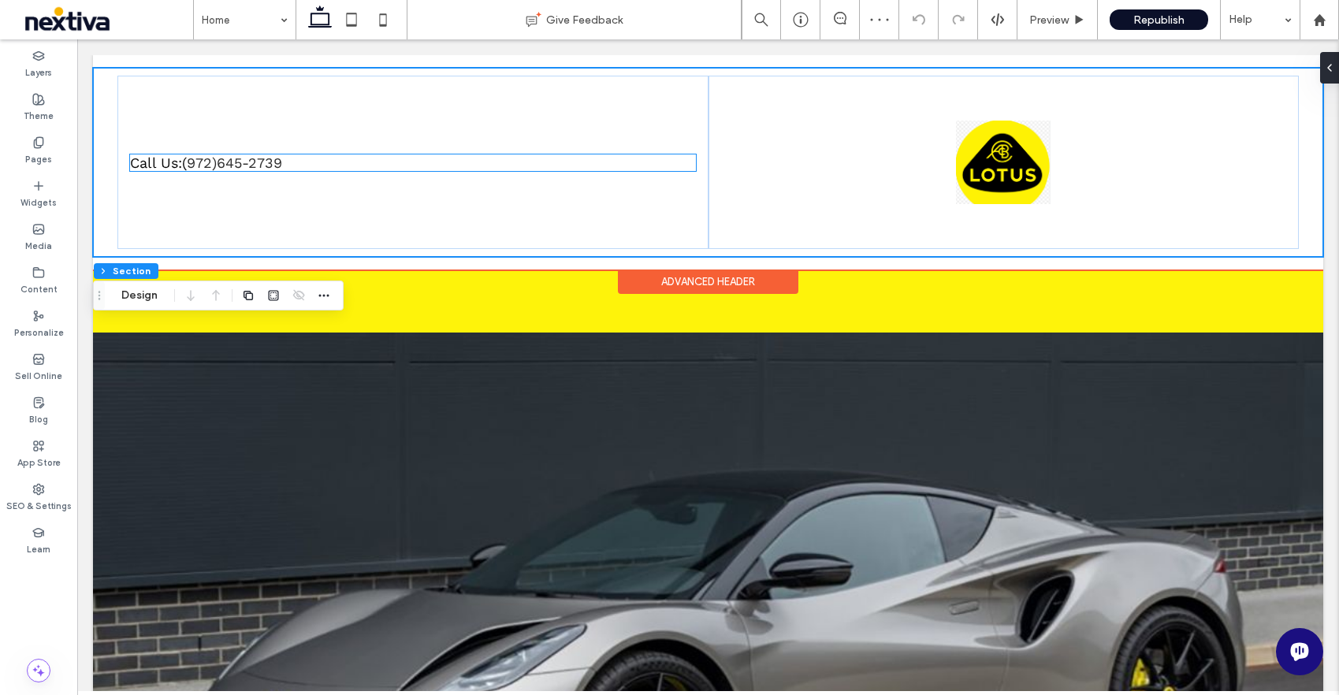
click at [182, 160] on span "Call Us:" at bounding box center [156, 162] width 52 height 17
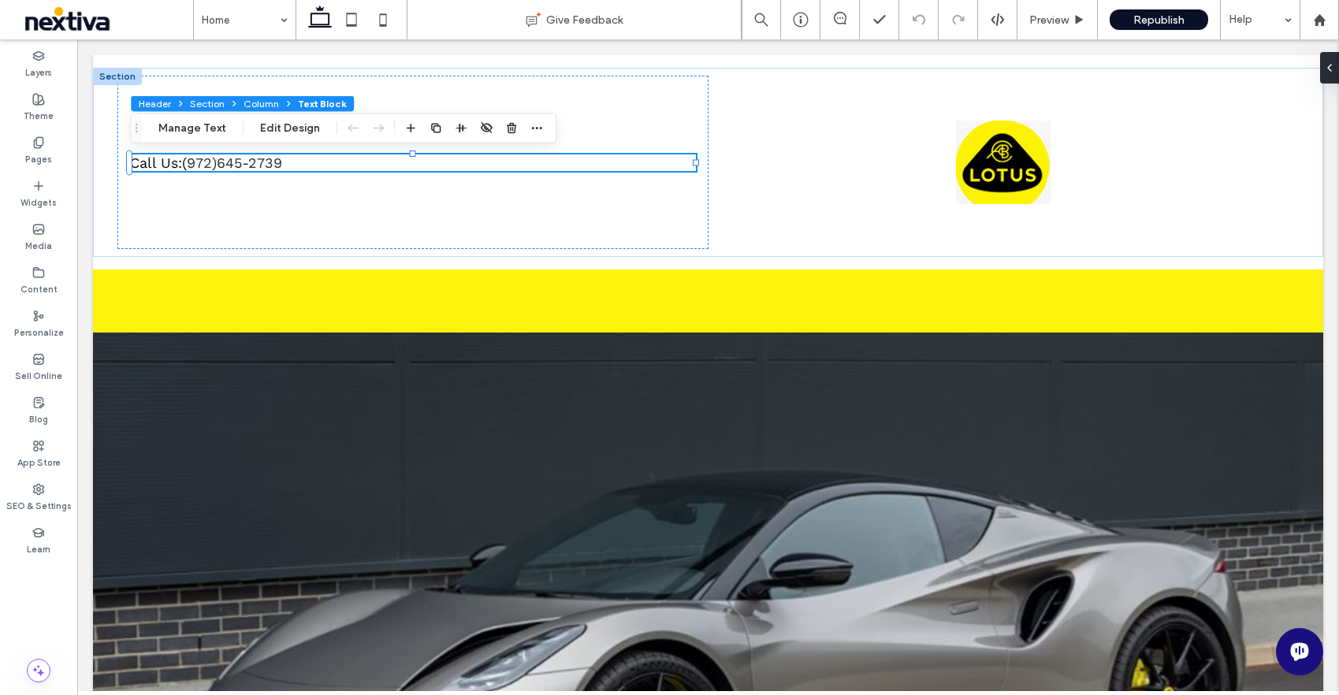
click at [312, 105] on span "Text Block" at bounding box center [322, 104] width 48 height 12
click at [292, 136] on button "Edit Design" at bounding box center [290, 128] width 80 height 19
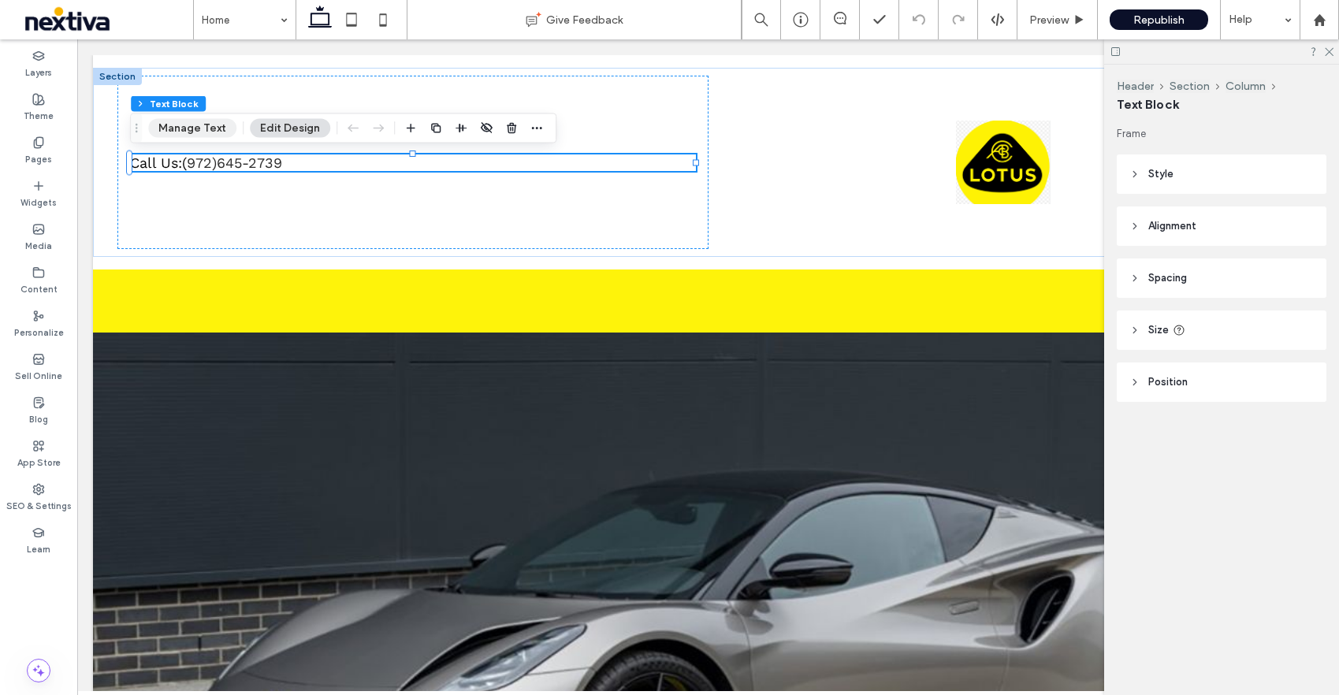
click at [204, 128] on button "Manage Text" at bounding box center [192, 128] width 88 height 19
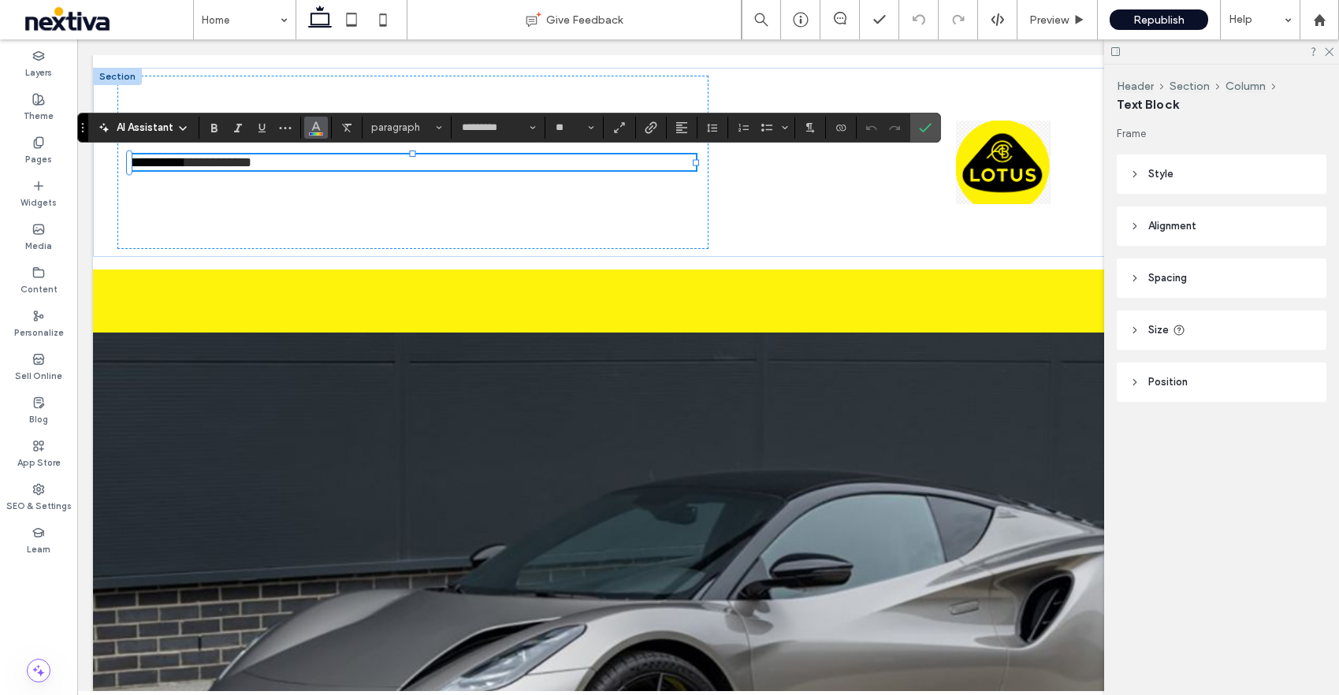
click at [318, 131] on icon "Color" at bounding box center [316, 126] width 13 height 13
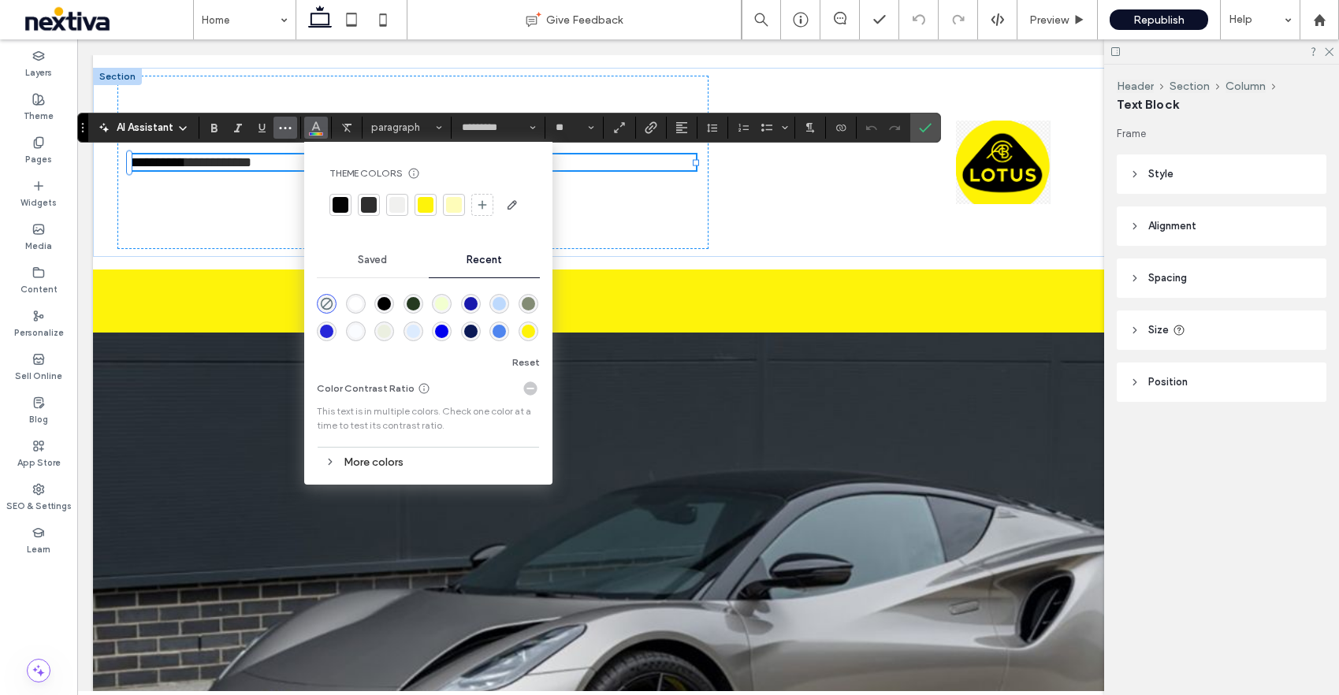
click at [292, 132] on button "More" at bounding box center [285, 128] width 24 height 22
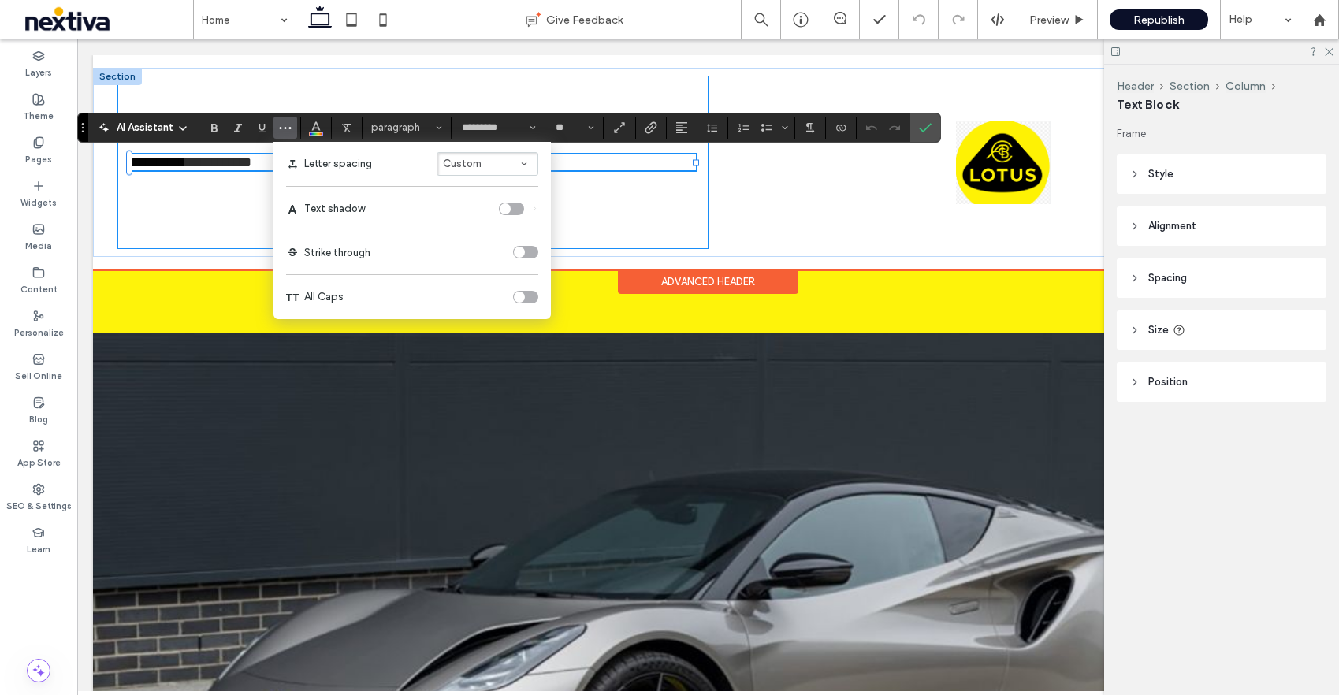
click at [248, 188] on div "**********" at bounding box center [412, 162] width 590 height 173
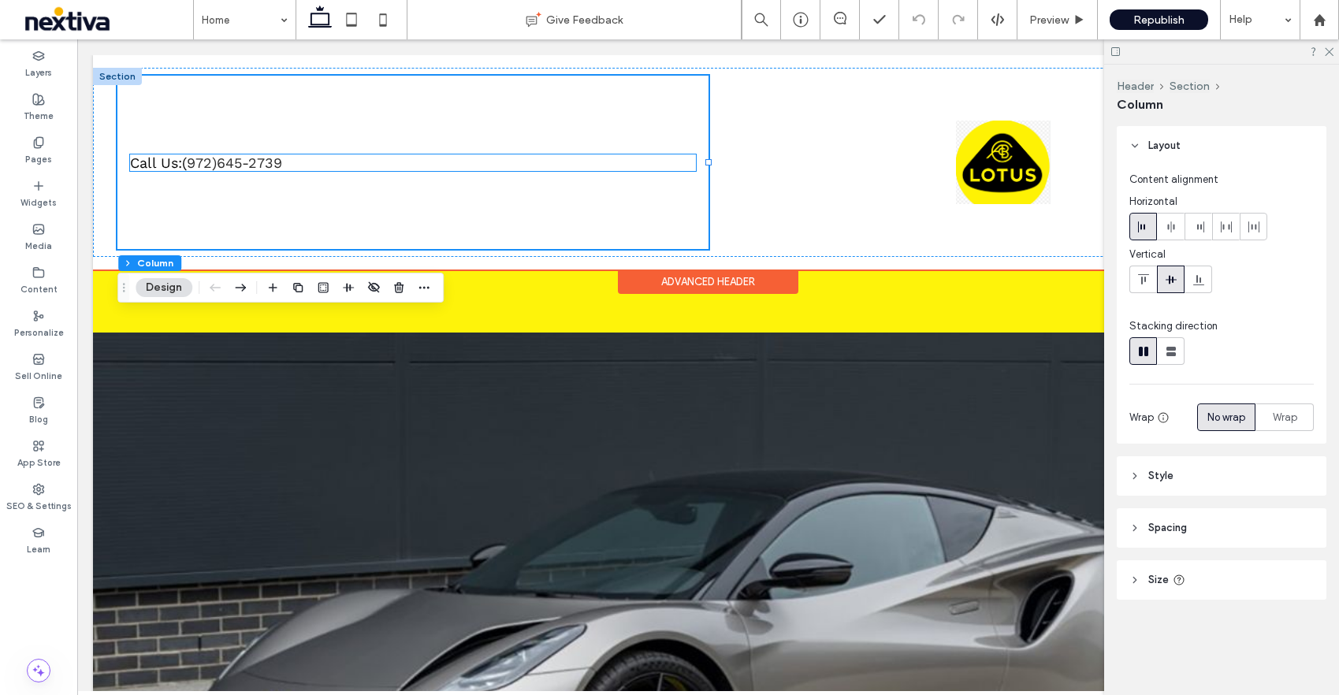
click at [206, 164] on link "972)645-2739" at bounding box center [234, 162] width 95 height 17
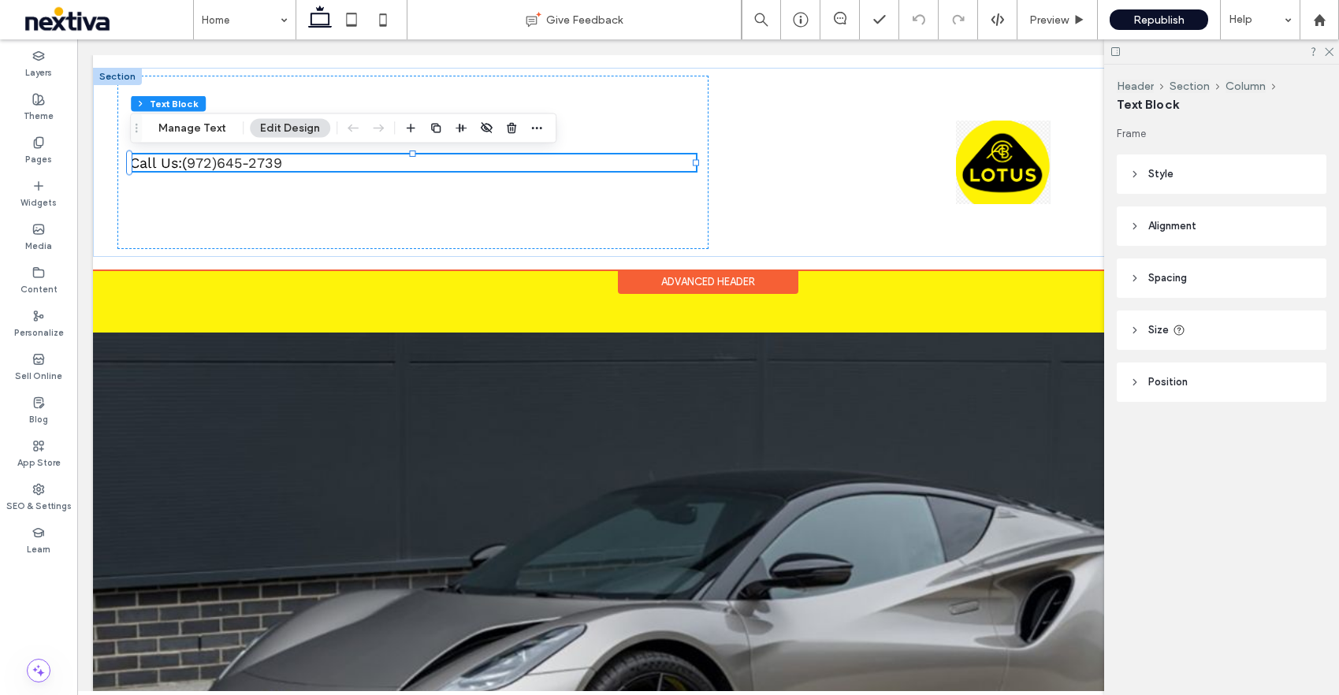
click at [206, 164] on link "972)645-2739" at bounding box center [234, 162] width 95 height 17
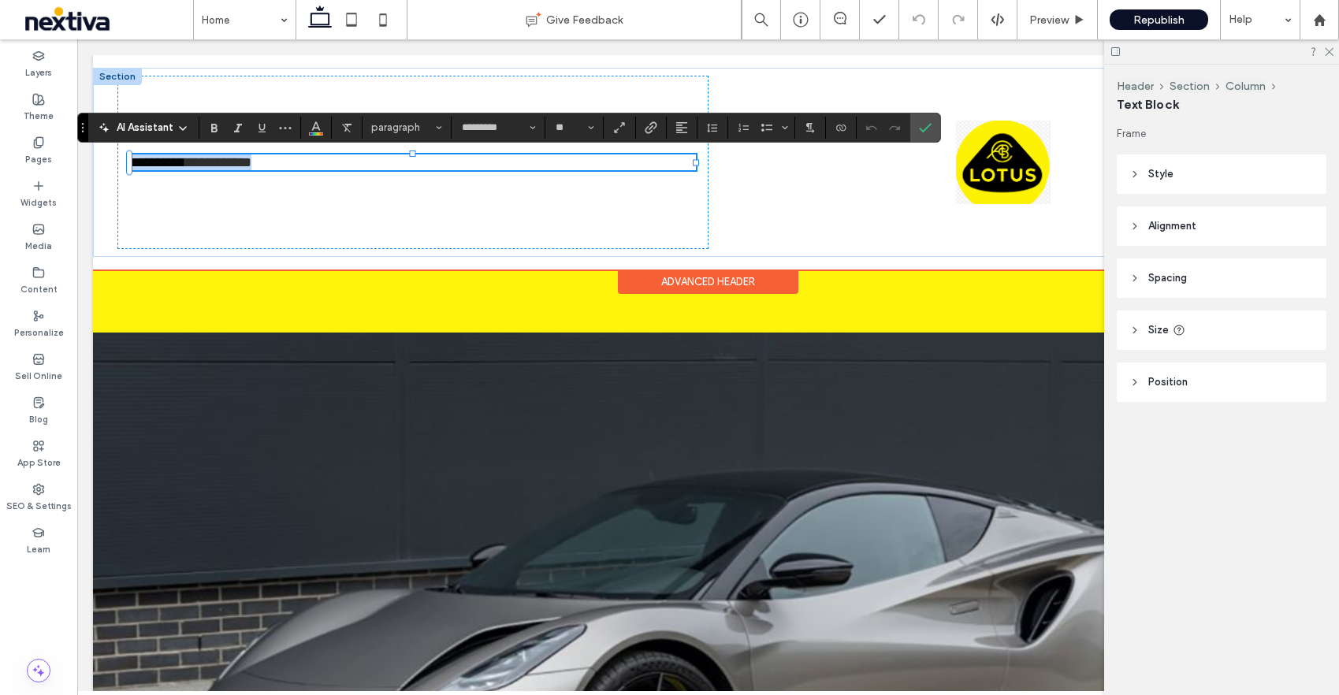
click at [206, 164] on link "**********" at bounding box center [218, 162] width 66 height 14
click at [177, 131] on icon at bounding box center [183, 128] width 13 height 13
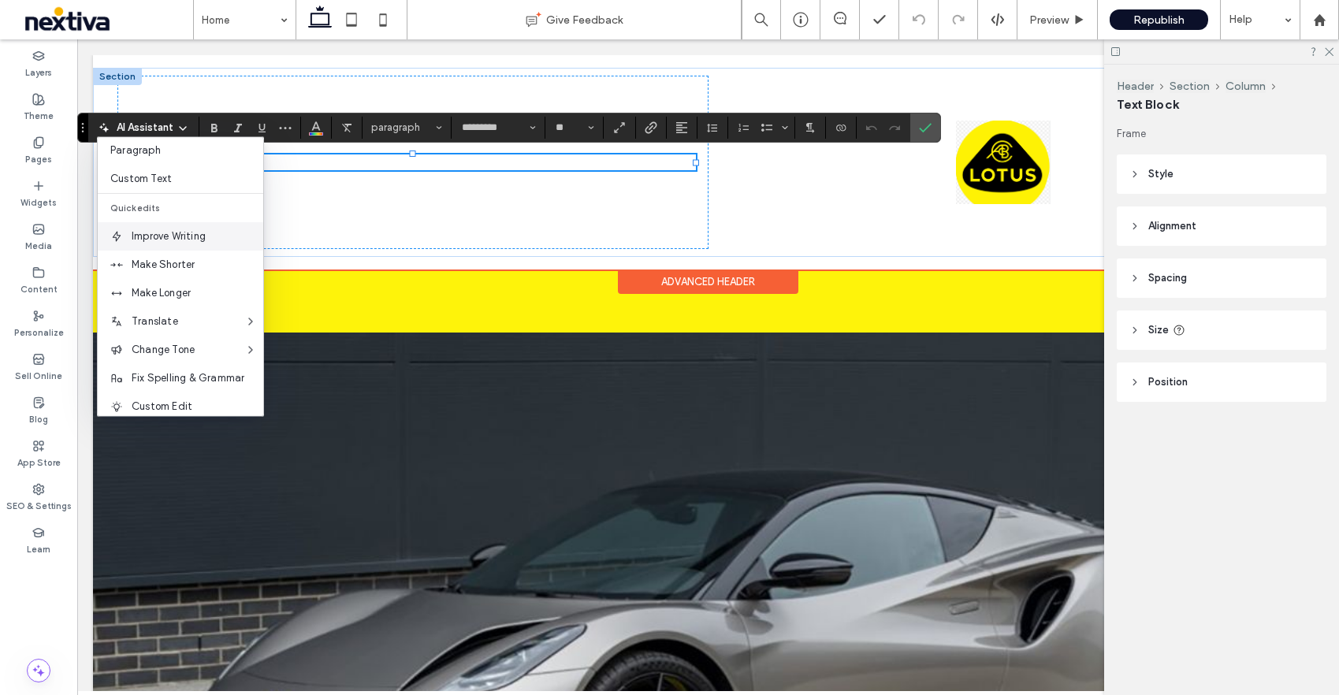
scroll to position [95, 0]
click at [496, 124] on input "*********" at bounding box center [493, 127] width 67 height 13
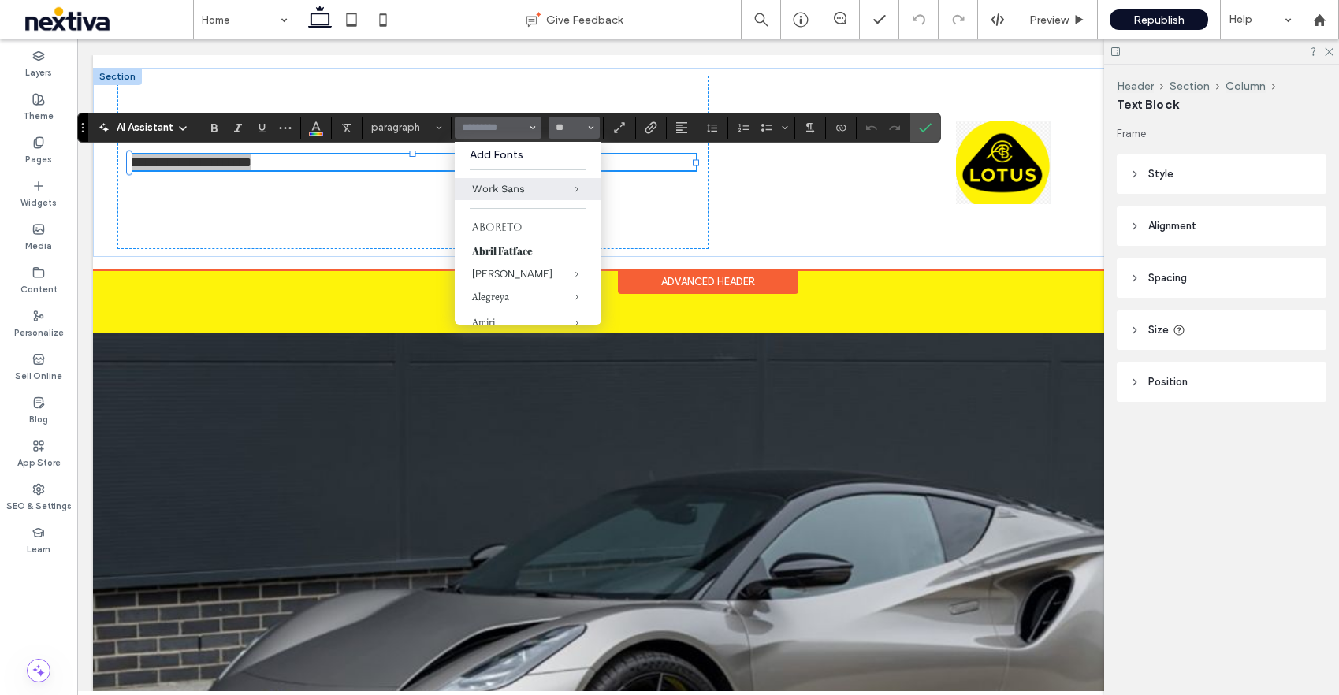
click at [586, 132] on button "**" at bounding box center [574, 128] width 51 height 22
type input "*********"
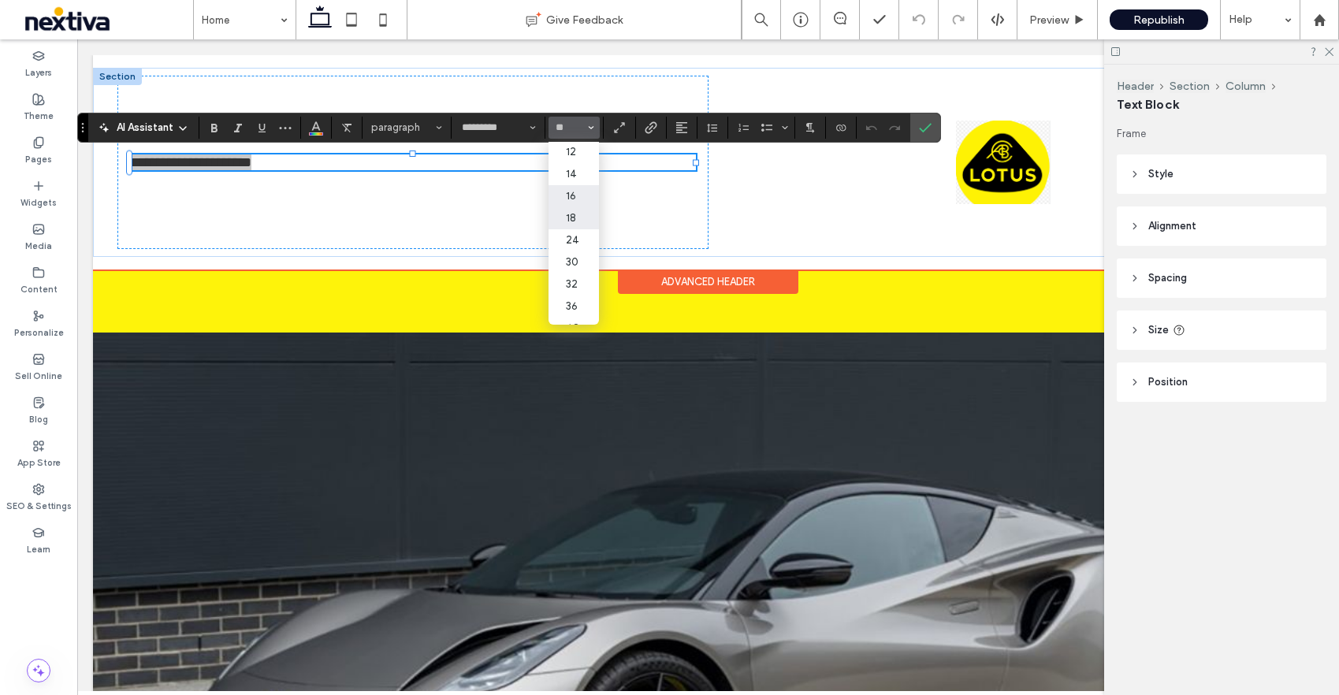
scroll to position [91, 0]
click at [575, 266] on label "30" at bounding box center [574, 261] width 50 height 22
type input "**"
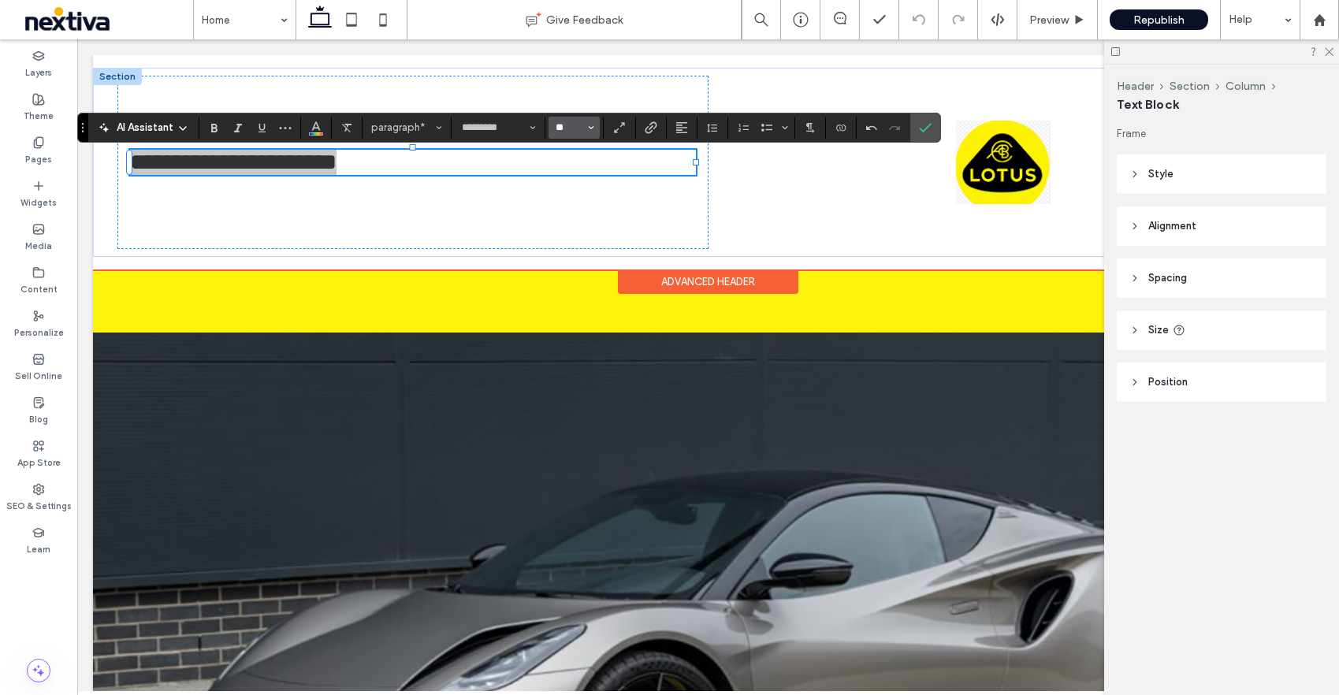
click at [571, 127] on input "**" at bounding box center [569, 127] width 31 height 13
click at [572, 270] on label "24" at bounding box center [574, 262] width 50 height 22
type input "**"
click at [318, 130] on icon "Color" at bounding box center [316, 126] width 13 height 13
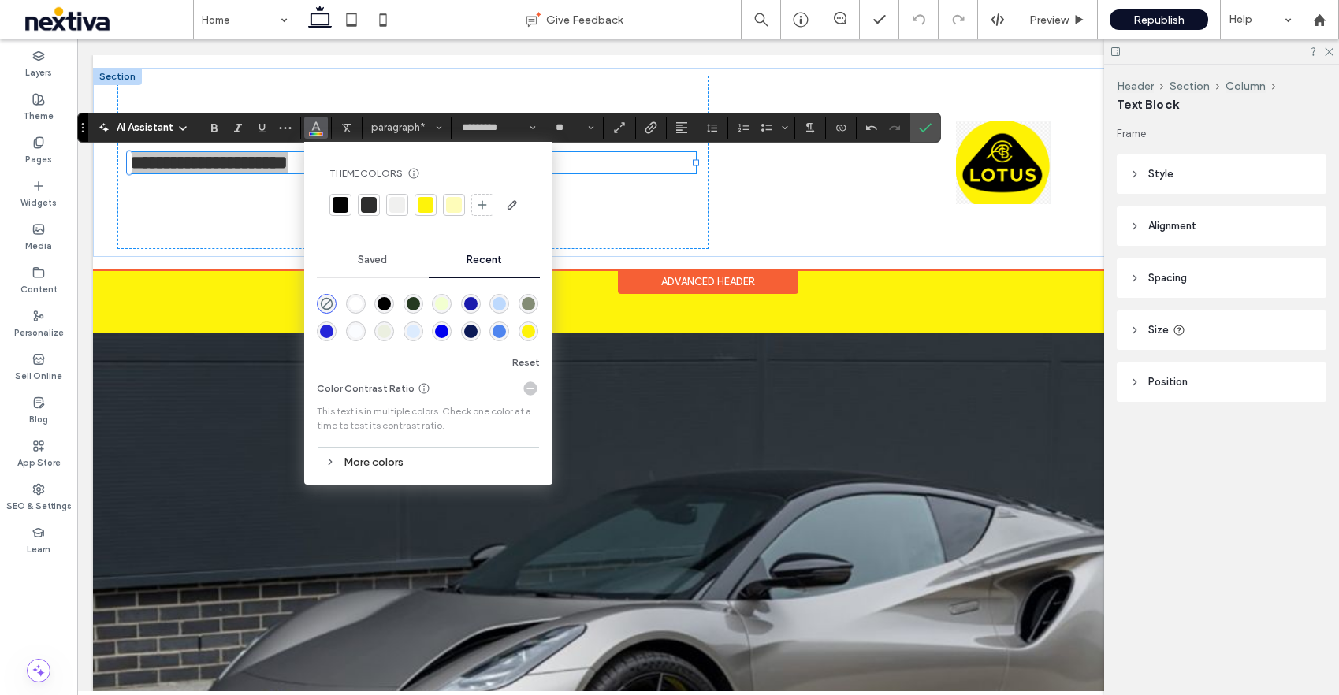
click at [429, 206] on div at bounding box center [426, 205] width 16 height 16
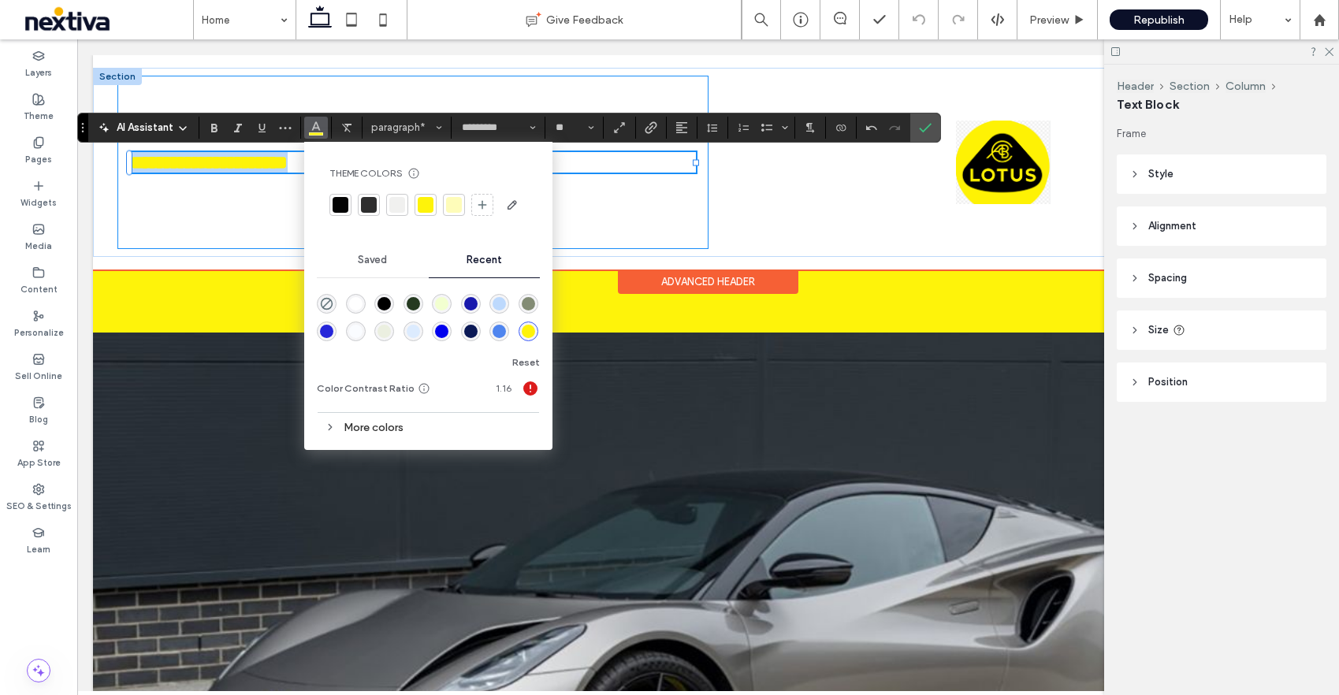
click at [586, 210] on div "**********" at bounding box center [412, 162] width 590 height 173
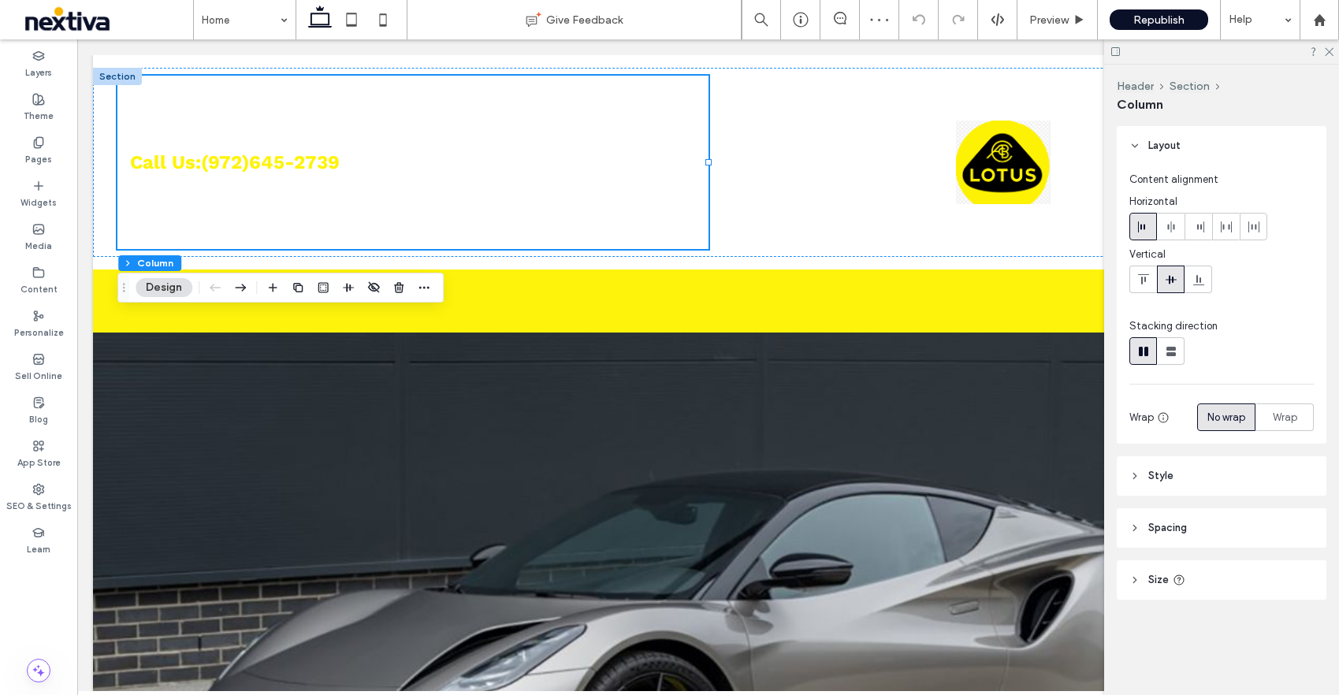
click at [1133, 474] on icon at bounding box center [1134, 476] width 11 height 11
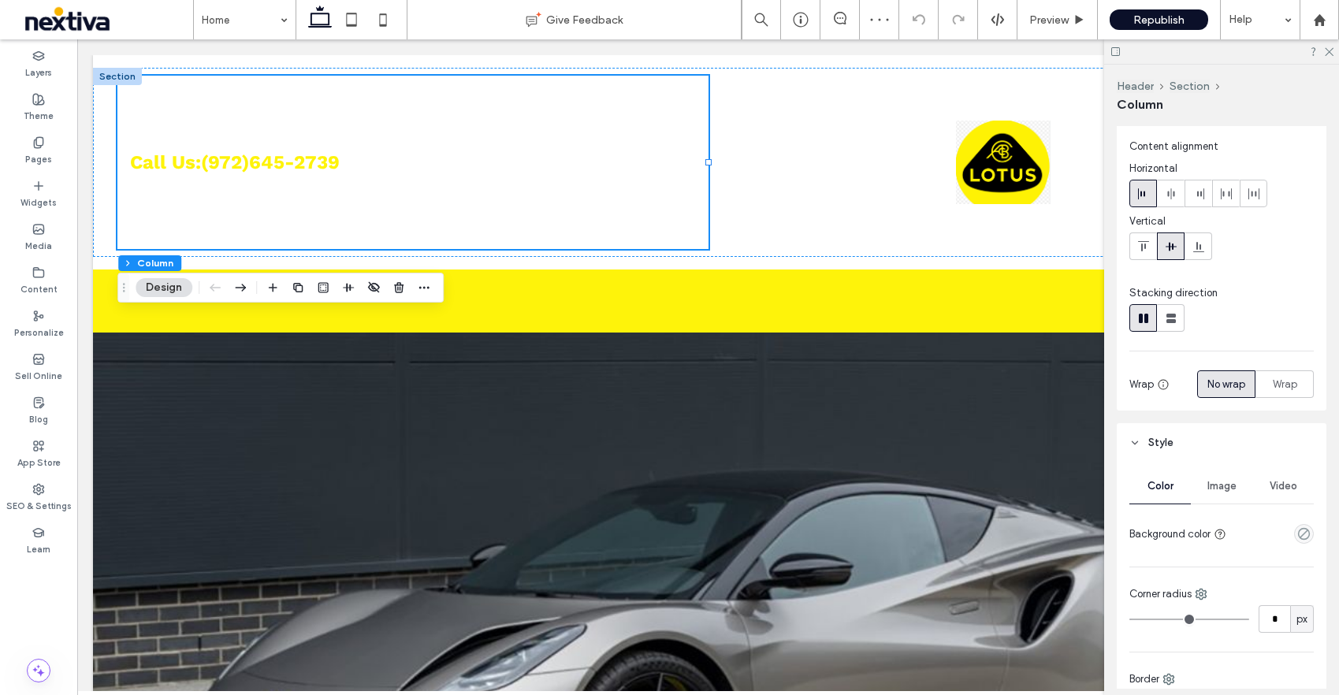
scroll to position [120, 0]
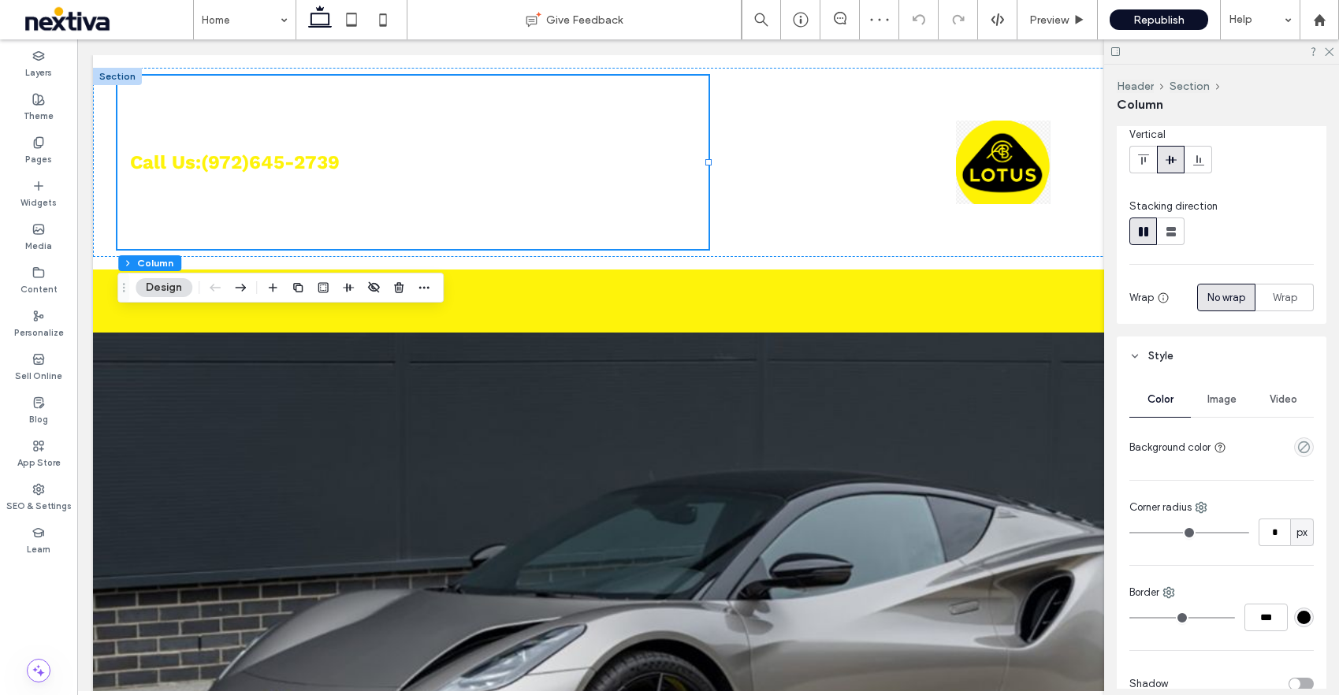
click at [1171, 406] on div "Color" at bounding box center [1159, 399] width 61 height 35
click at [1307, 447] on icon "empty color" at bounding box center [1303, 447] width 13 height 13
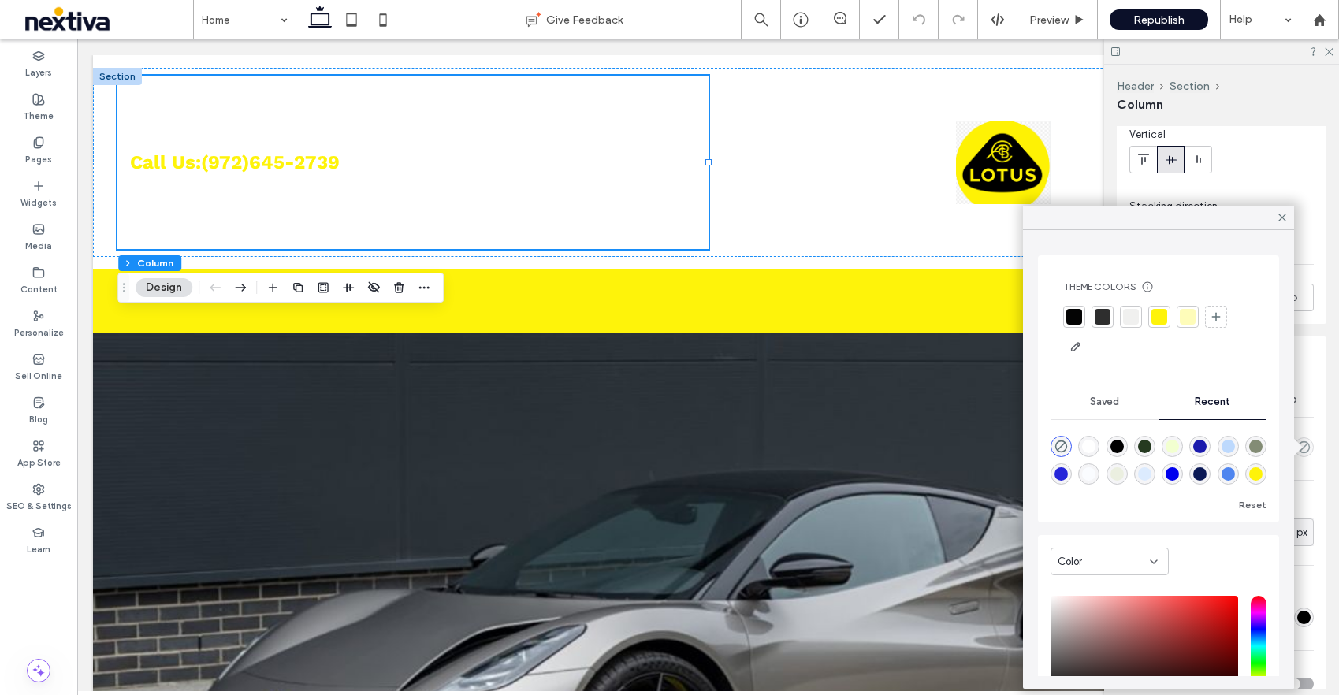
click at [1115, 442] on div "rgba(0, 0, 0, 1)" at bounding box center [1117, 446] width 13 height 13
type input "***"
type input "****"
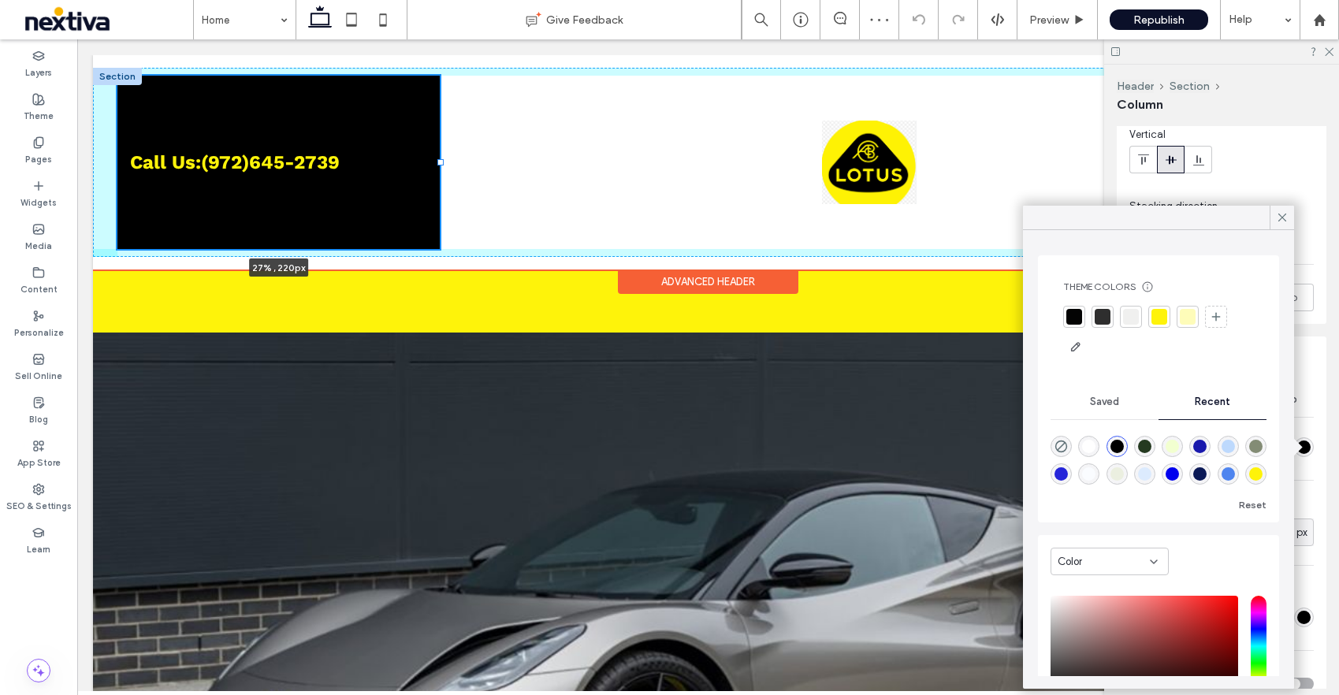
drag, startPoint x: 708, startPoint y: 163, endPoint x: 441, endPoint y: 163, distance: 266.4
click at [441, 164] on div at bounding box center [440, 162] width 6 height 6
type input "**"
type input "*****"
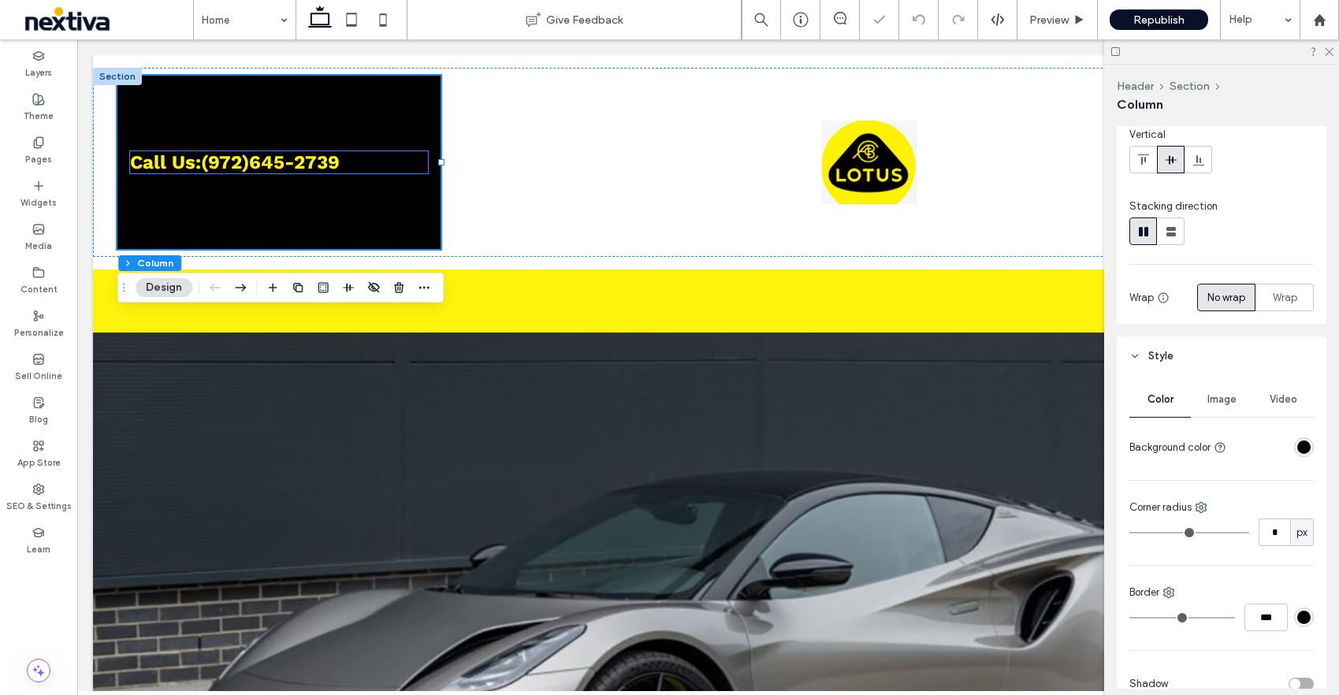
click at [296, 167] on strong "972)645-2739" at bounding box center [274, 162] width 132 height 22
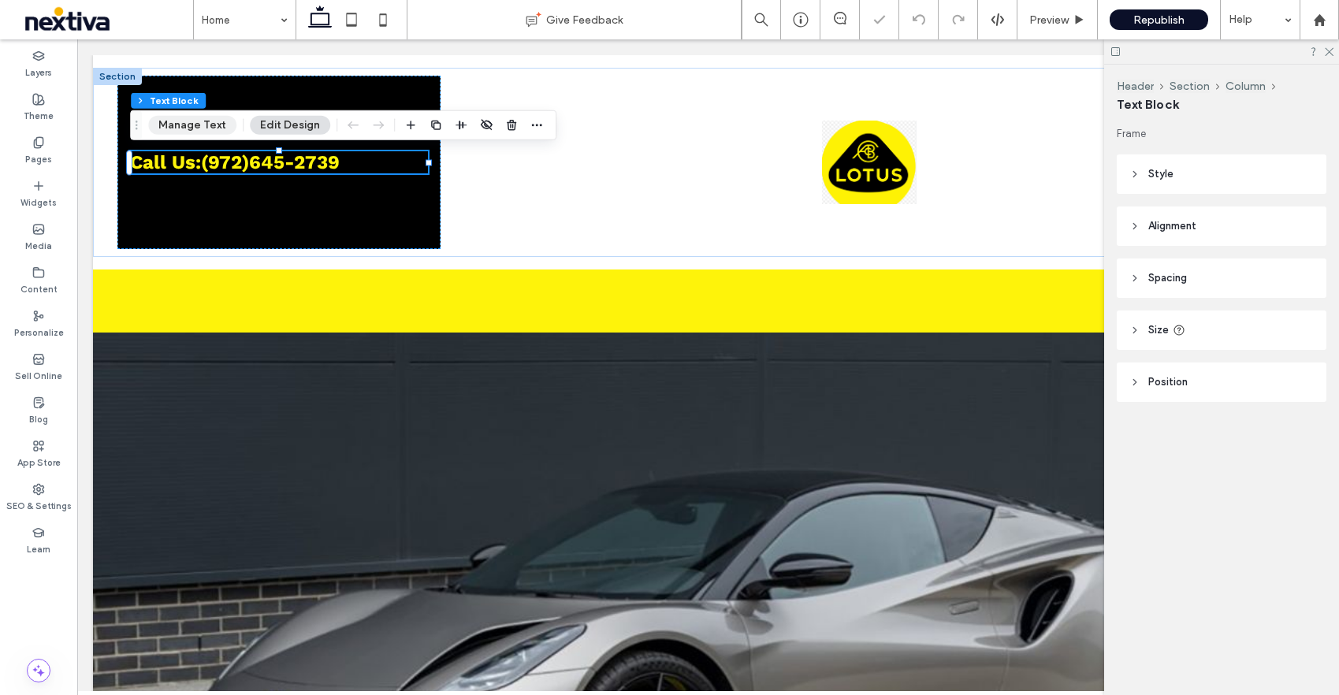
click at [202, 124] on button "Manage Text" at bounding box center [192, 125] width 88 height 19
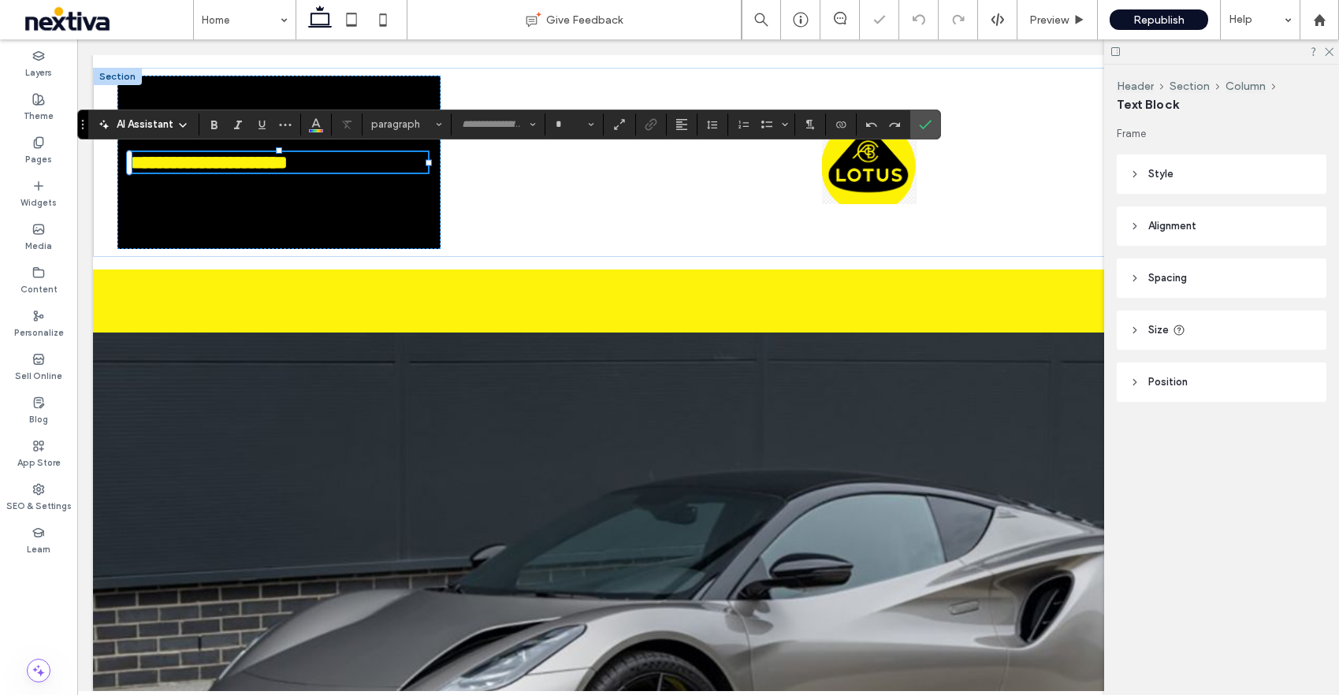
type input "*********"
type input "**"
click at [211, 126] on use "Bold" at bounding box center [214, 125] width 6 height 9
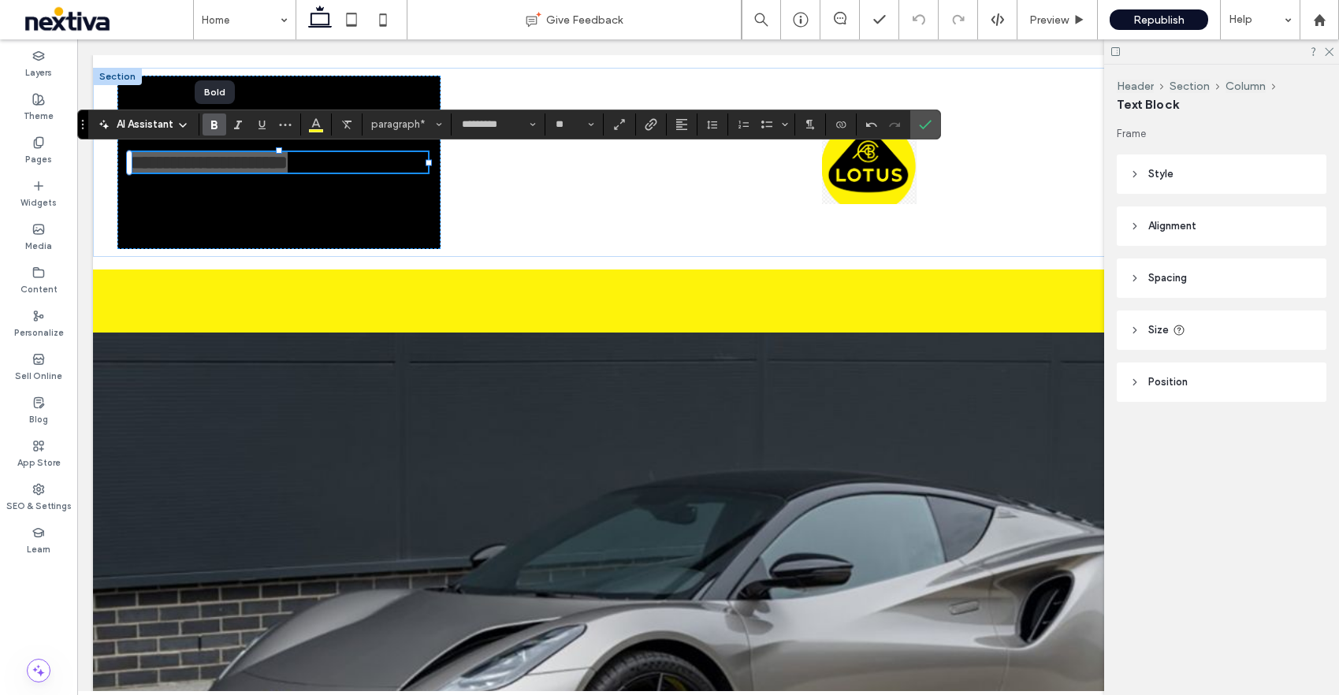
click at [211, 126] on use "Bold" at bounding box center [214, 125] width 6 height 9
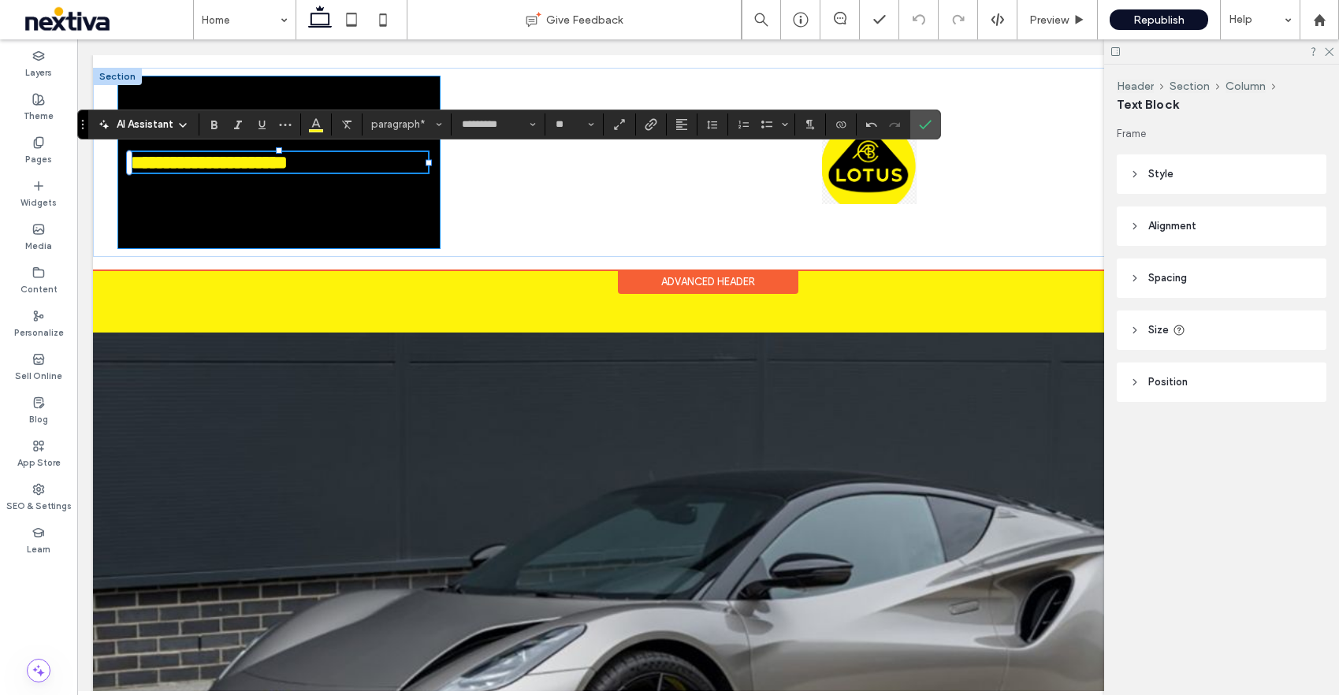
click at [265, 175] on div "**********" at bounding box center [278, 162] width 323 height 173
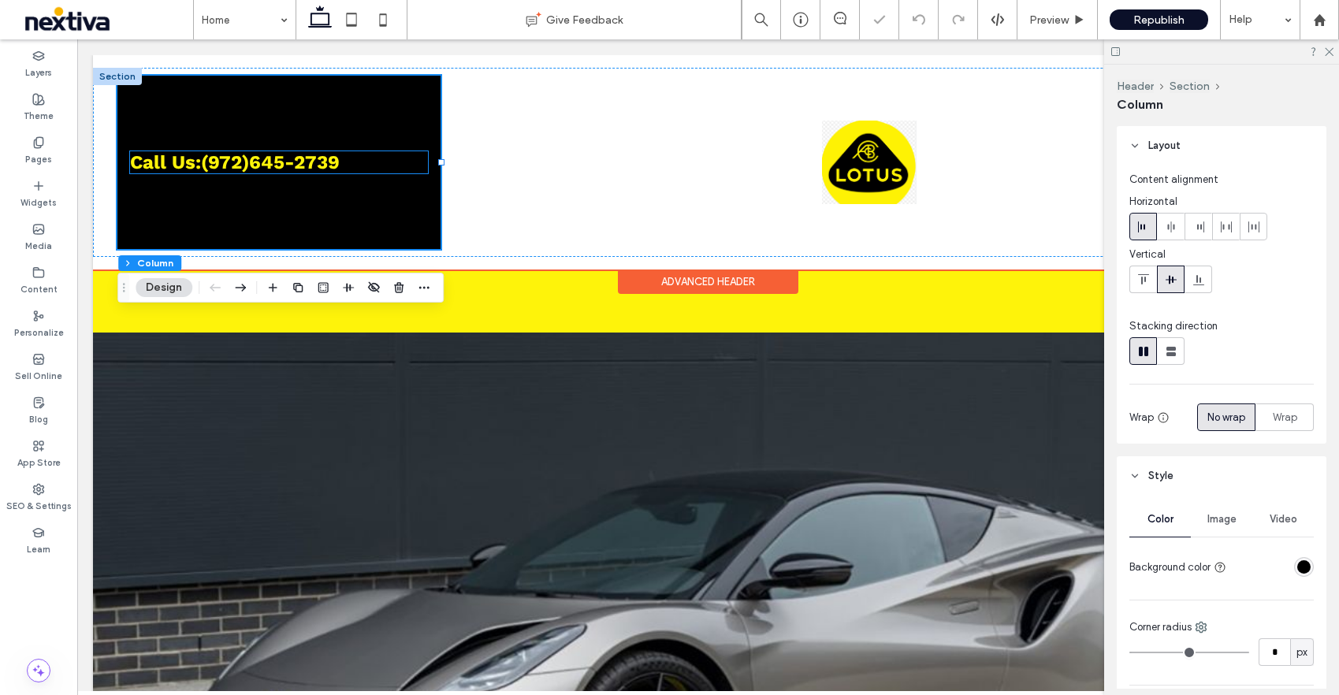
click at [262, 161] on strong "972)645-2739" at bounding box center [274, 162] width 132 height 22
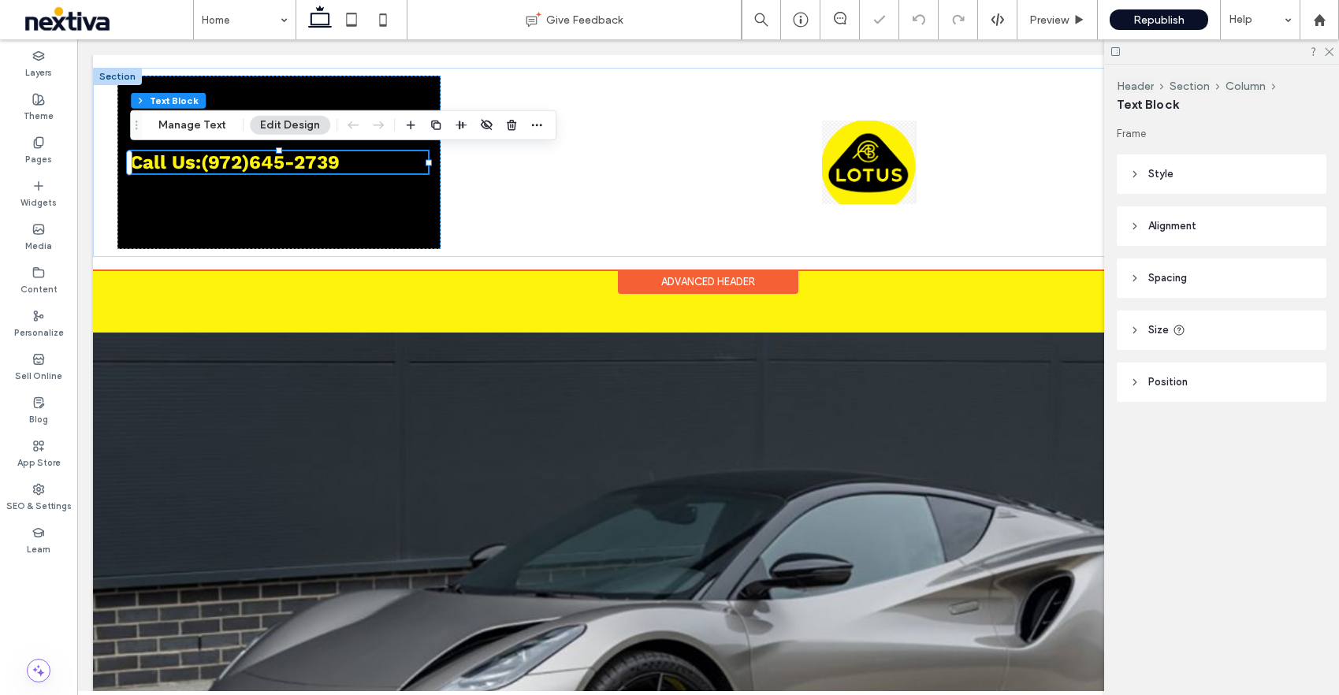
click at [262, 161] on strong "972)645-2739" at bounding box center [274, 162] width 132 height 22
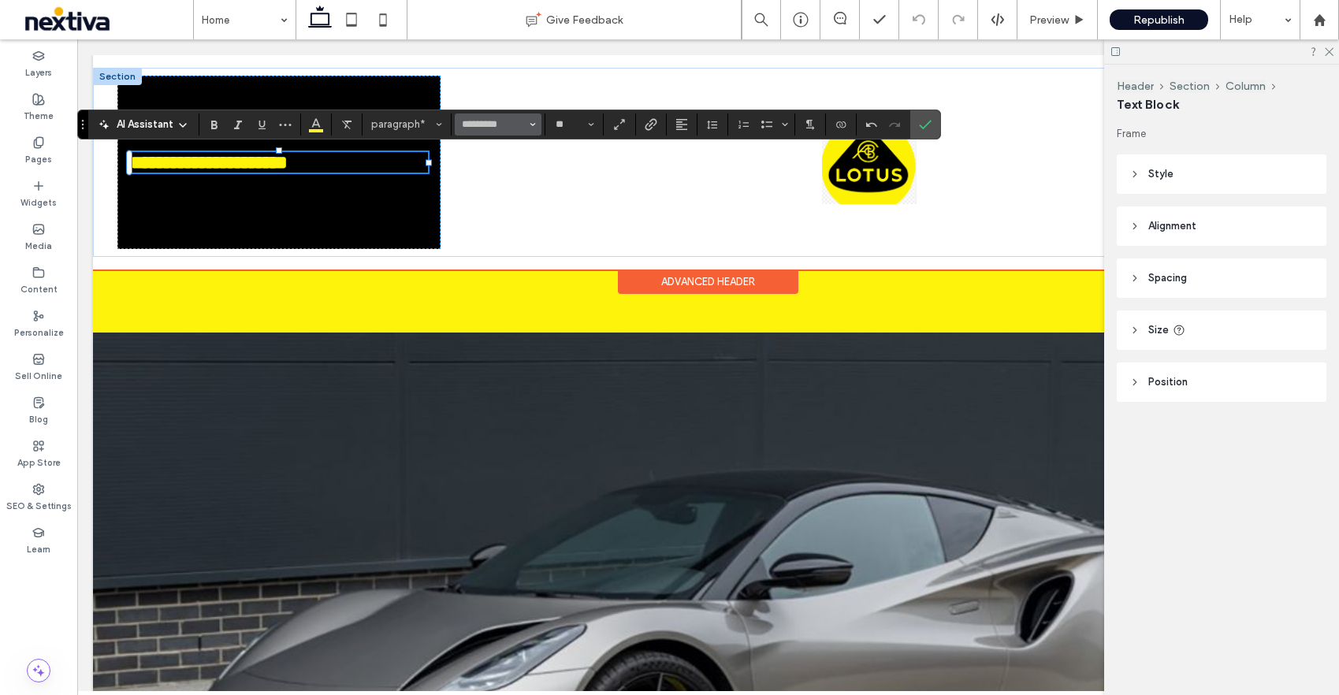
click at [520, 115] on button "*********" at bounding box center [498, 124] width 87 height 22
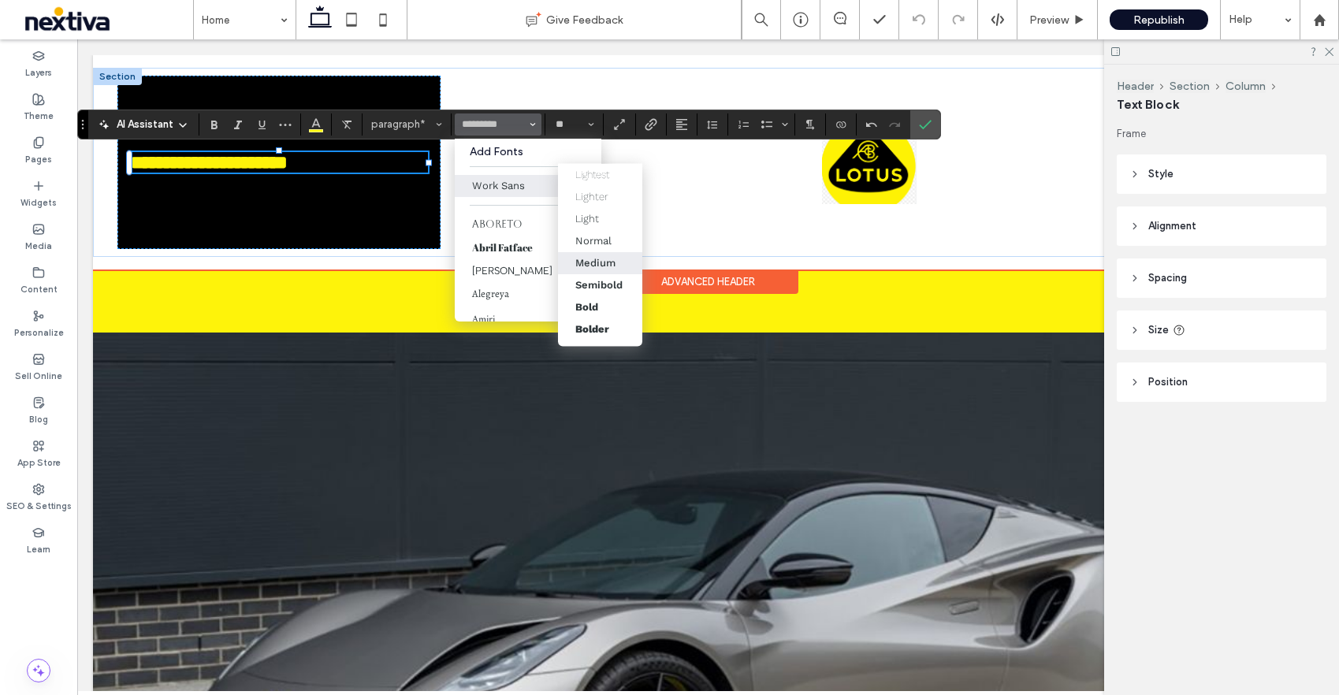
click at [605, 263] on div "Medium" at bounding box center [595, 263] width 40 height 12
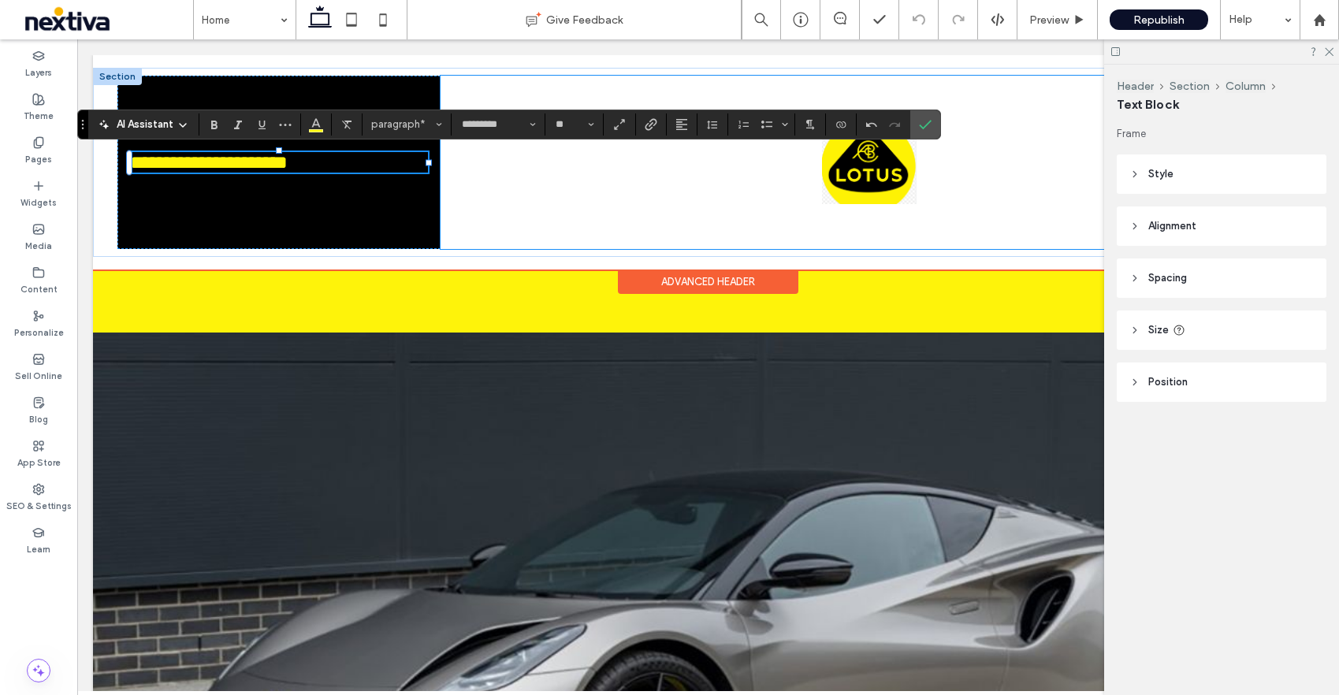
click at [506, 186] on div at bounding box center [870, 162] width 858 height 173
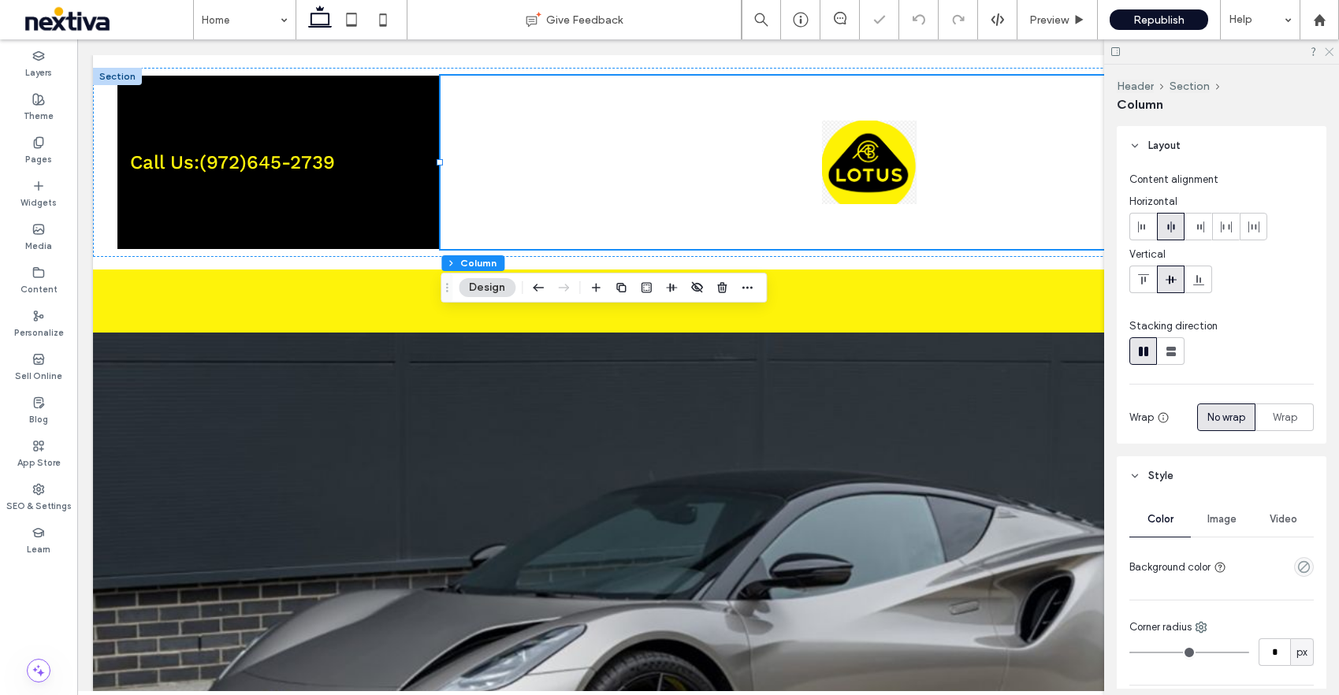
click at [1330, 50] on icon at bounding box center [1328, 51] width 10 height 10
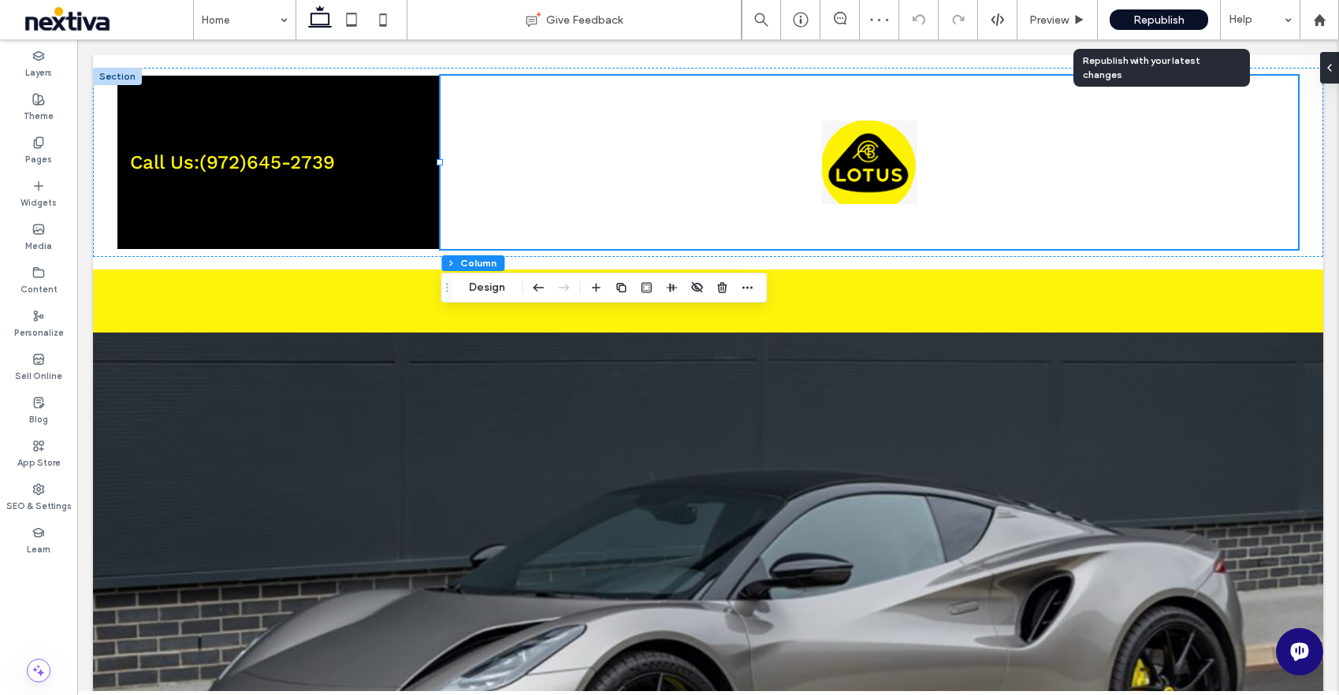
click at [1138, 20] on span "Republish" at bounding box center [1158, 19] width 51 height 13
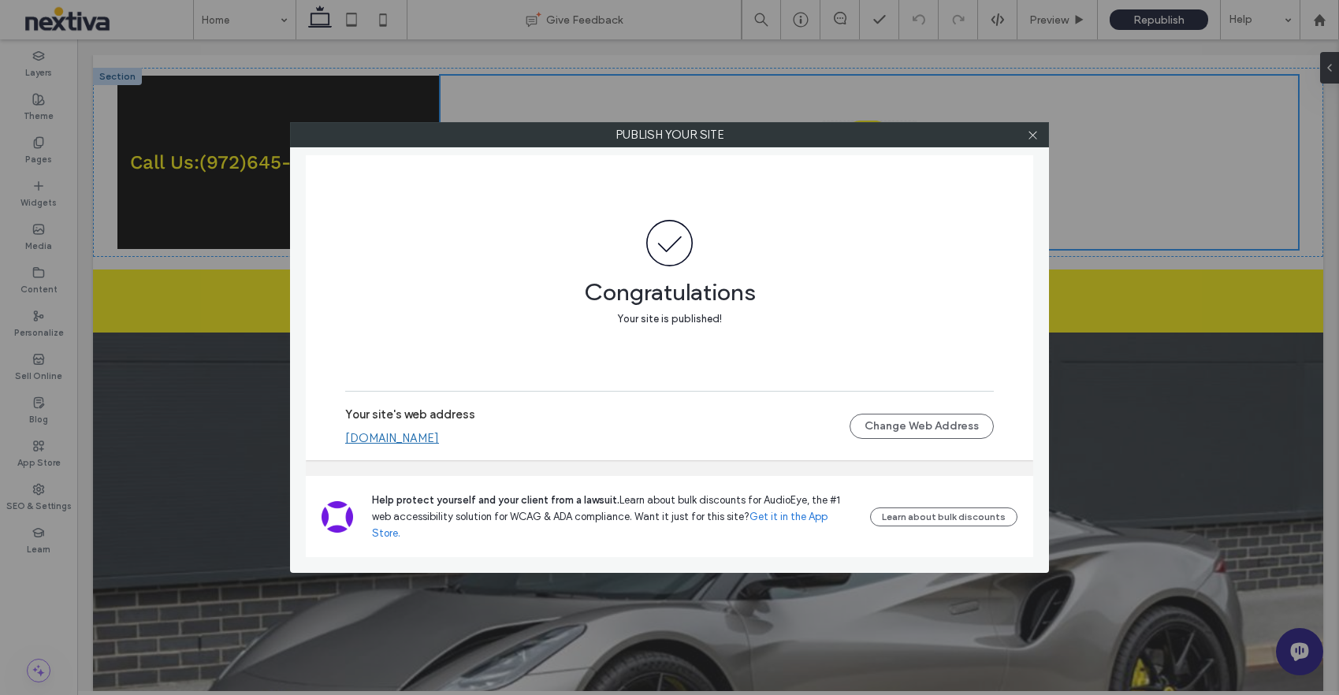
click at [408, 445] on link "[DOMAIN_NAME]" at bounding box center [392, 438] width 94 height 14
click at [1033, 132] on icon at bounding box center [1033, 135] width 12 height 12
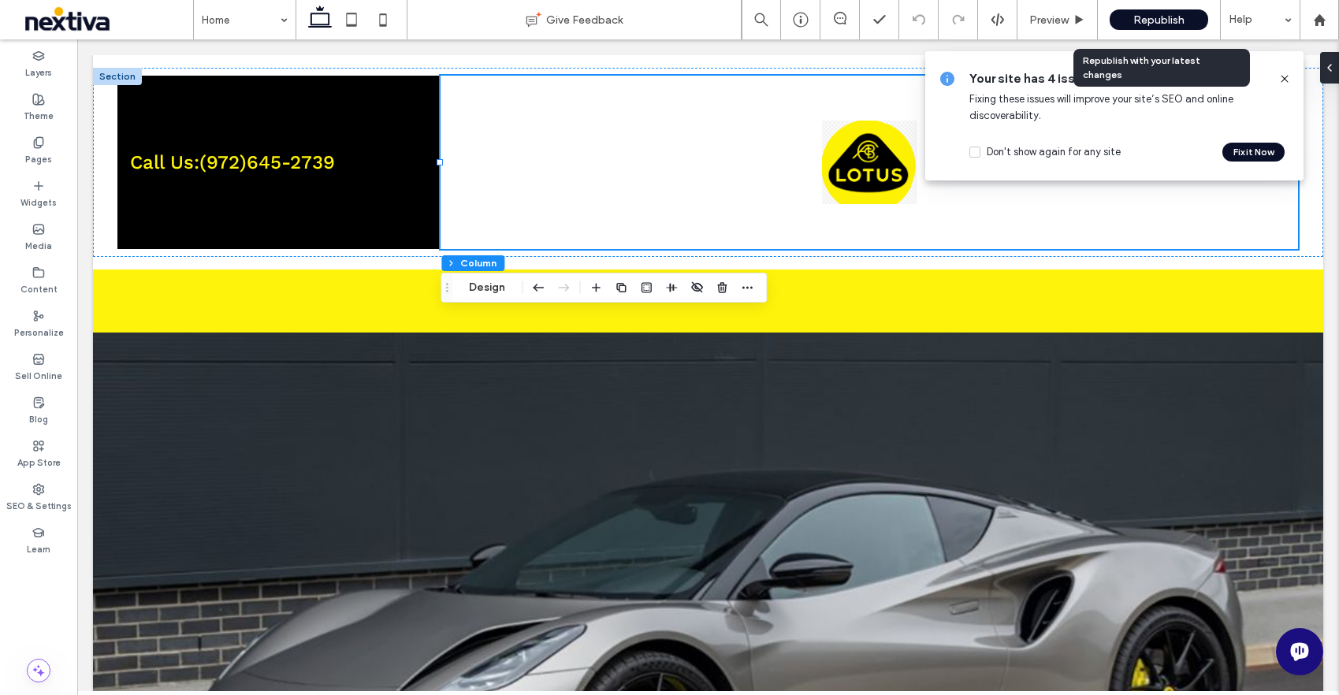
click at [1148, 17] on span "Republish" at bounding box center [1158, 19] width 51 height 13
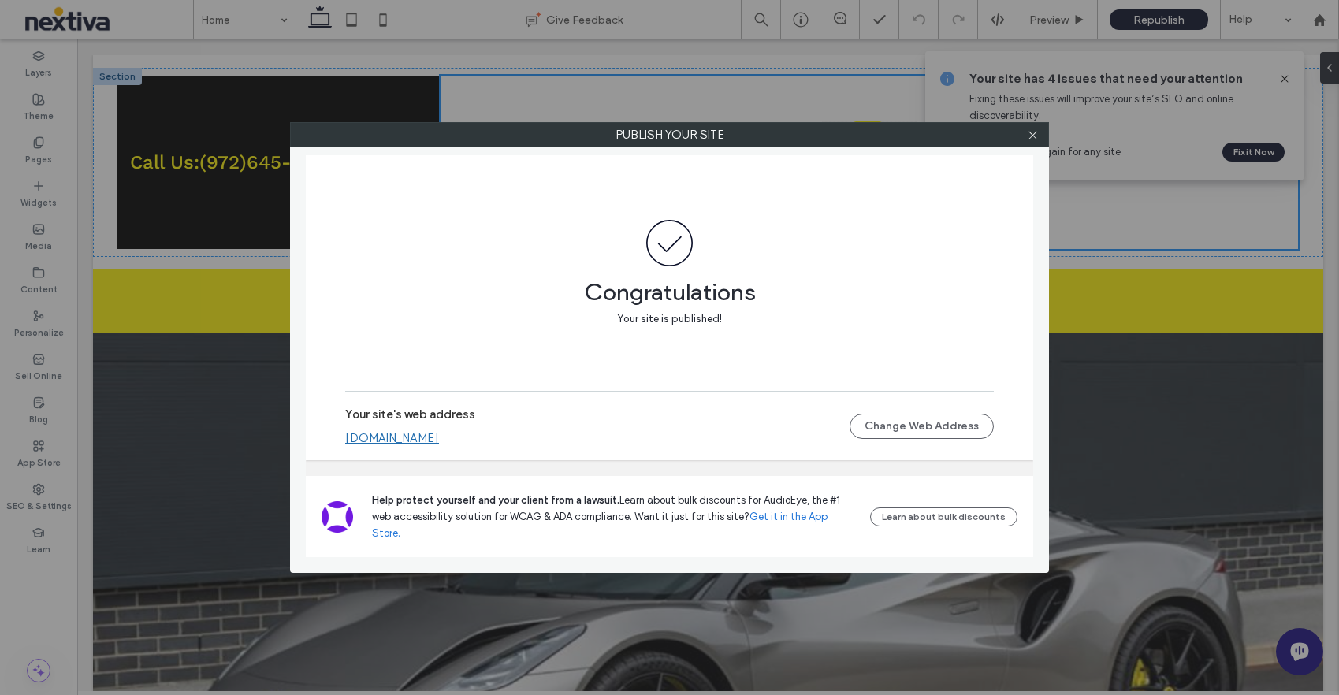
click at [406, 445] on link "[DOMAIN_NAME]" at bounding box center [392, 438] width 94 height 14
click at [1029, 132] on icon at bounding box center [1033, 135] width 12 height 12
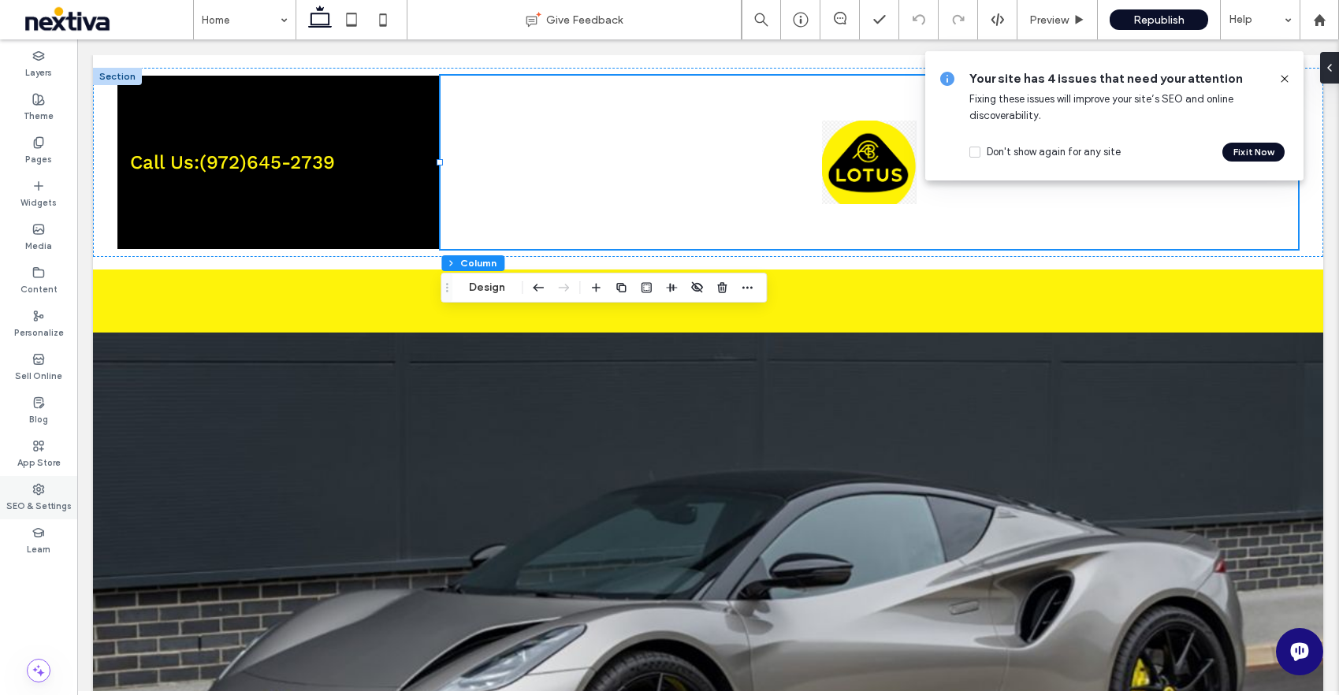
click at [39, 497] on label "SEO & Settings" at bounding box center [38, 504] width 65 height 17
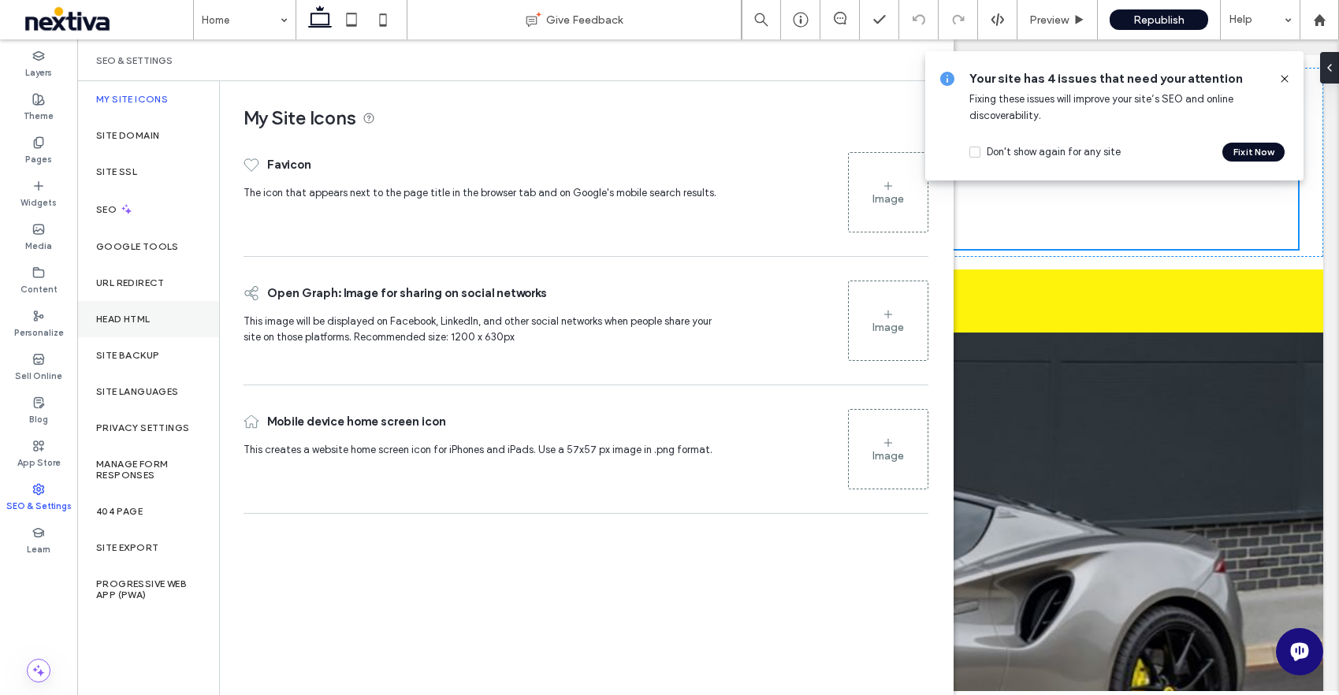
click at [136, 311] on div "Head HTML" at bounding box center [148, 319] width 142 height 36
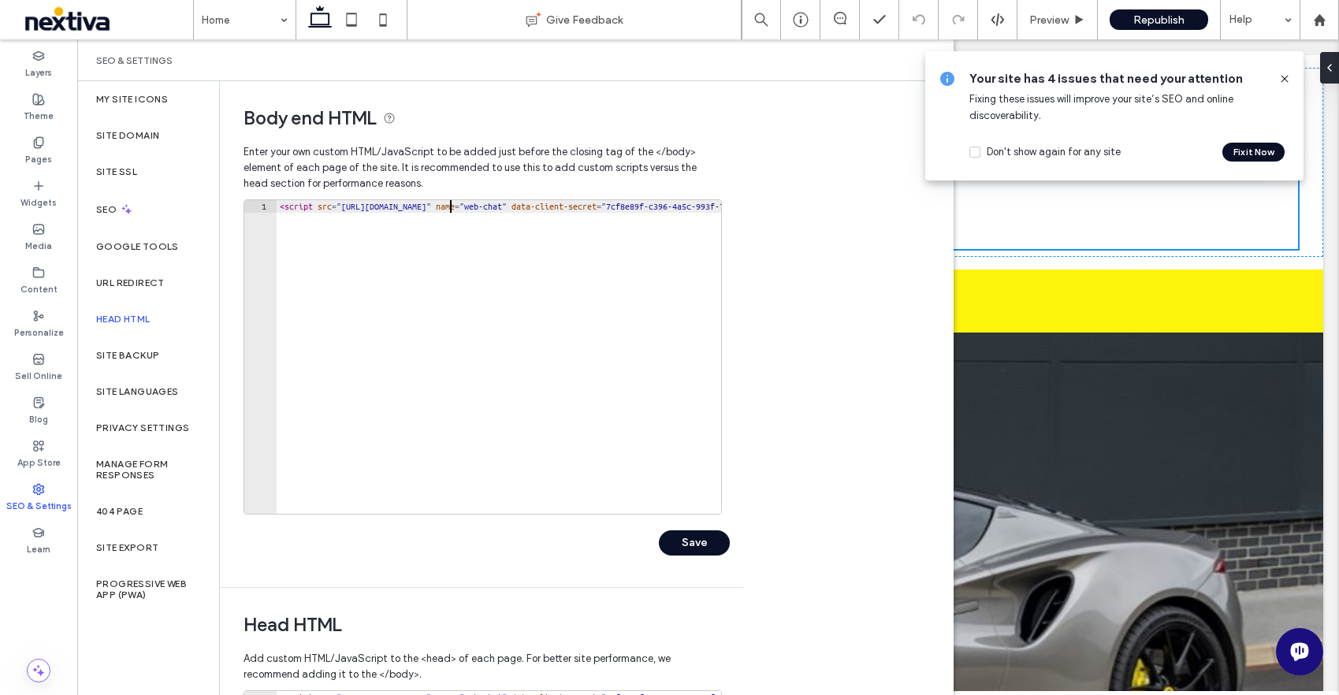
scroll to position [0, 0]
click at [451, 206] on div "< script src = "[URL][DOMAIN_NAME]" name = "web-chat" data-client-secret = "7cf…" at bounding box center [743, 369] width 932 height 339
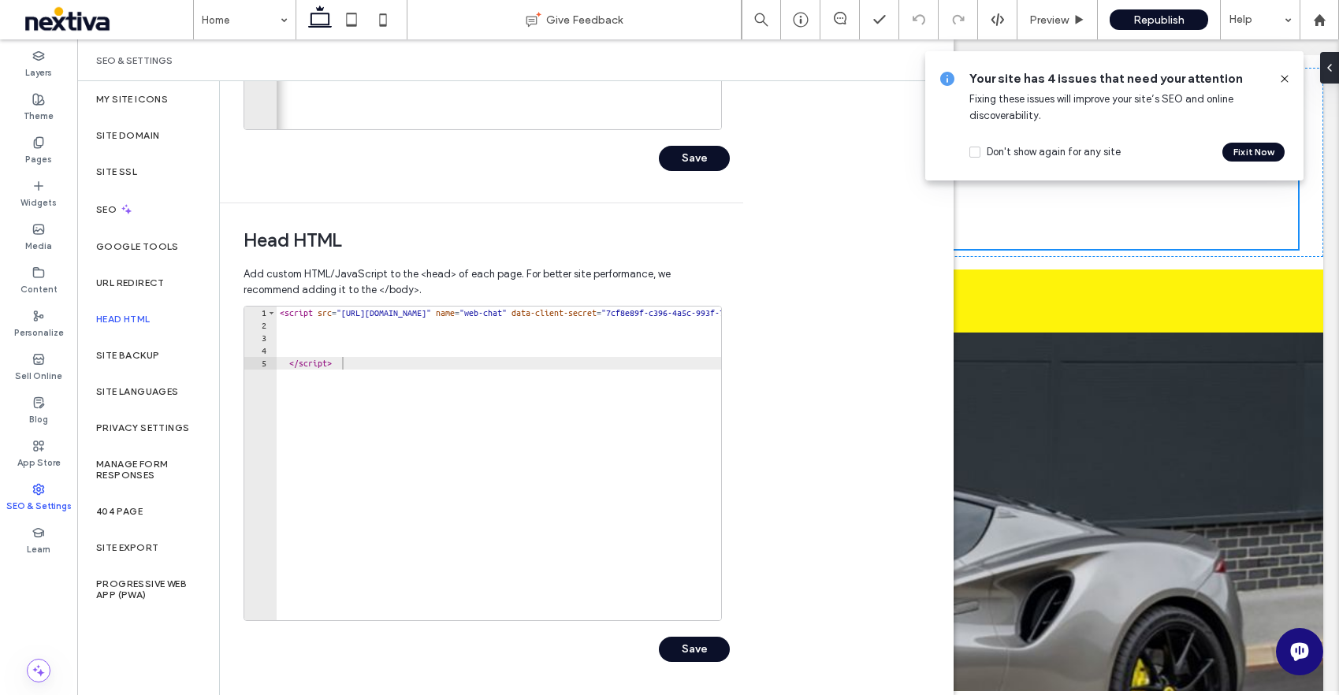
click at [444, 316] on div "< script src = "[URL][DOMAIN_NAME]" name = "web-chat" data-client-secret = "7cf…" at bounding box center [717, 476] width 880 height 339
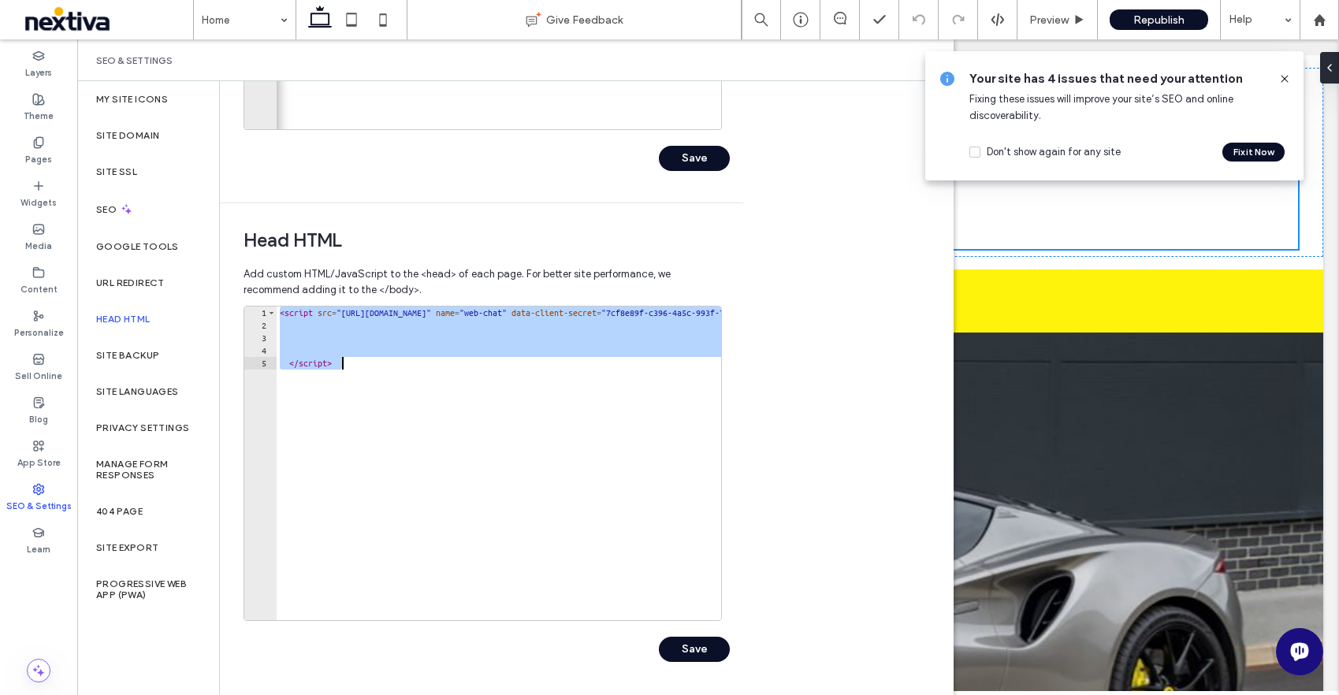
click at [435, 309] on div "< script src = "[URL][DOMAIN_NAME]" name = "web-chat" data-client-secret = "7cf…" at bounding box center [717, 476] width 880 height 339
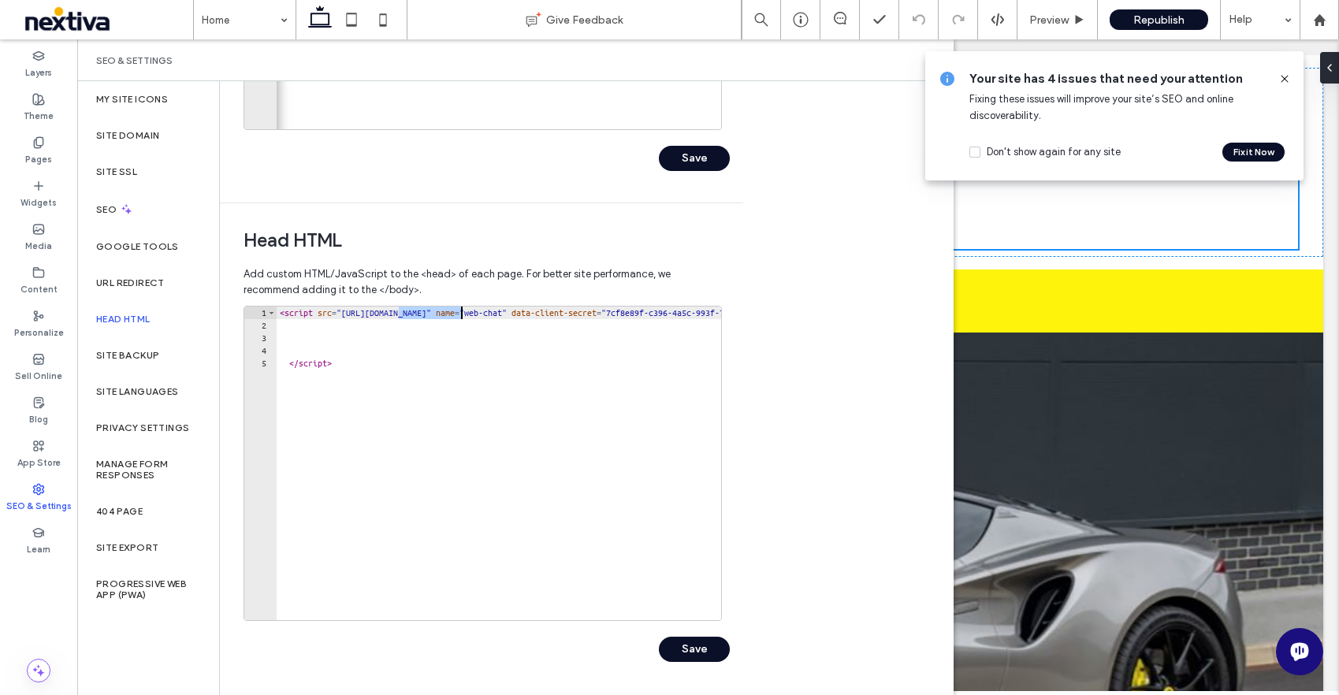
click at [435, 309] on div "< script src = "[URL][DOMAIN_NAME]" name = "web-chat" data-client-secret = "7cf…" at bounding box center [717, 476] width 880 height 339
click at [702, 161] on button "Save" at bounding box center [694, 158] width 71 height 25
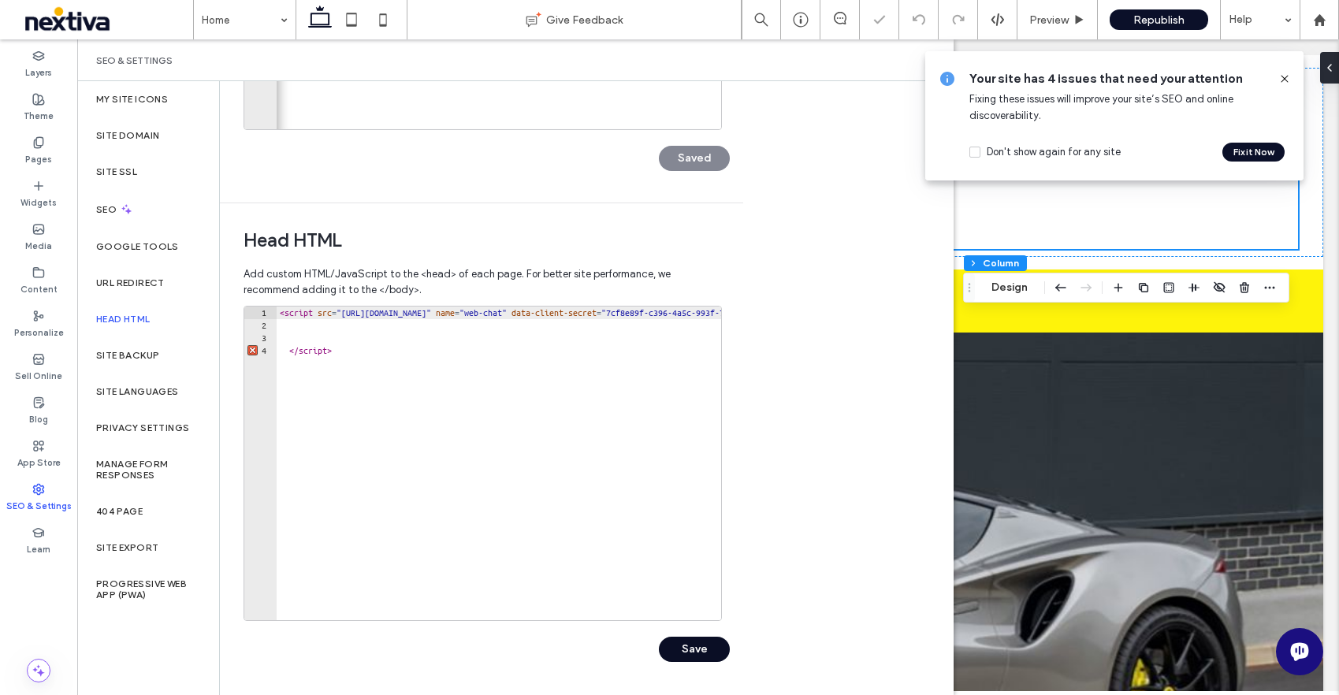
click at [690, 654] on button "Save" at bounding box center [694, 649] width 71 height 25
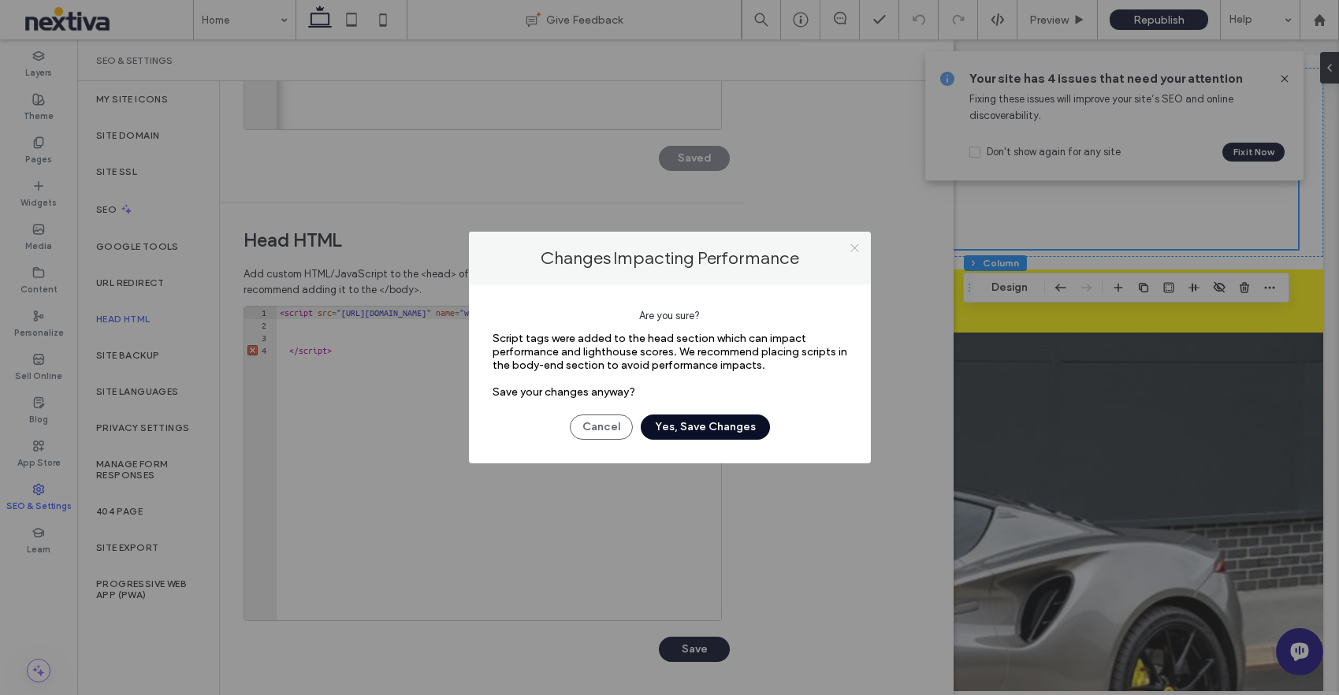
click at [852, 246] on icon at bounding box center [855, 248] width 12 height 12
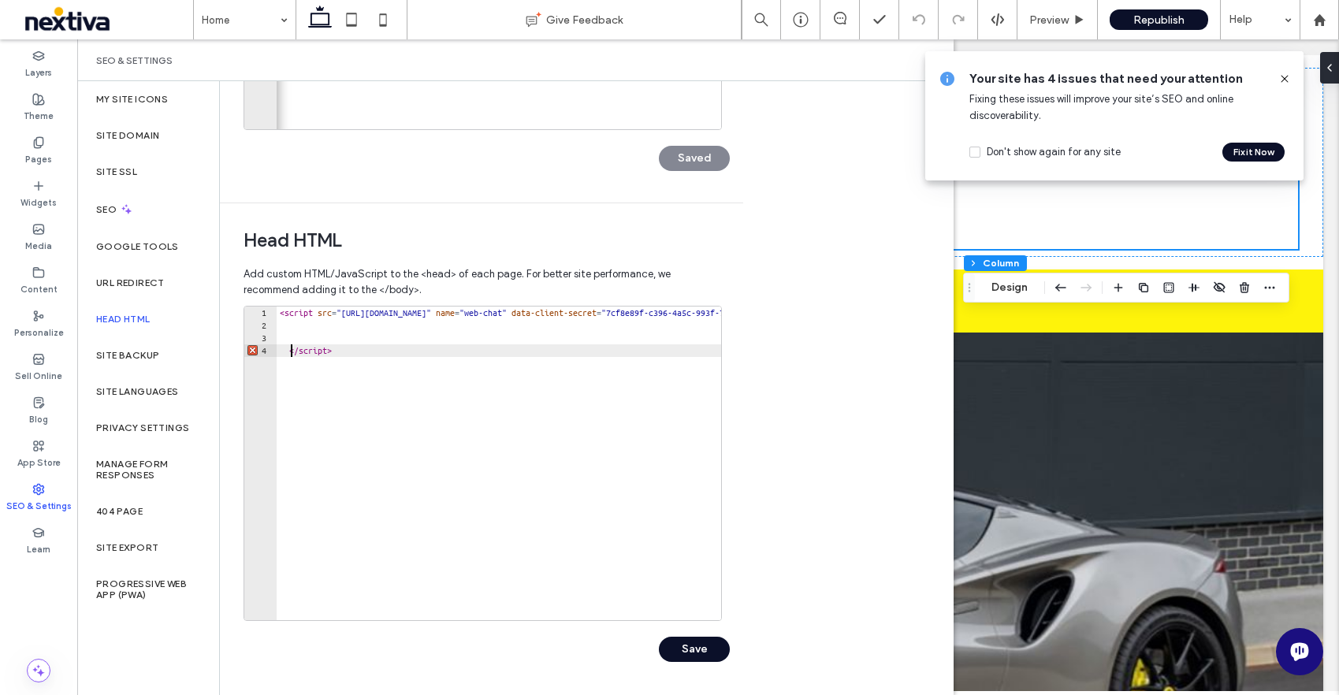
click at [293, 350] on div "< script src = "[URL][DOMAIN_NAME]" name = "web-chat" data-client-secret = "7cf…" at bounding box center [743, 476] width 932 height 339
type textarea "**"
click at [703, 645] on button "Save" at bounding box center [694, 649] width 71 height 25
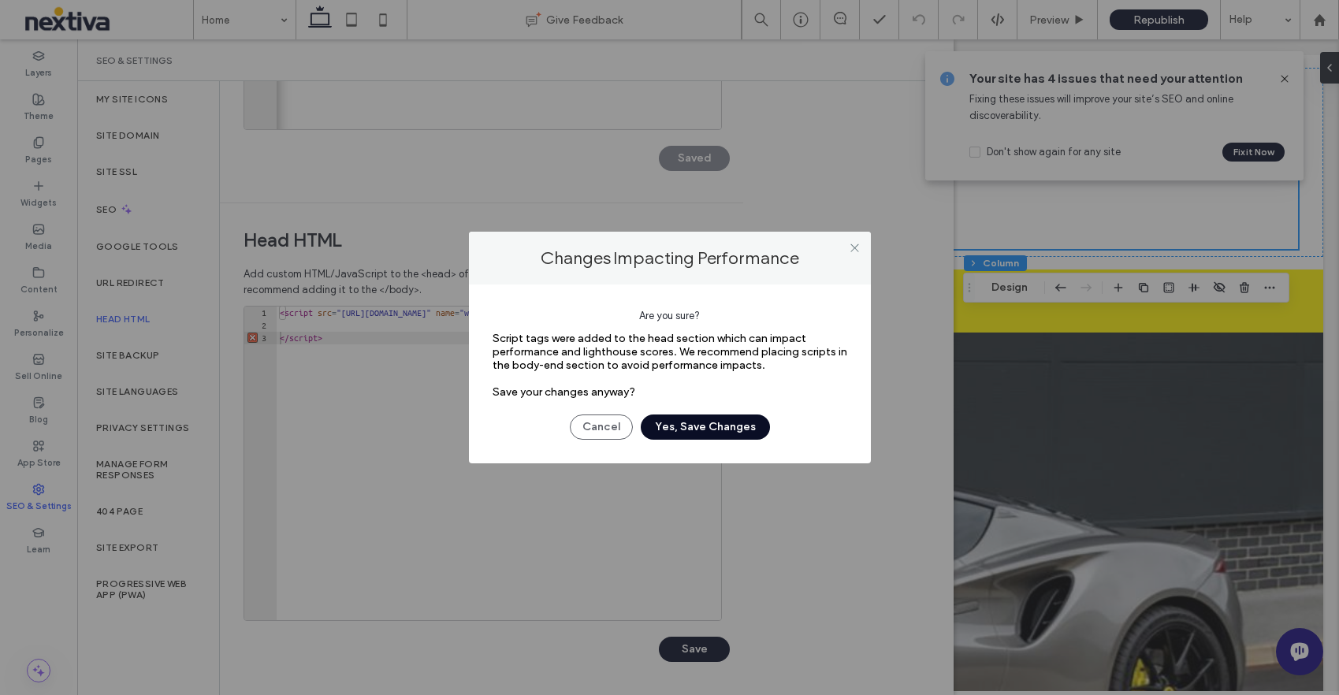
click at [717, 421] on button "Yes, Save Changes" at bounding box center [705, 427] width 129 height 25
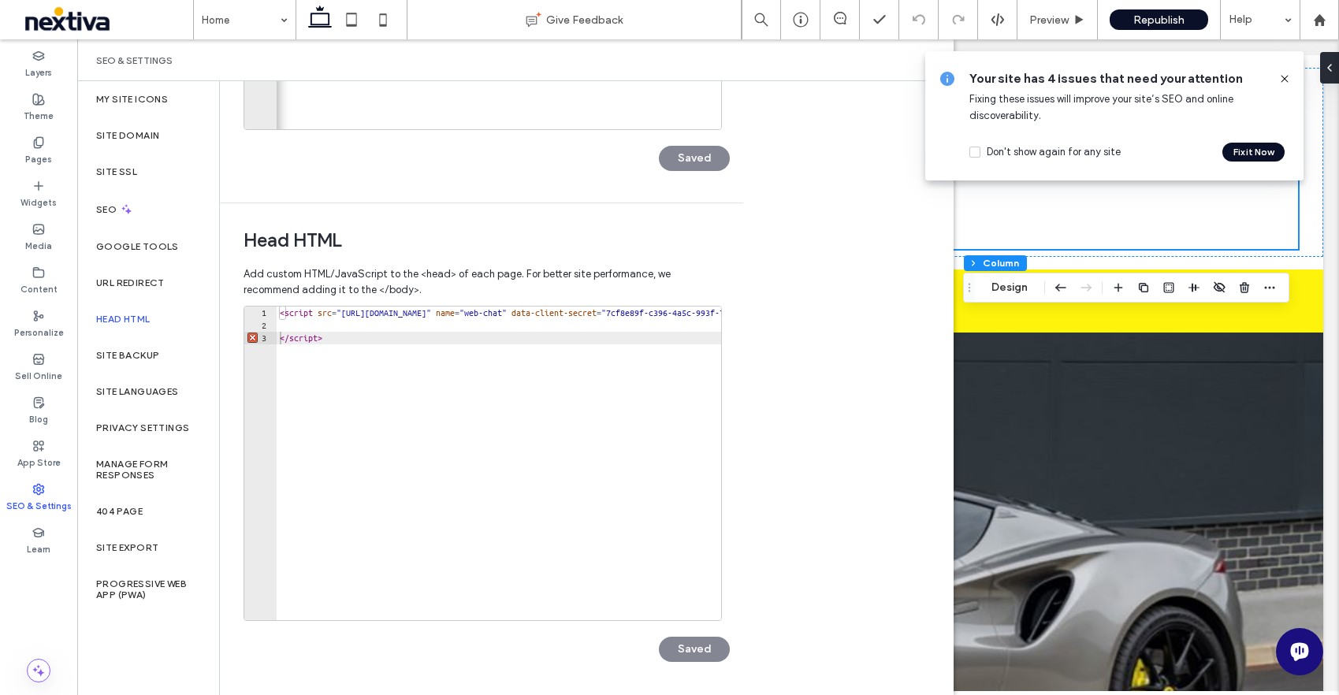
click at [1284, 73] on icon at bounding box center [1284, 79] width 13 height 13
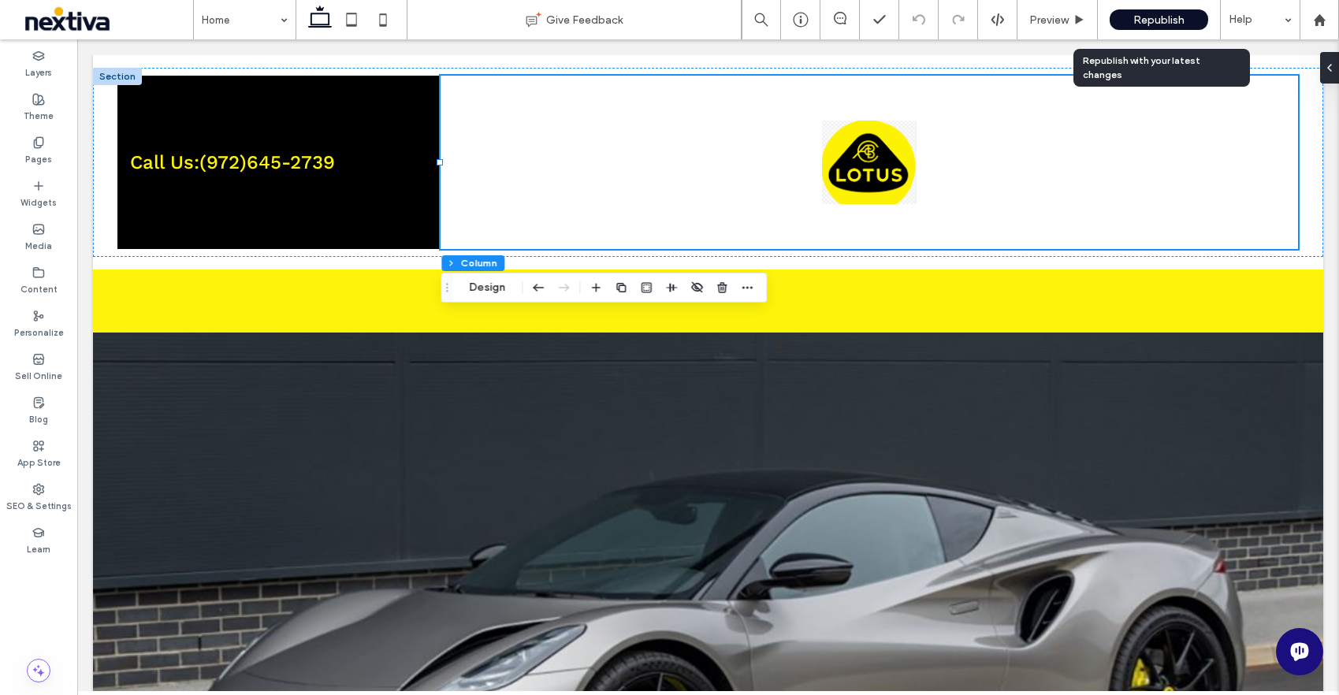
click at [1169, 17] on span "Republish" at bounding box center [1158, 19] width 51 height 13
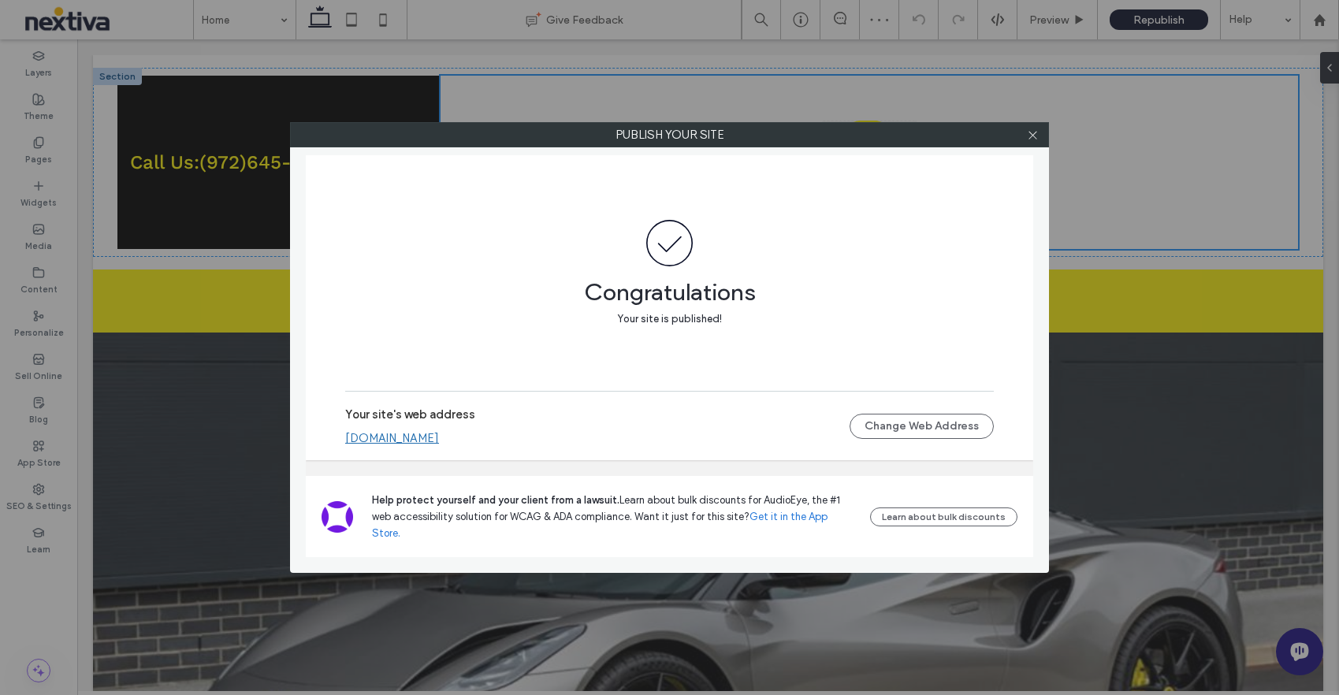
click at [396, 445] on link "[DOMAIN_NAME]" at bounding box center [392, 438] width 94 height 14
click at [1030, 140] on icon at bounding box center [1033, 135] width 12 height 12
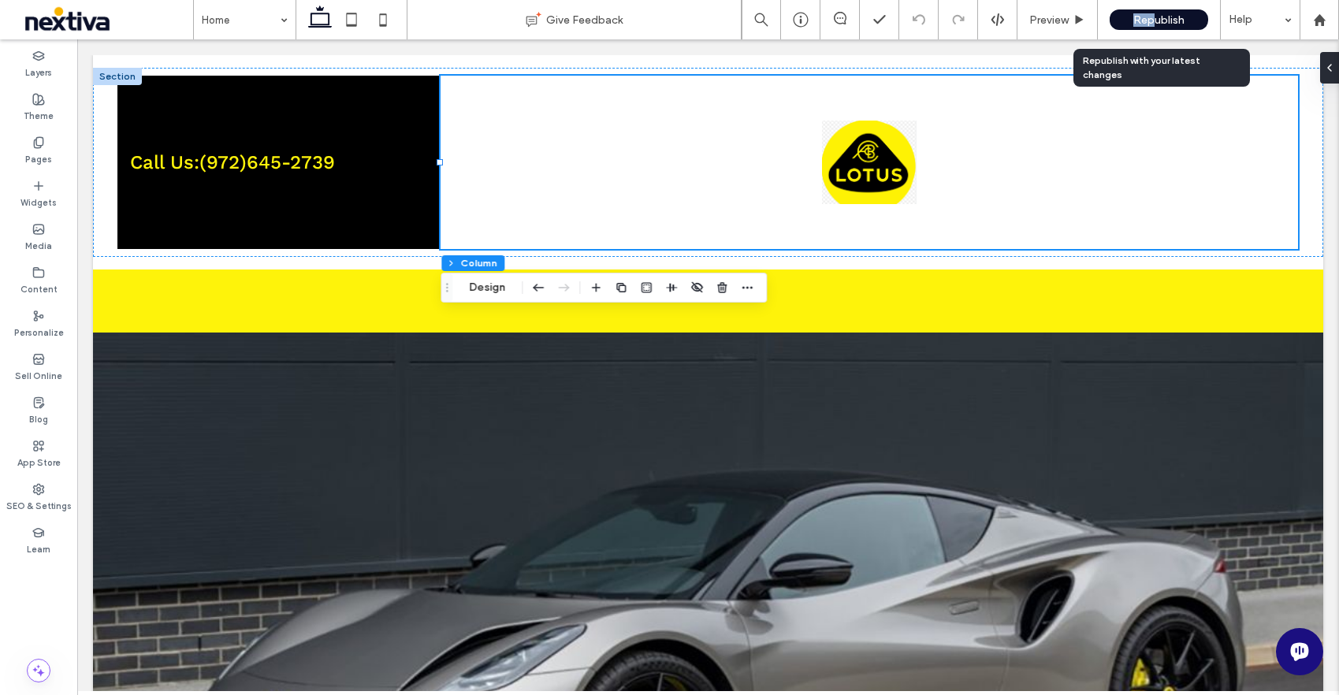
click at [1156, 13] on span "Republish" at bounding box center [1158, 19] width 51 height 13
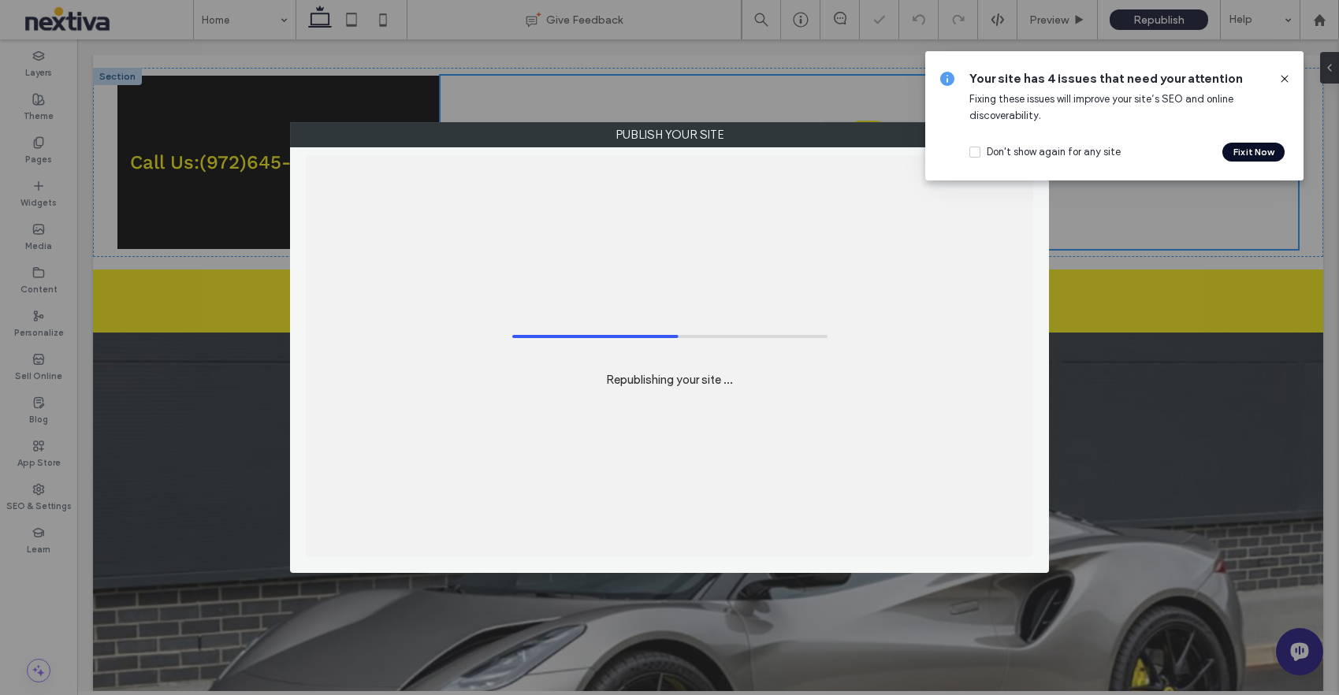
click at [1286, 76] on icon at bounding box center [1284, 79] width 13 height 13
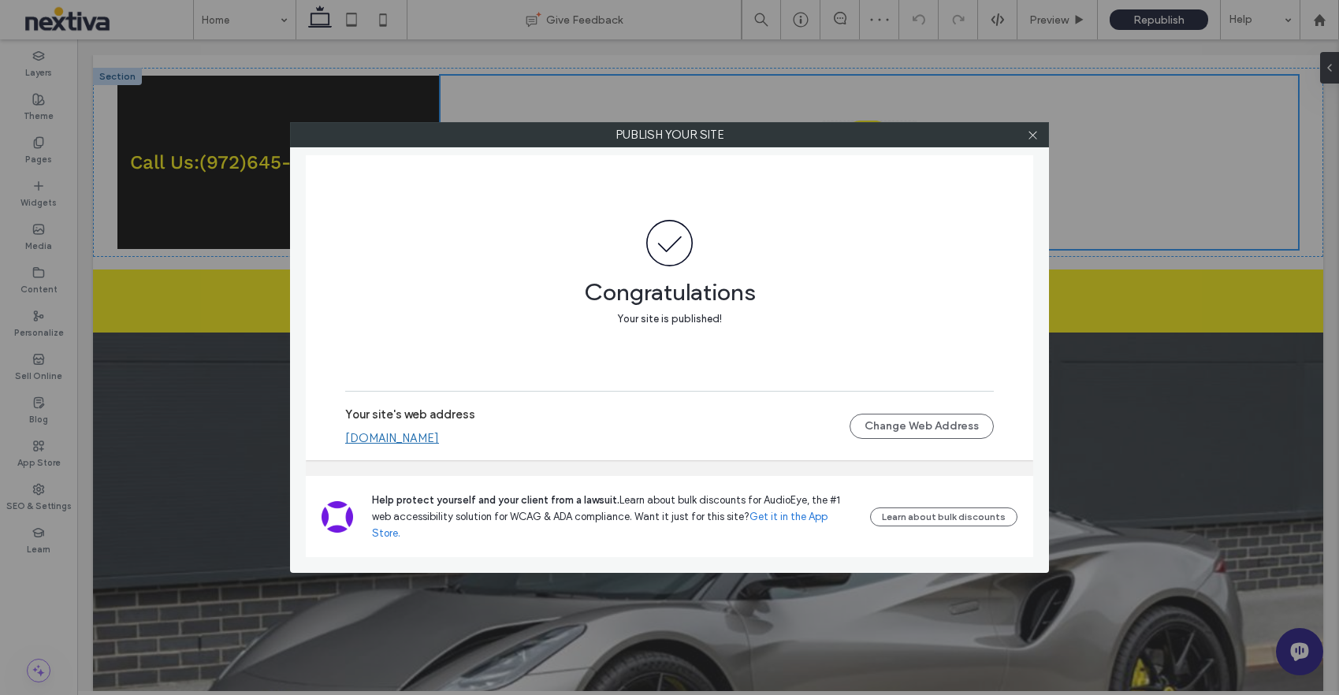
click at [433, 445] on link "[DOMAIN_NAME]" at bounding box center [392, 438] width 94 height 14
